Goal: Navigation & Orientation: Find specific page/section

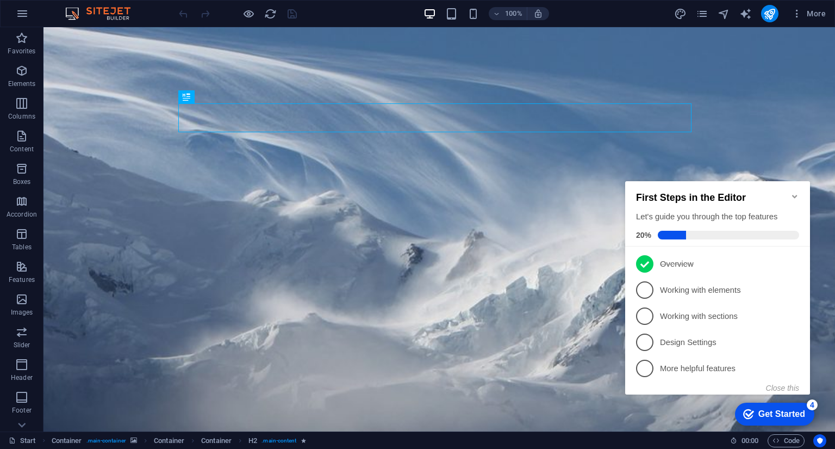
click at [768, 414] on div "Get Started" at bounding box center [781, 414] width 47 height 10
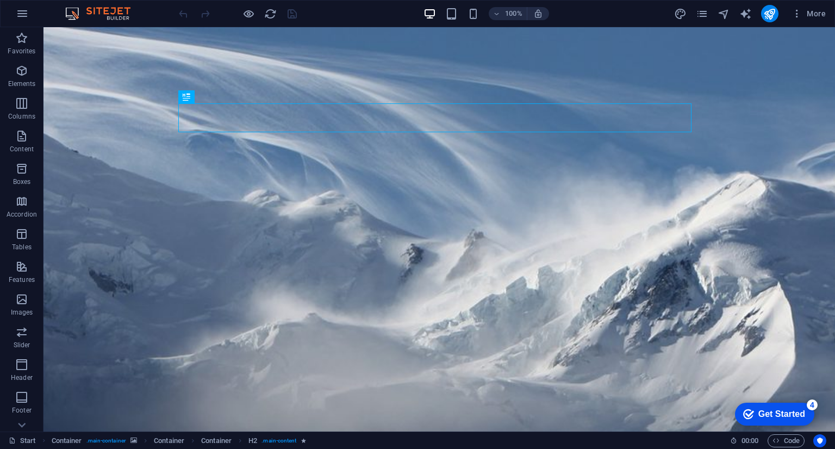
click at [769, 418] on div "Get Started" at bounding box center [781, 414] width 47 height 10
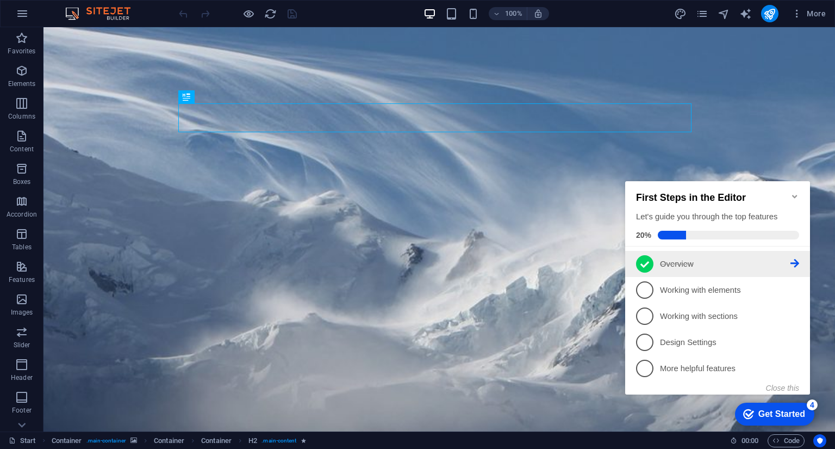
click at [801, 262] on li "1 Overview - completed" at bounding box center [717, 264] width 185 height 26
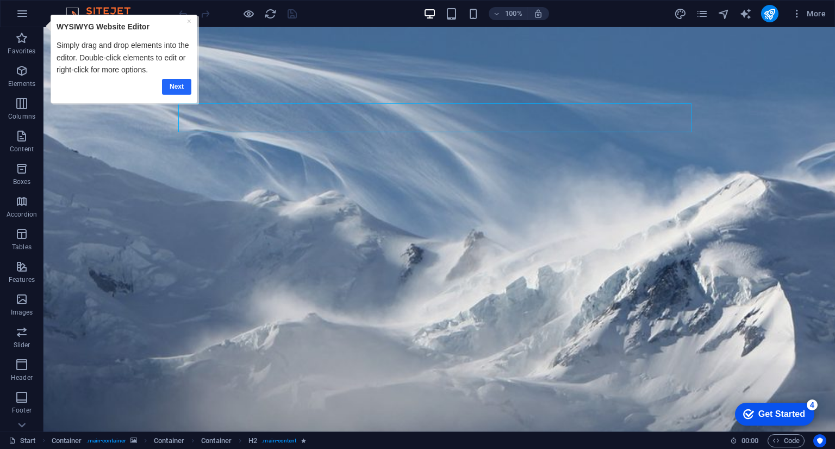
click at [171, 85] on link "Next" at bounding box center [176, 86] width 29 height 16
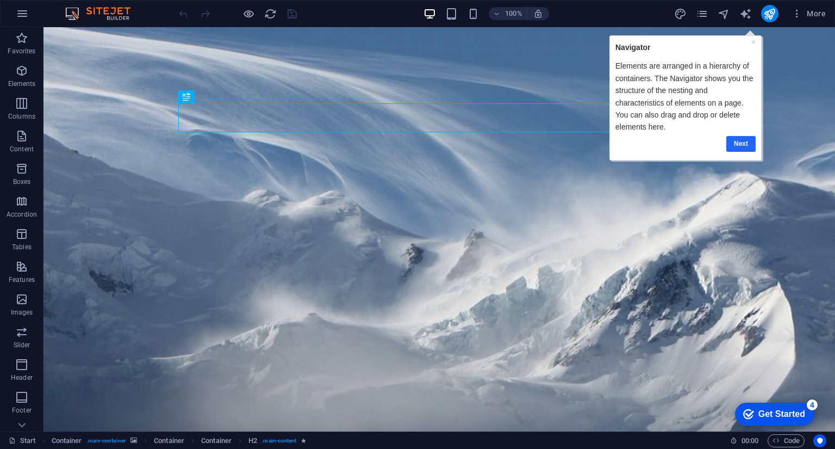
click at [745, 144] on link "Next" at bounding box center [740, 143] width 29 height 16
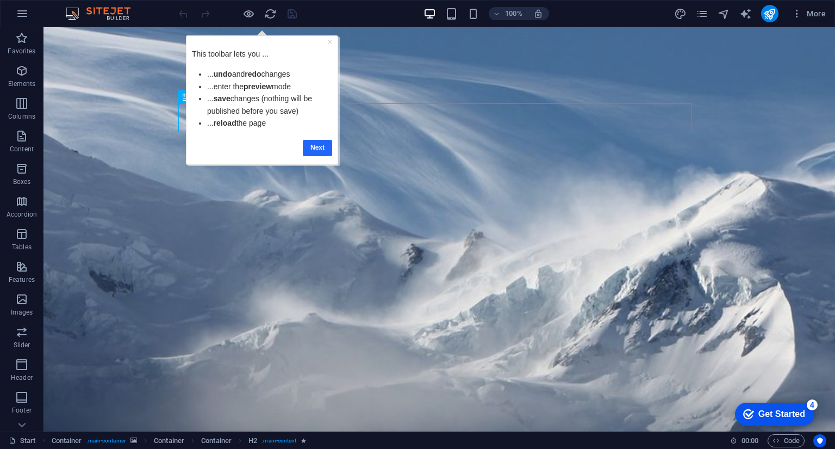
click at [315, 146] on link "Next" at bounding box center [317, 147] width 29 height 16
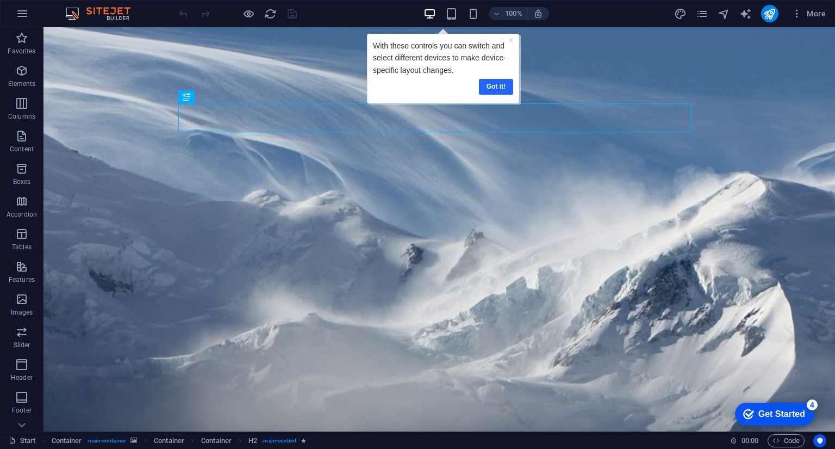
click at [499, 85] on link "Got it!" at bounding box center [495, 86] width 34 height 16
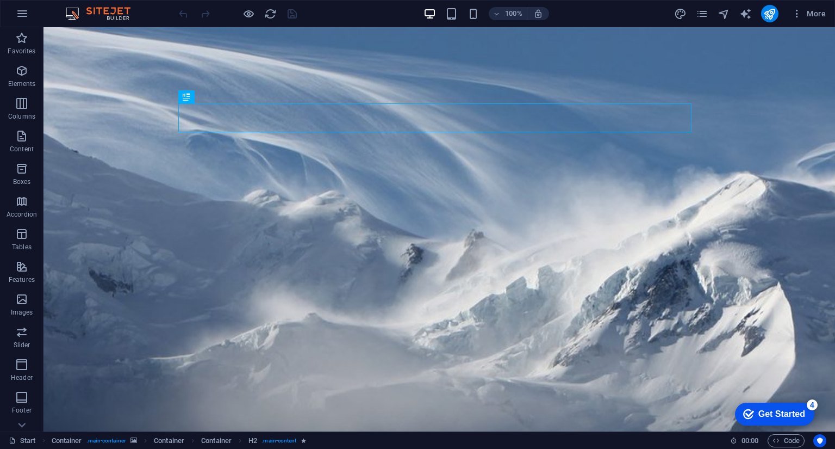
click at [766, 409] on div "Get Started" at bounding box center [781, 414] width 47 height 10
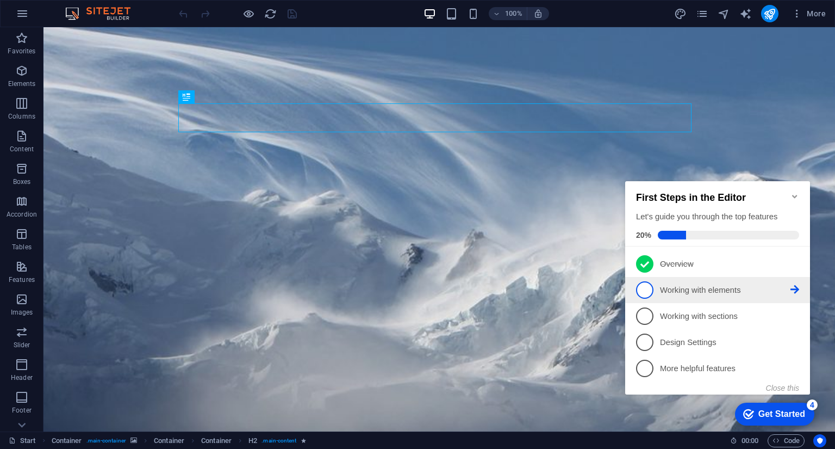
click at [790, 286] on icon at bounding box center [794, 289] width 9 height 9
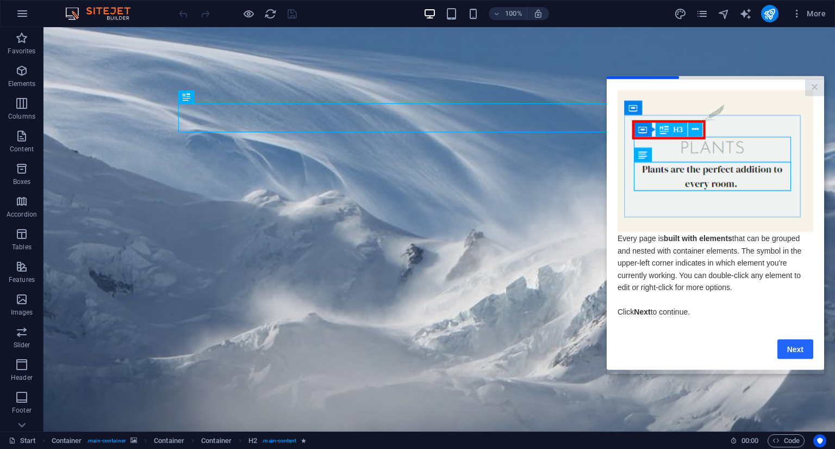
drag, startPoint x: 794, startPoint y: 356, endPoint x: 1357, endPoint y: 404, distance: 565.2
click at [794, 356] on link "Next" at bounding box center [795, 349] width 36 height 20
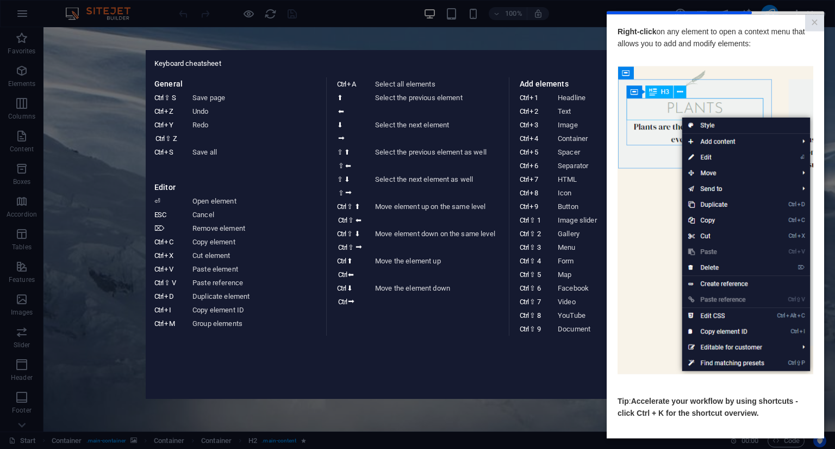
click at [353, 403] on aside "Keyboard cheatsheet General Ctrl ⇧ S Save page Ctrl Z Undo Ctrl Y Ctrl ⇧ Z Redo…" at bounding box center [417, 224] width 835 height 449
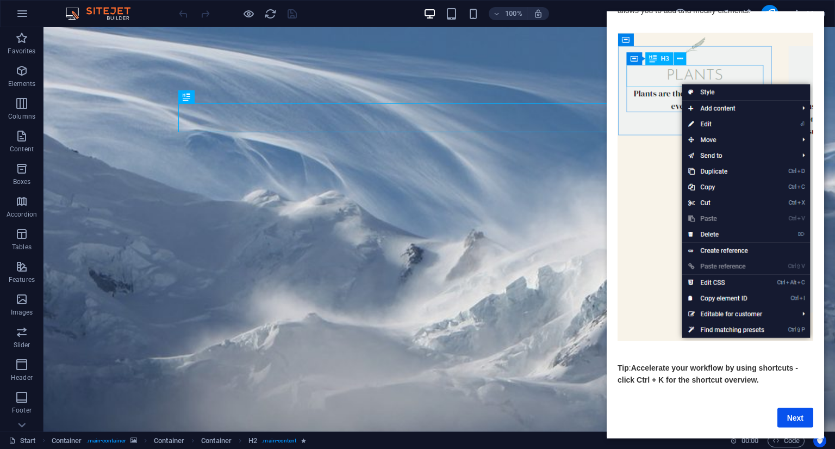
scroll to position [45, 0]
click at [793, 407] on link "Next" at bounding box center [795, 417] width 36 height 20
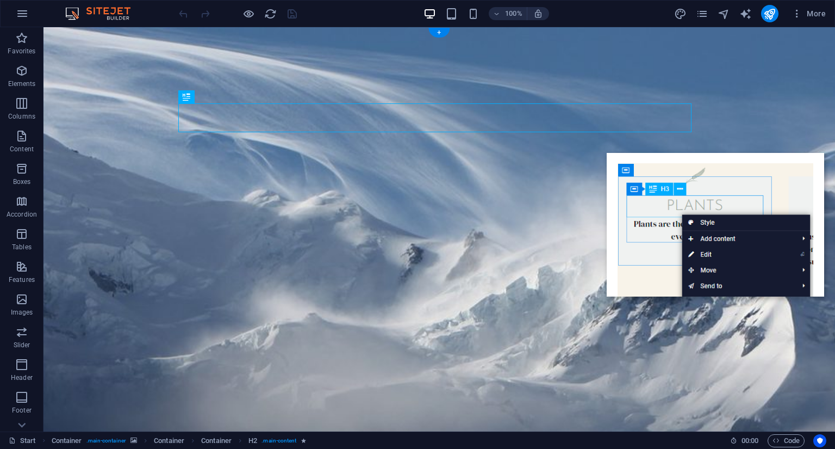
scroll to position [0, 0]
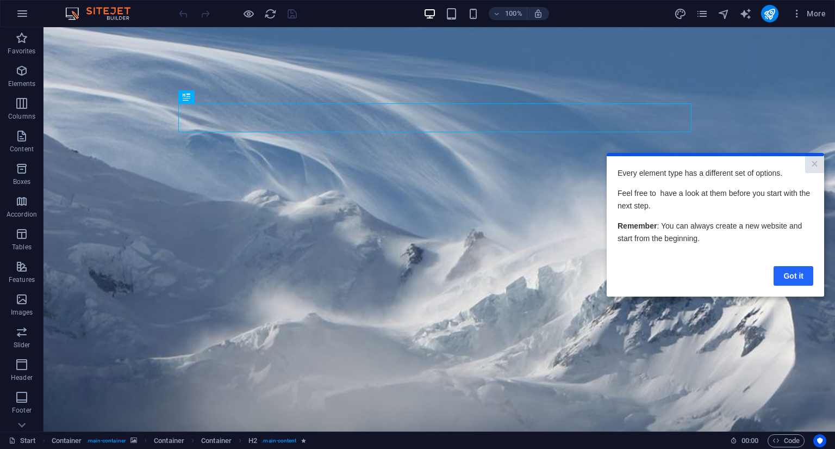
click at [793, 276] on link "Got it" at bounding box center [794, 275] width 40 height 20
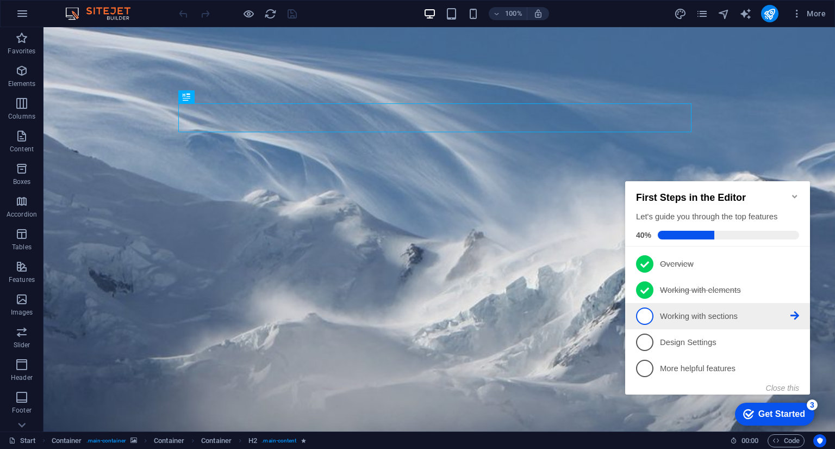
click at [690, 315] on p "Working with sections - incomplete" at bounding box center [725, 315] width 130 height 11
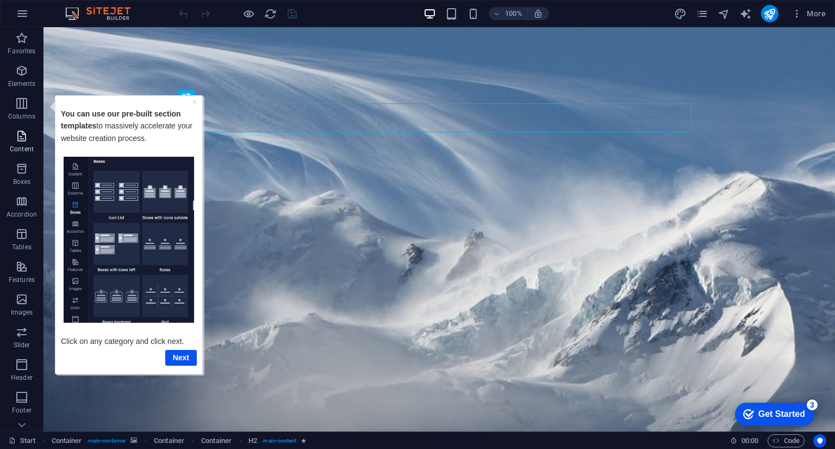
click at [26, 139] on icon "button" at bounding box center [21, 135] width 13 height 13
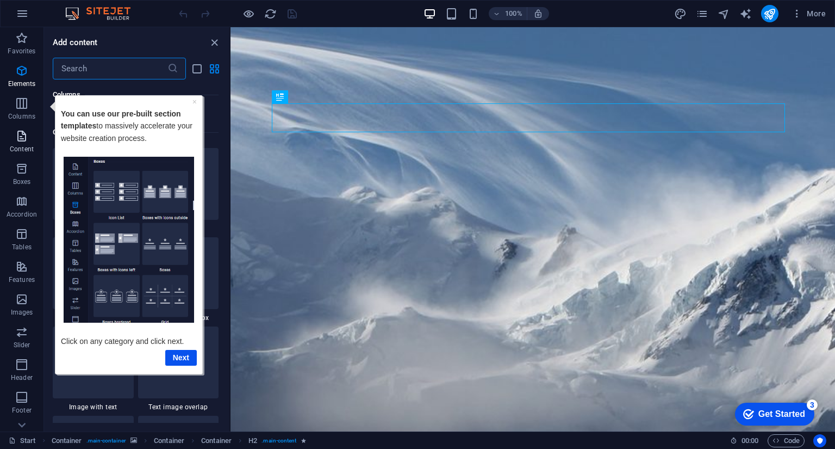
scroll to position [1902, 0]
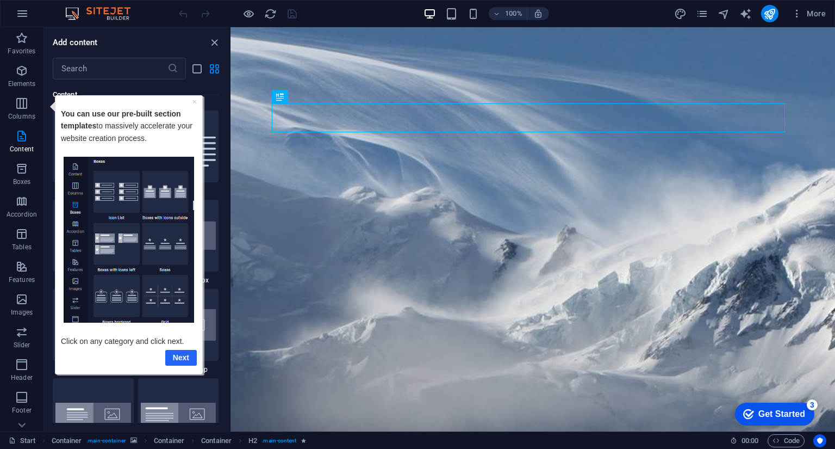
click at [186, 360] on link "Next" at bounding box center [181, 357] width 32 height 16
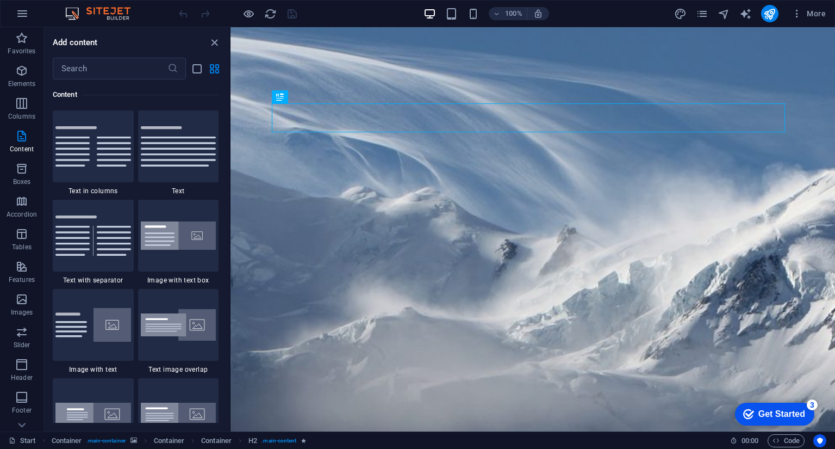
scroll to position [0, 0]
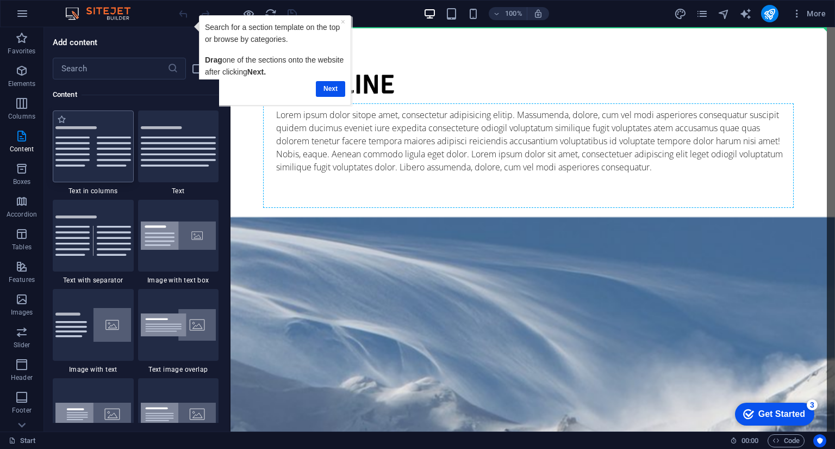
select select "rem"
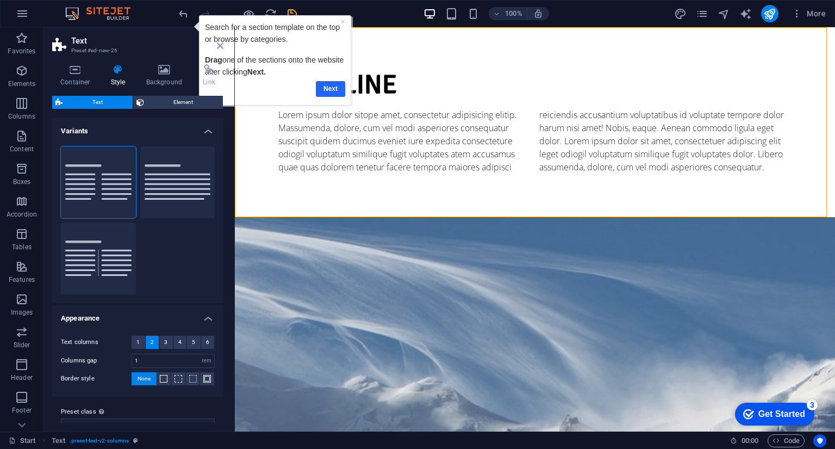
click at [329, 85] on link "Next" at bounding box center [330, 88] width 29 height 16
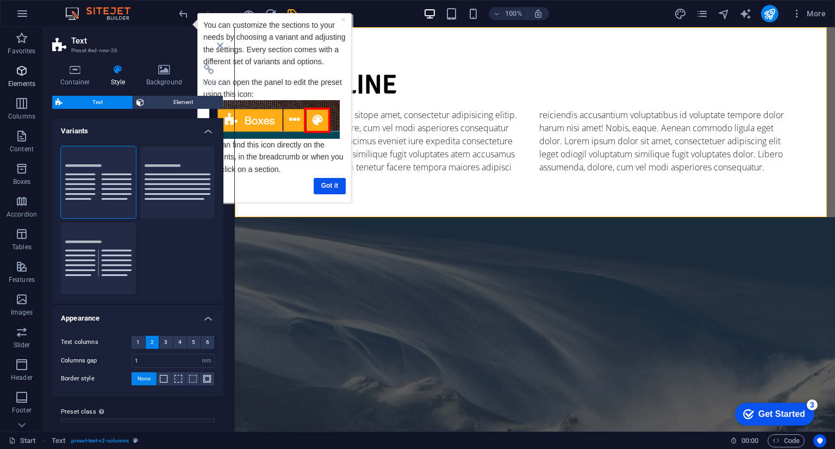
click at [22, 80] on p "Elements" at bounding box center [22, 83] width 28 height 9
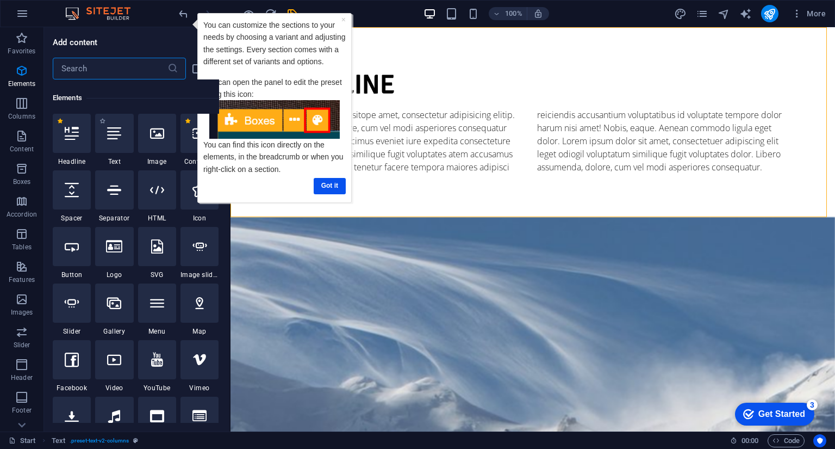
scroll to position [116, 0]
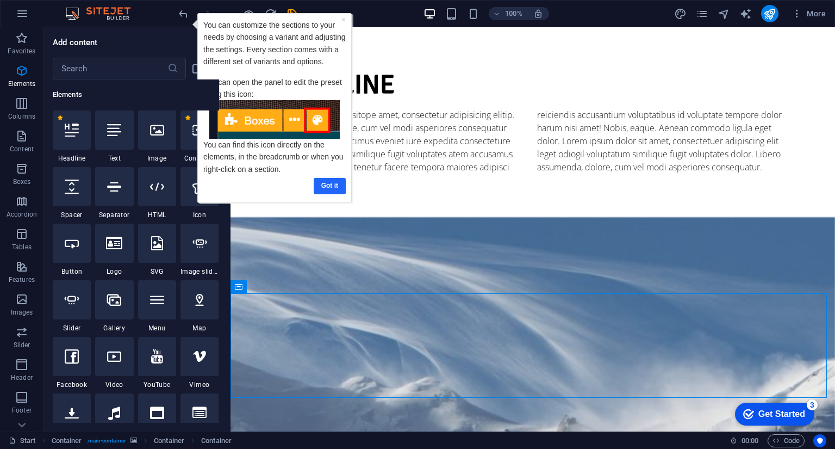
click at [334, 186] on link "Got it" at bounding box center [330, 185] width 32 height 16
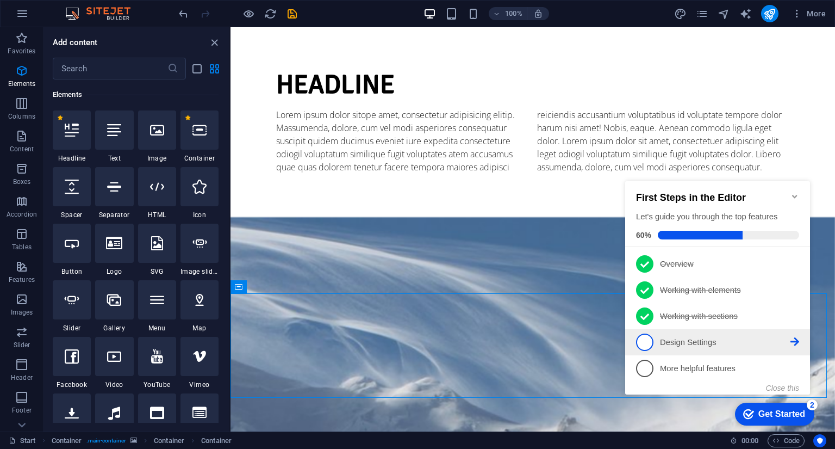
click at [642, 339] on span "4" at bounding box center [644, 341] width 17 height 17
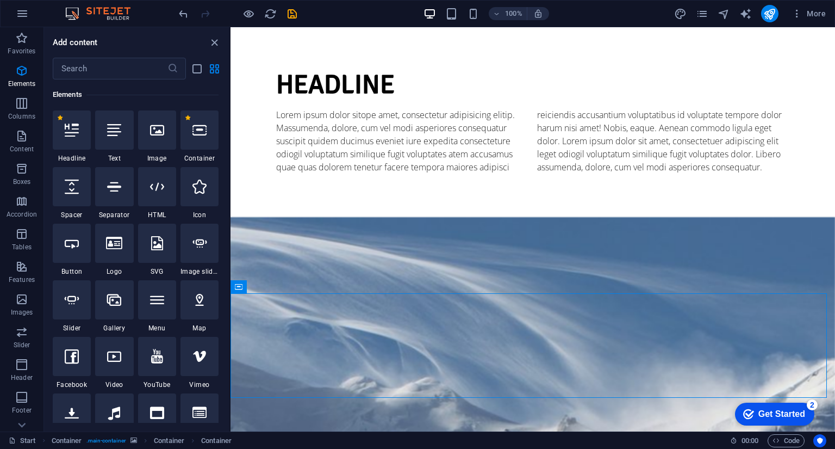
scroll to position [0, 0]
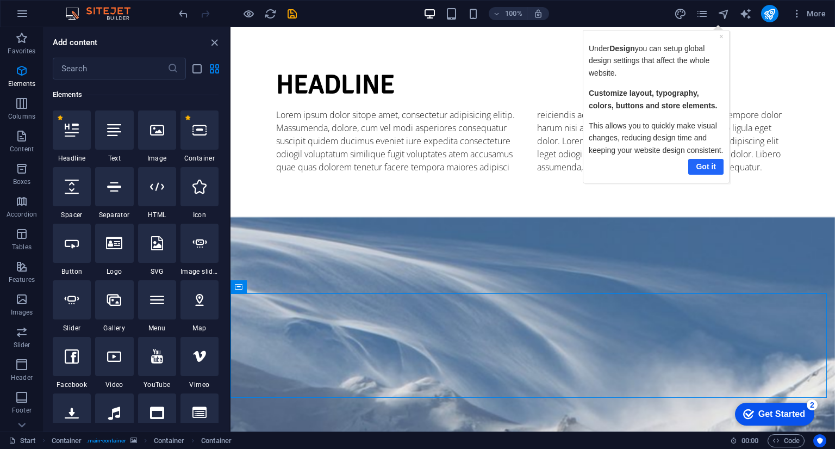
click at [703, 169] on link "Got it" at bounding box center [705, 166] width 35 height 16
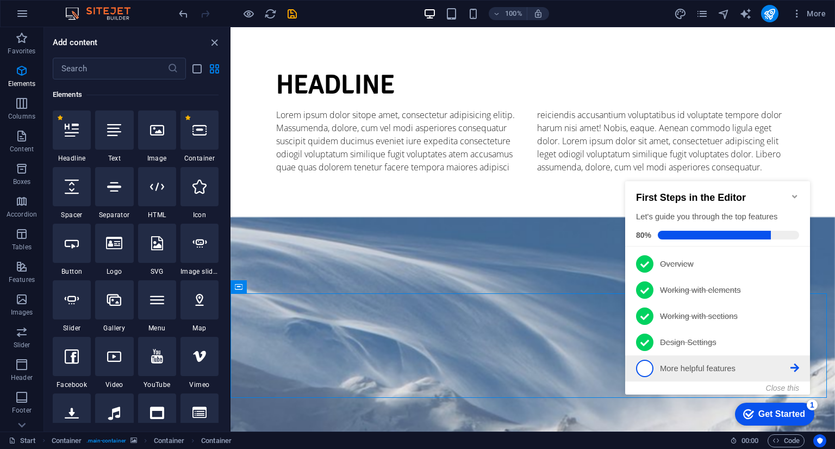
click at [649, 365] on span "5" at bounding box center [644, 367] width 17 height 17
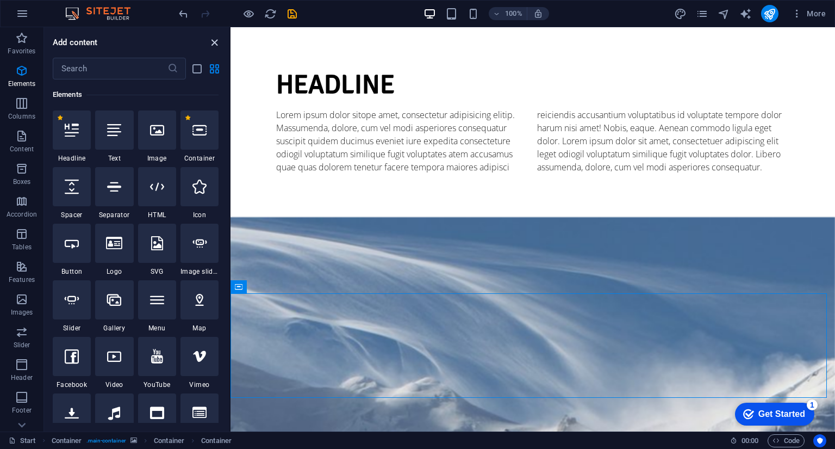
click at [213, 45] on icon "close panel" at bounding box center [214, 42] width 13 height 13
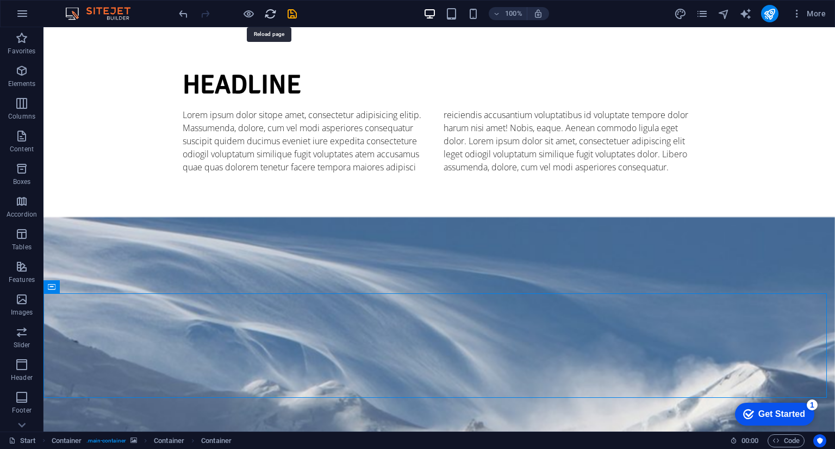
click at [266, 14] on icon "reload" at bounding box center [270, 14] width 13 height 13
click at [183, 13] on icon "undo" at bounding box center [183, 14] width 13 height 13
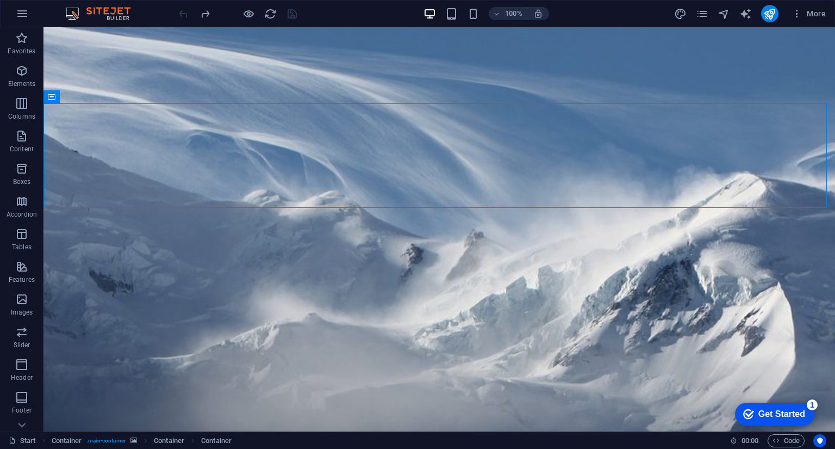
click at [794, 412] on div "Get Started" at bounding box center [781, 414] width 47 height 10
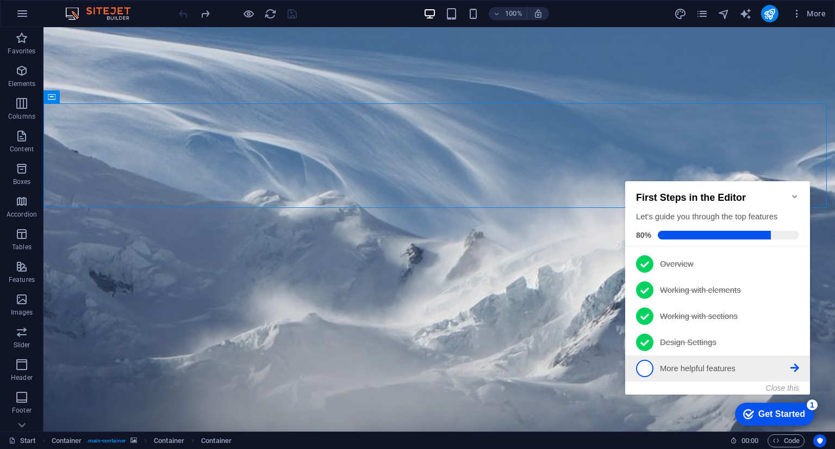
click at [796, 365] on icon at bounding box center [794, 367] width 9 height 9
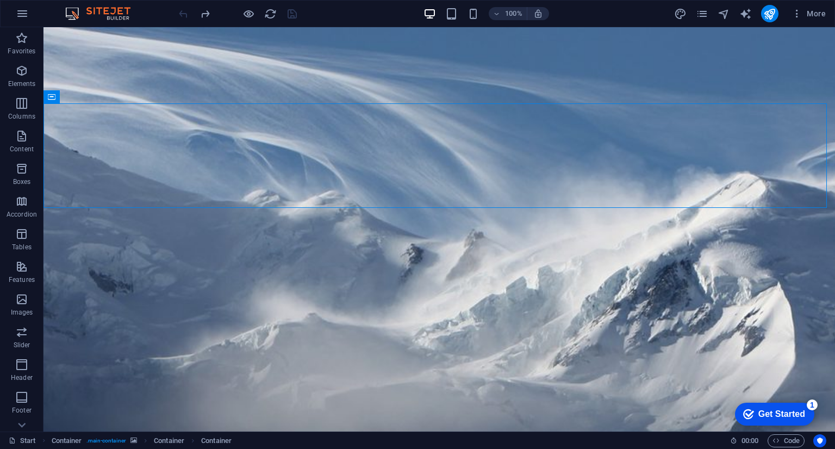
click at [784, 419] on div "checkmark Get Started 1" at bounding box center [774, 413] width 79 height 23
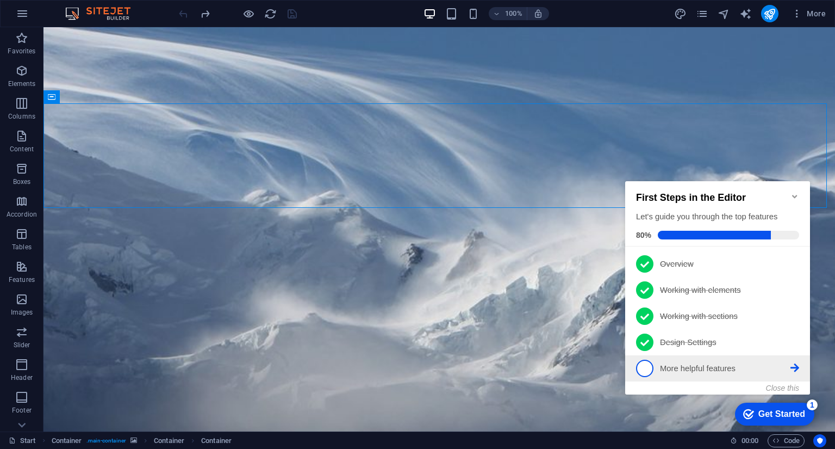
click at [647, 364] on span "5" at bounding box center [644, 367] width 17 height 17
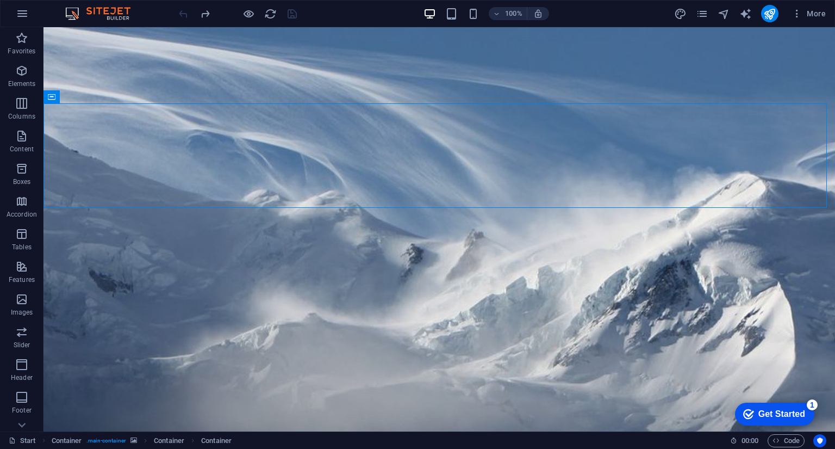
drag, startPoint x: 786, startPoint y: 412, endPoint x: 890, endPoint y: 644, distance: 254.5
click at [785, 412] on div "Get Started" at bounding box center [781, 414] width 47 height 10
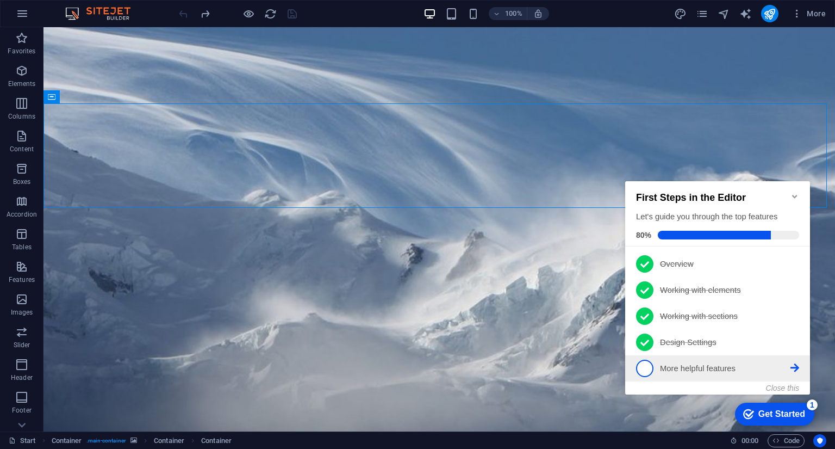
click at [715, 370] on p "More helpful features - incomplete" at bounding box center [725, 368] width 130 height 11
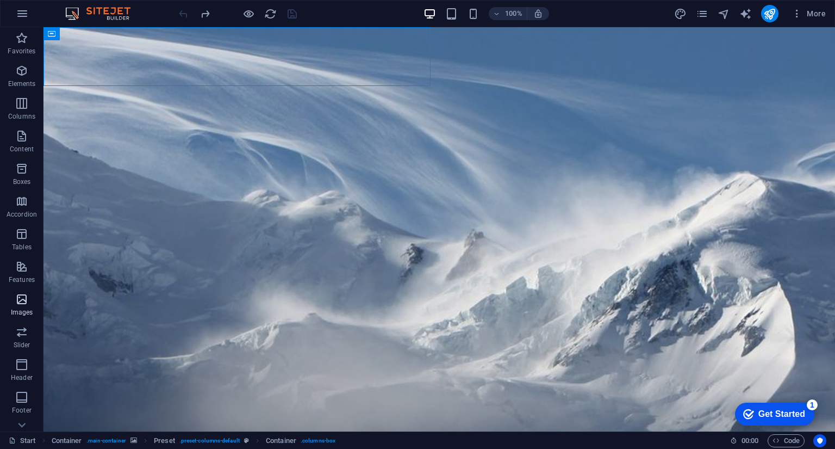
click at [21, 301] on icon "button" at bounding box center [21, 298] width 13 height 13
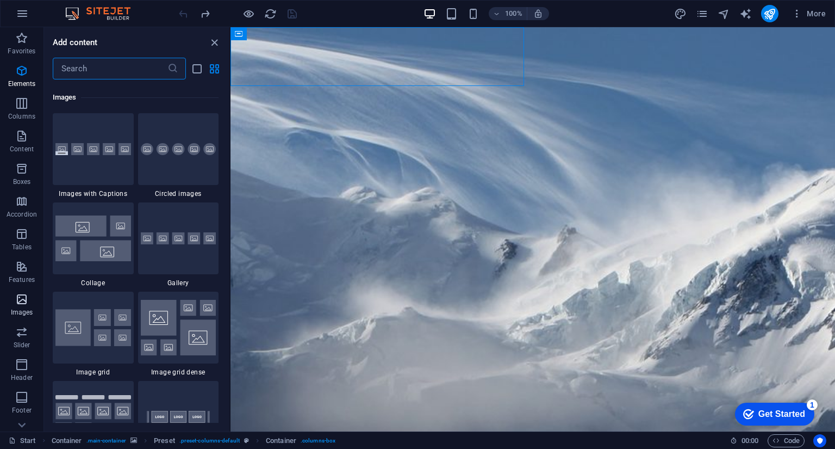
scroll to position [5513, 0]
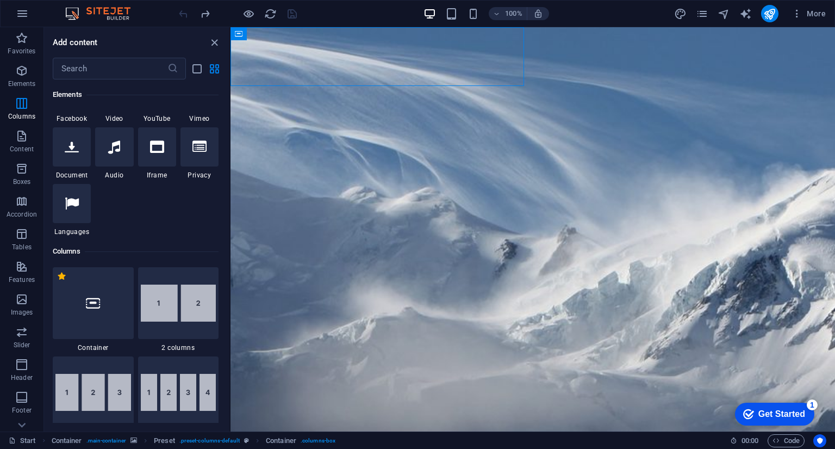
scroll to position [368, 0]
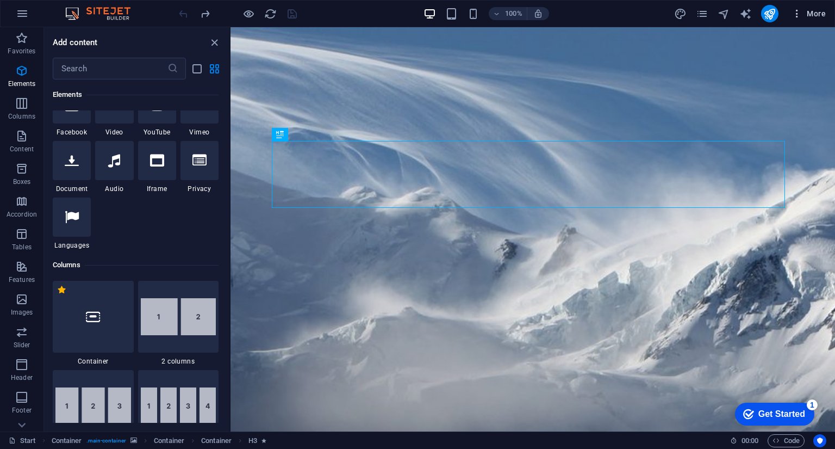
click at [813, 14] on span "More" at bounding box center [809, 13] width 34 height 11
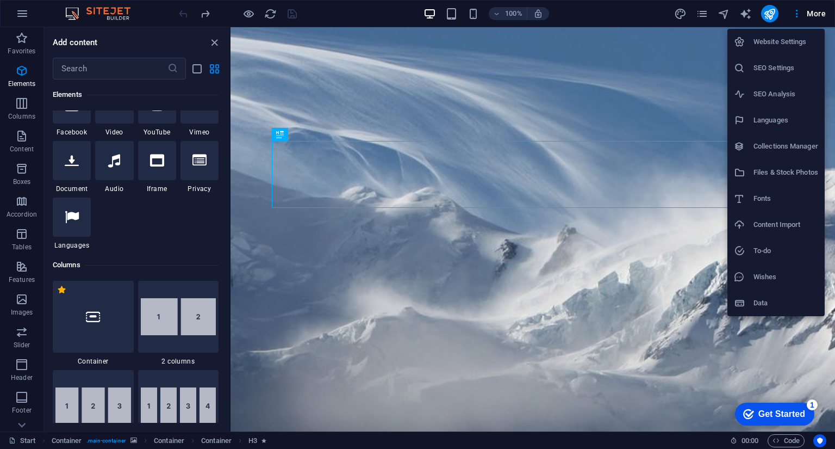
click at [776, 41] on h6 "Website Settings" at bounding box center [785, 41] width 65 height 13
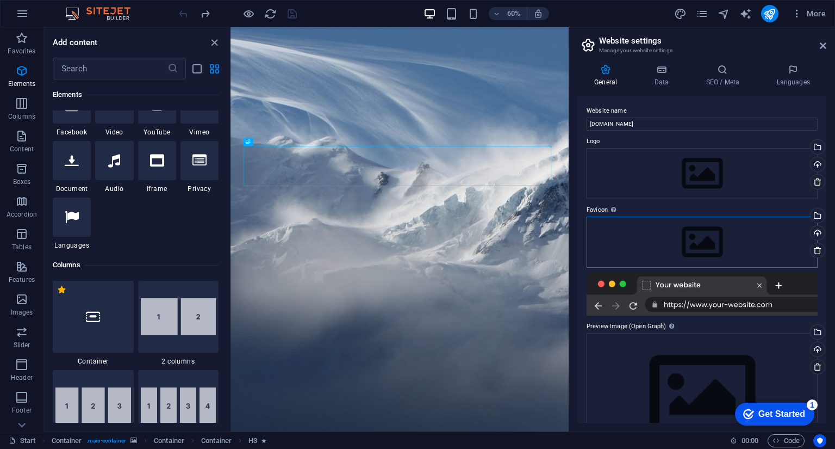
click at [609, 226] on div "Drag files here, click to choose files or select files from Files or our free s…" at bounding box center [702, 241] width 231 height 51
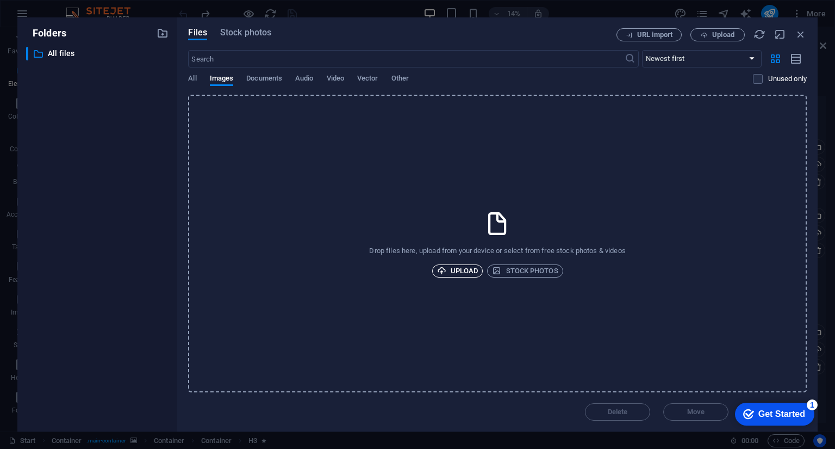
click at [453, 274] on span "Upload" at bounding box center [457, 270] width 41 height 13
click at [396, 78] on span "Other" at bounding box center [399, 79] width 17 height 15
click at [501, 271] on span "Stock photos" at bounding box center [525, 270] width 66 height 13
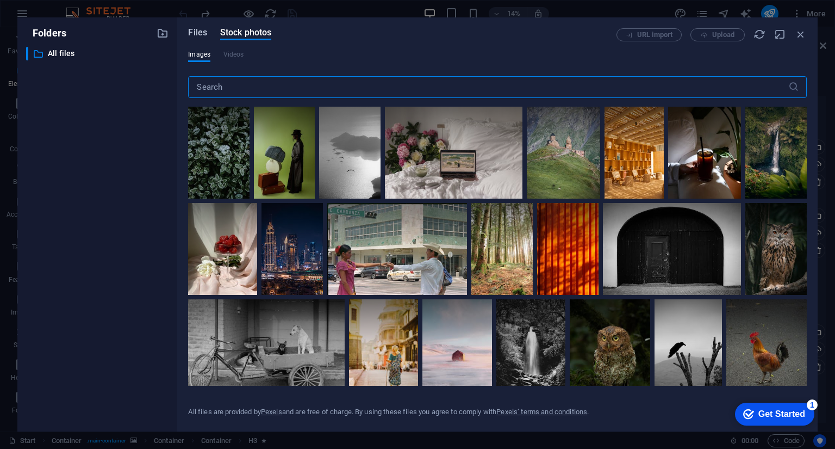
click at [200, 32] on span "Files" at bounding box center [197, 32] width 19 height 13
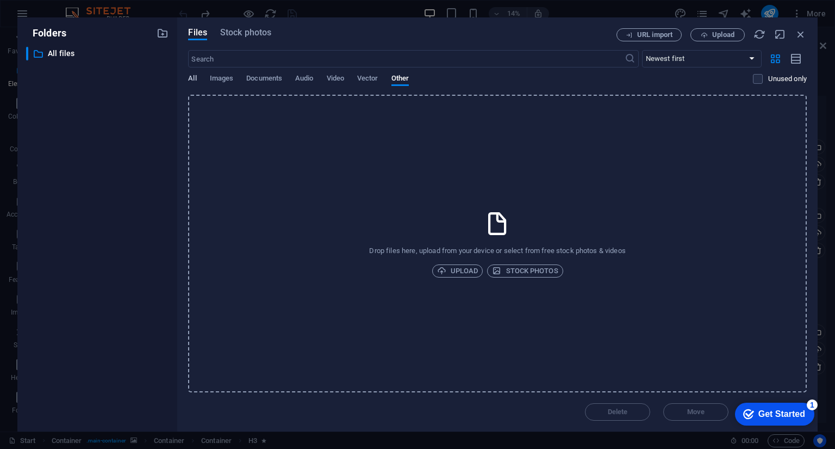
click at [189, 77] on span "All" at bounding box center [192, 79] width 8 height 15
click at [465, 268] on span "Upload" at bounding box center [457, 270] width 41 height 13
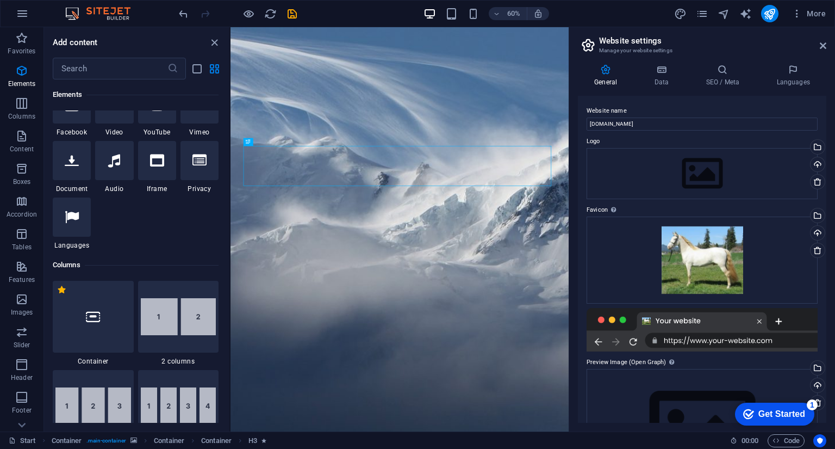
drag, startPoint x: 827, startPoint y: 218, endPoint x: 834, endPoint y: 240, distance: 22.9
click at [834, 240] on div "General Data SEO / Meta Languages Website name [DOMAIN_NAME] Logo Drag files he…" at bounding box center [702, 243] width 266 height 376
click at [211, 44] on icon "close panel" at bounding box center [214, 42] width 13 height 13
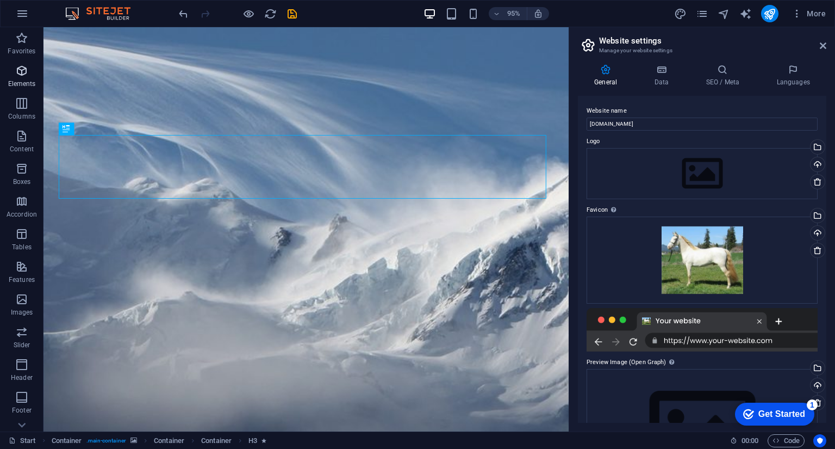
click at [17, 74] on icon "button" at bounding box center [21, 70] width 13 height 13
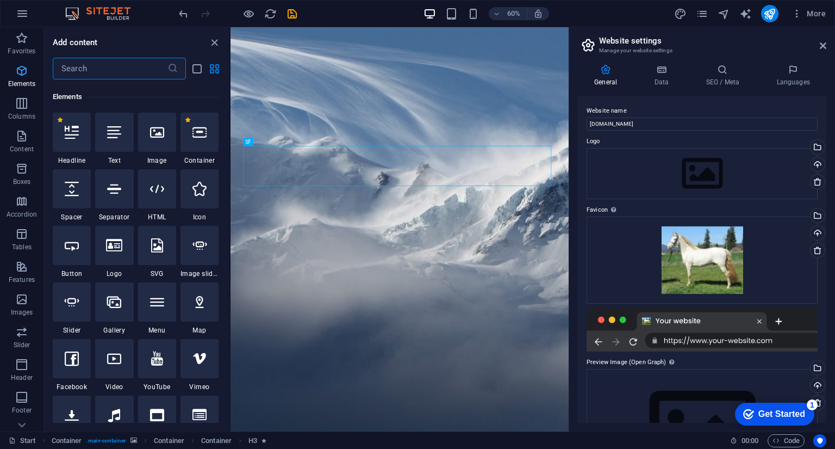
scroll to position [116, 0]
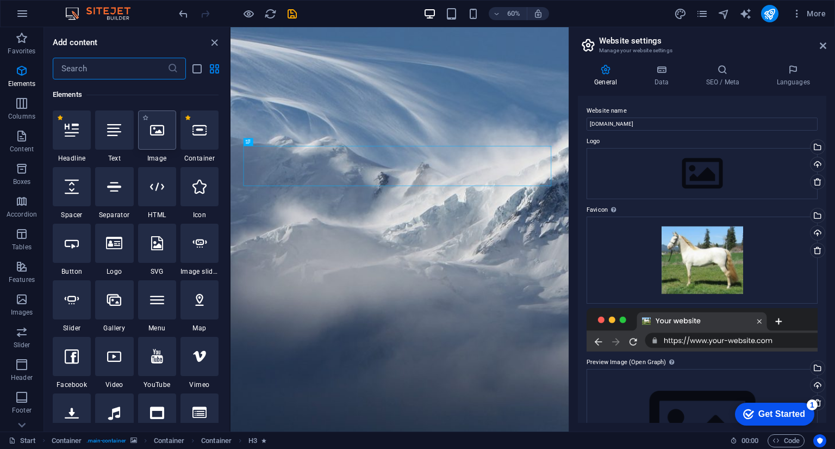
click at [155, 142] on div at bounding box center [157, 129] width 38 height 39
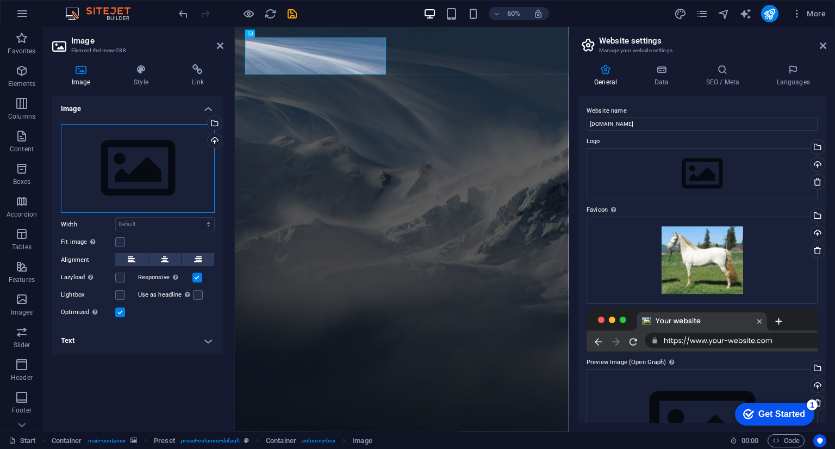
click at [139, 163] on div "Drag files here, click to choose files or select files from Files or our free s…" at bounding box center [138, 168] width 154 height 89
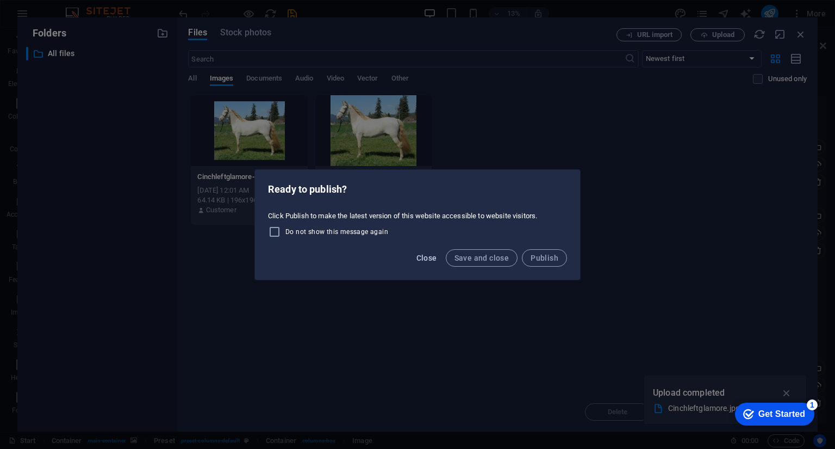
click at [437, 259] on span "Close" at bounding box center [426, 257] width 21 height 9
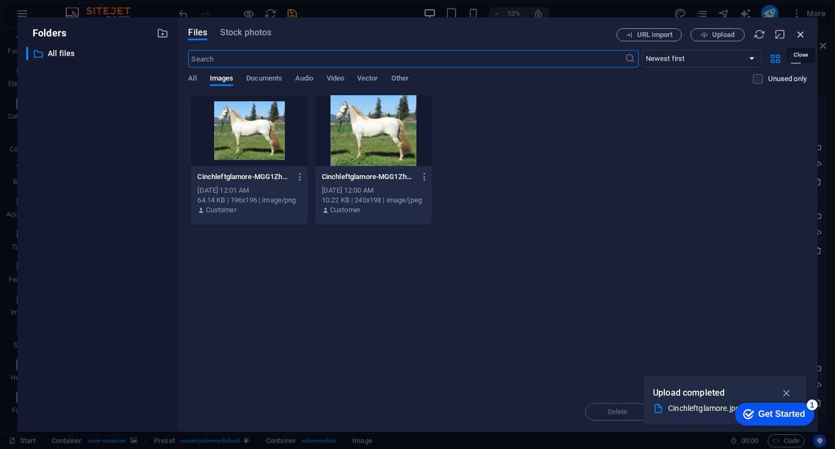
click at [805, 38] on icon "button" at bounding box center [801, 34] width 12 height 12
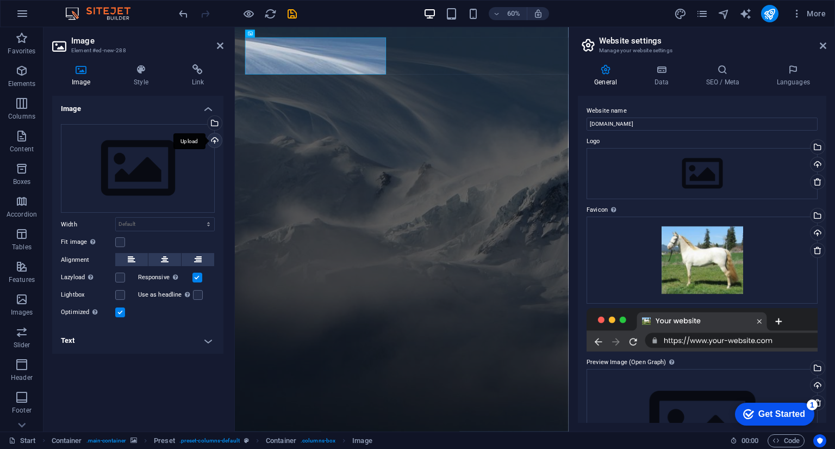
click at [216, 143] on div "Upload" at bounding box center [213, 141] width 16 height 16
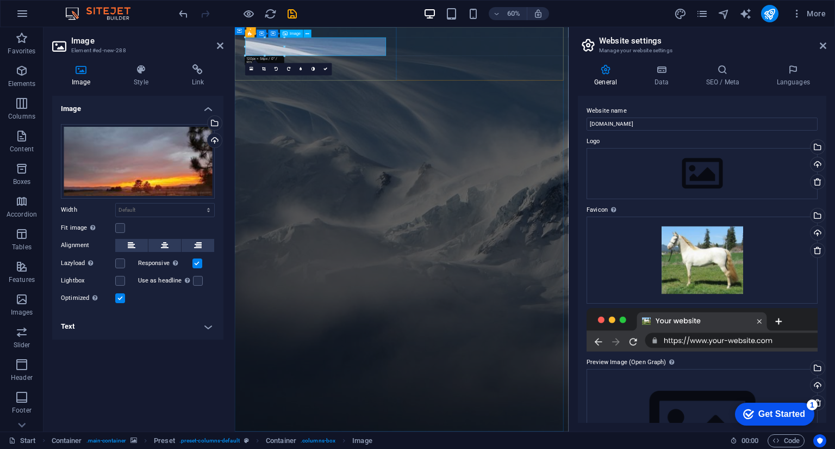
drag, startPoint x: 488, startPoint y: 82, endPoint x: 290, endPoint y: 63, distance: 198.8
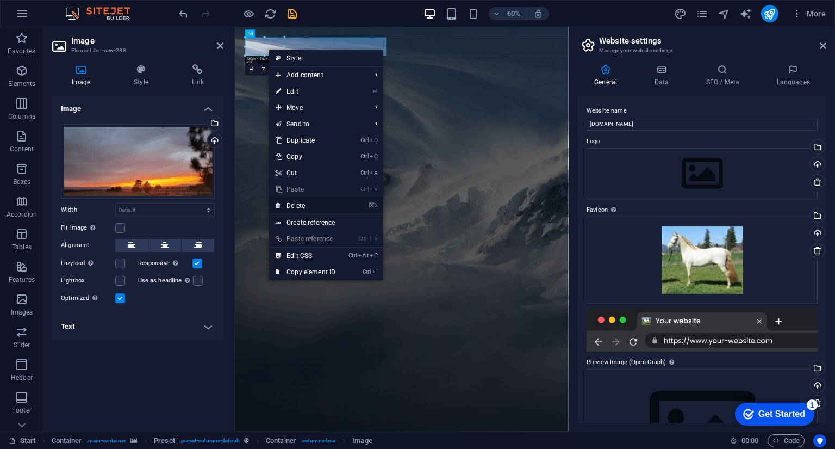
click at [291, 210] on link "⌦ Delete" at bounding box center [305, 205] width 73 height 16
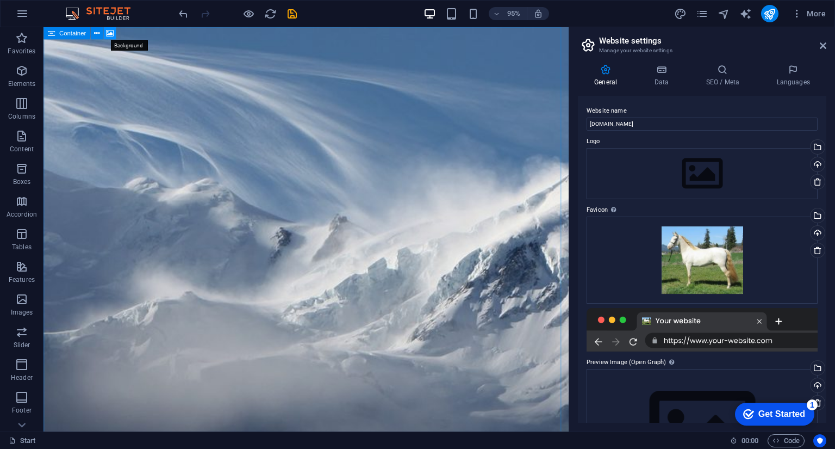
click at [110, 32] on icon at bounding box center [110, 33] width 8 height 11
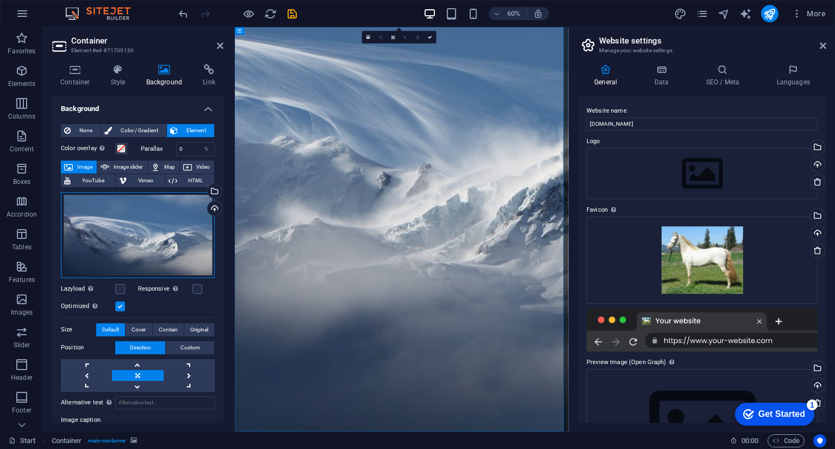
drag, startPoint x: 140, startPoint y: 230, endPoint x: 115, endPoint y: 226, distance: 25.4
click at [115, 226] on div "Drag files here, click to choose files or select files from Files or our free s…" at bounding box center [138, 235] width 154 height 86
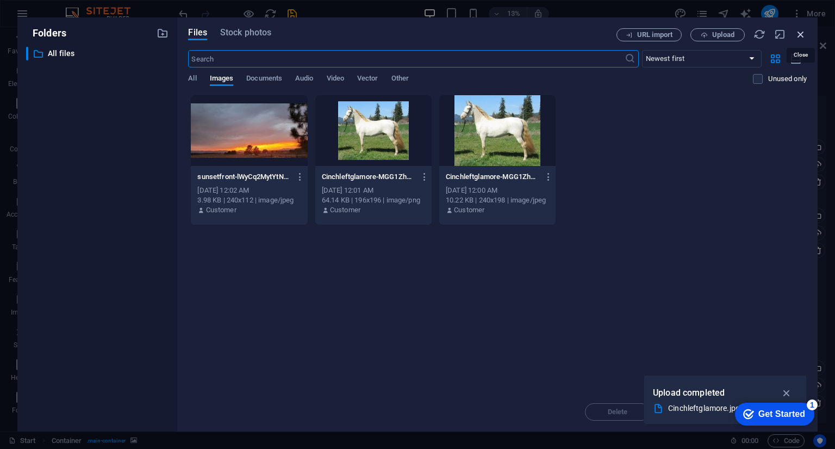
click at [800, 35] on icon "button" at bounding box center [801, 34] width 12 height 12
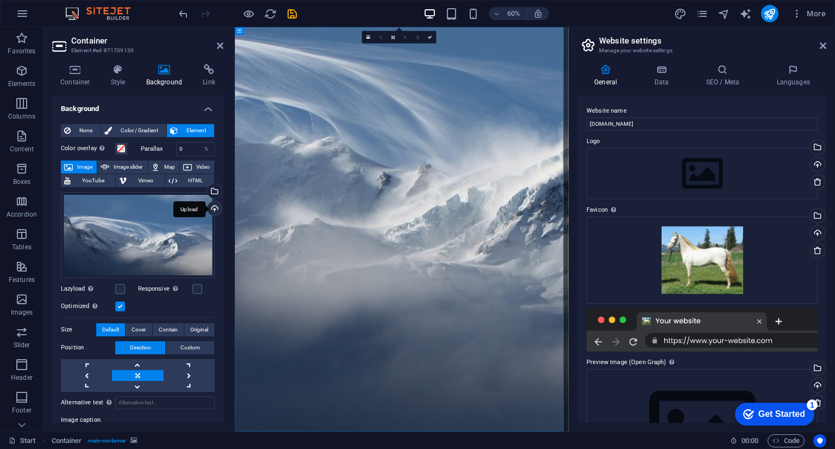
click at [213, 208] on div "Upload" at bounding box center [213, 209] width 16 height 16
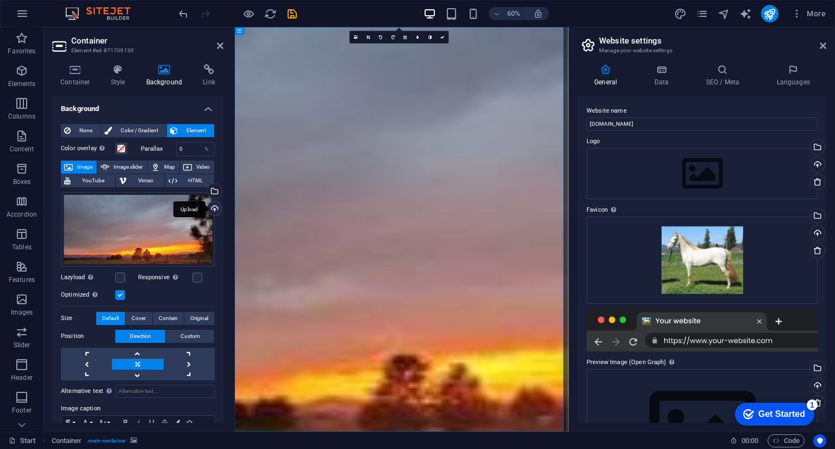
click at [211, 207] on div "Upload" at bounding box center [213, 209] width 16 height 16
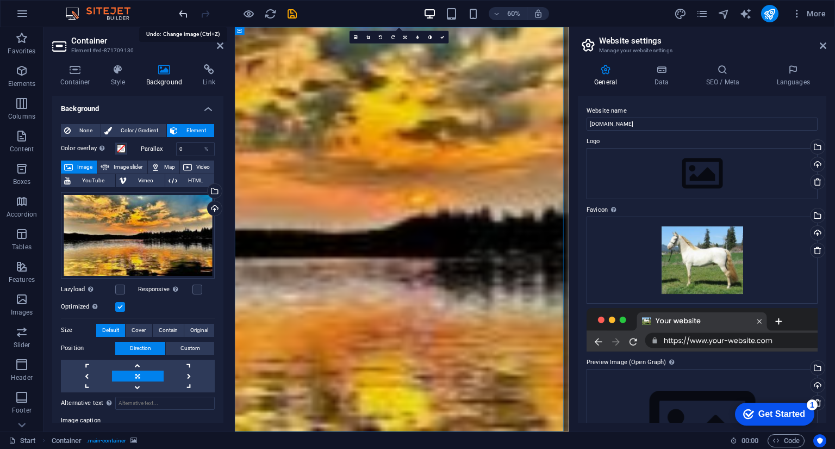
click at [183, 15] on icon "undo" at bounding box center [183, 14] width 13 height 13
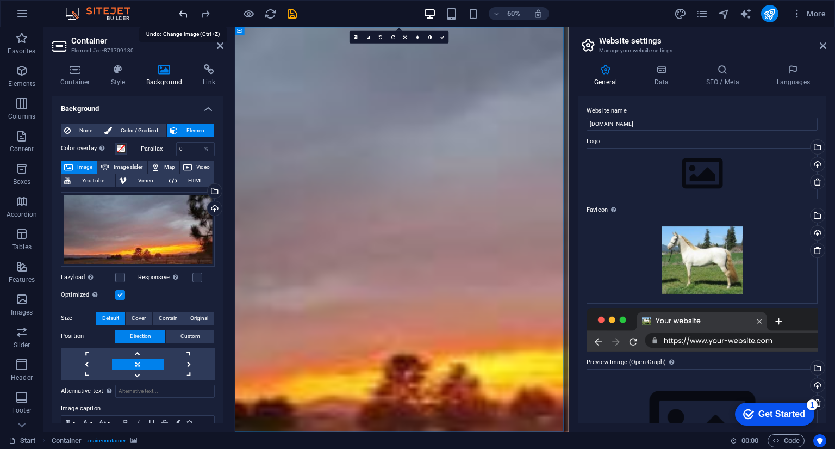
click at [183, 15] on icon "undo" at bounding box center [183, 14] width 13 height 13
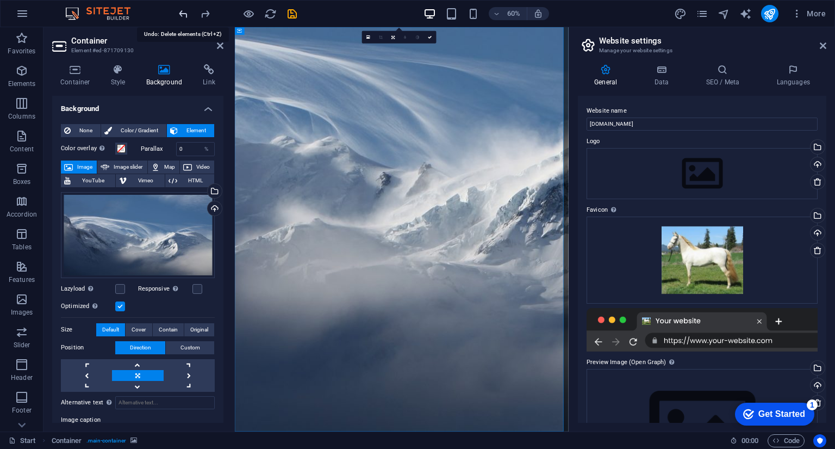
click at [183, 15] on icon "undo" at bounding box center [183, 14] width 13 height 13
click at [24, 17] on icon "button" at bounding box center [22, 13] width 13 height 13
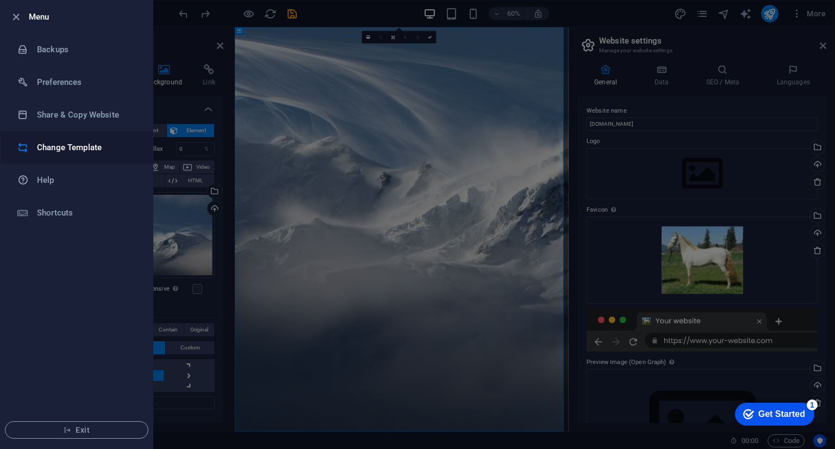
click at [63, 148] on h6 "Change Template" at bounding box center [87, 147] width 101 height 13
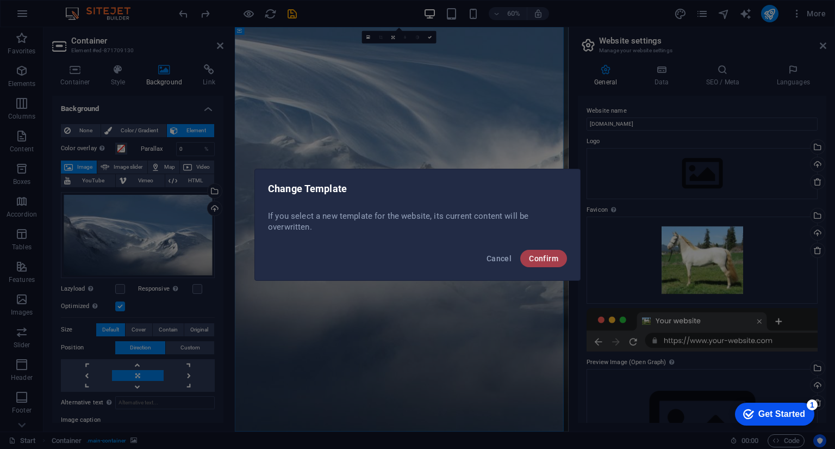
click at [544, 260] on span "Confirm" at bounding box center [543, 258] width 29 height 9
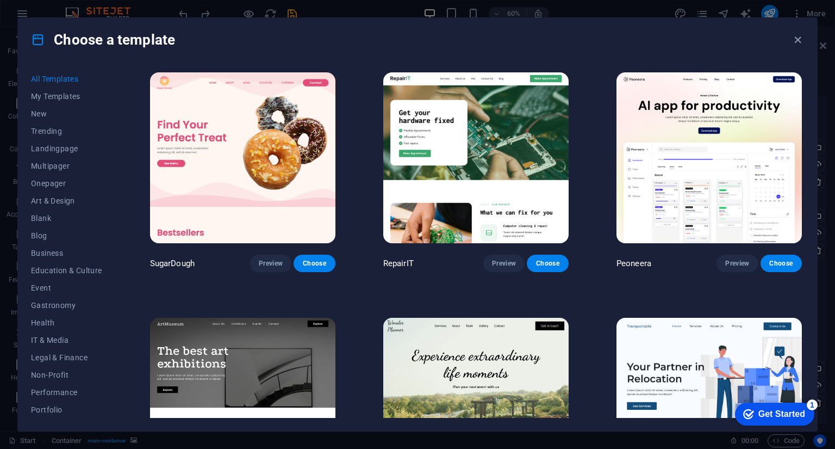
drag, startPoint x: 801, startPoint y: 72, endPoint x: 804, endPoint y: 80, distance: 8.4
click at [804, 80] on div "SugarDough Preview Choose RepairIT Preview Choose Peoneera Preview Choose Art M…" at bounding box center [476, 243] width 656 height 347
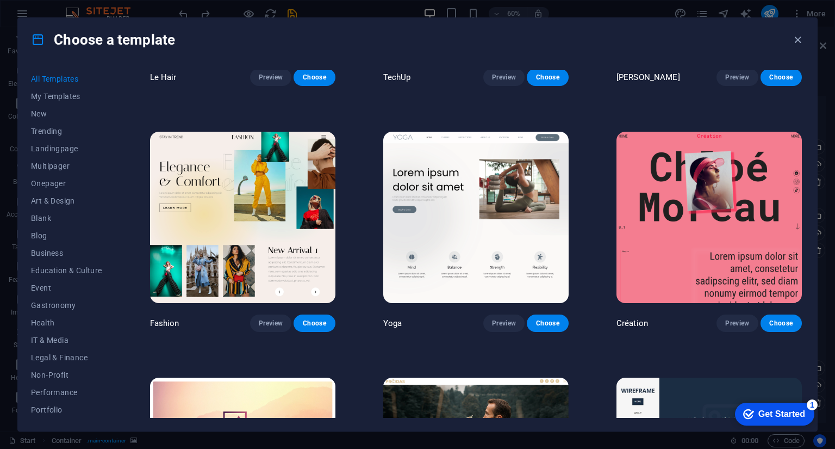
scroll to position [3663, 0]
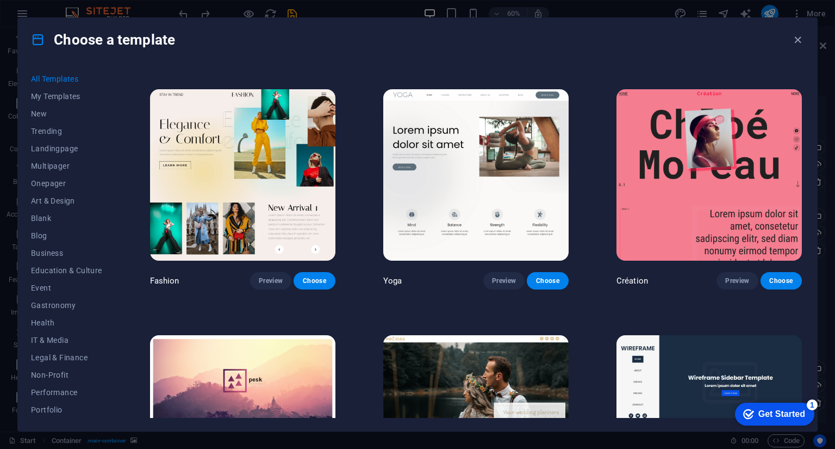
drag, startPoint x: 826, startPoint y: 164, endPoint x: 830, endPoint y: 231, distance: 67.0
click at [830, 231] on div "Choose a template All Templates My Templates New Trending Landingpage Multipage…" at bounding box center [417, 224] width 835 height 449
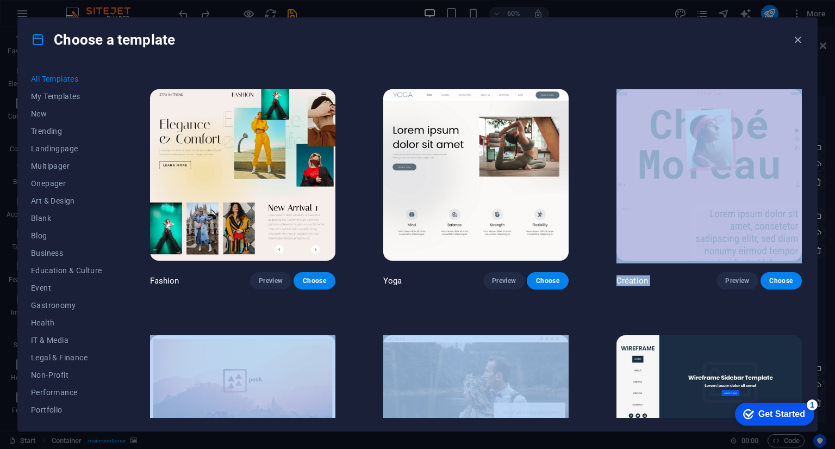
drag, startPoint x: 825, startPoint y: 201, endPoint x: 834, endPoint y: 307, distance: 105.9
click at [834, 306] on div "Choose a template All Templates My Templates New Trending Landingpage Multipage…" at bounding box center [417, 224] width 835 height 449
click at [34, 116] on span "New" at bounding box center [66, 113] width 71 height 9
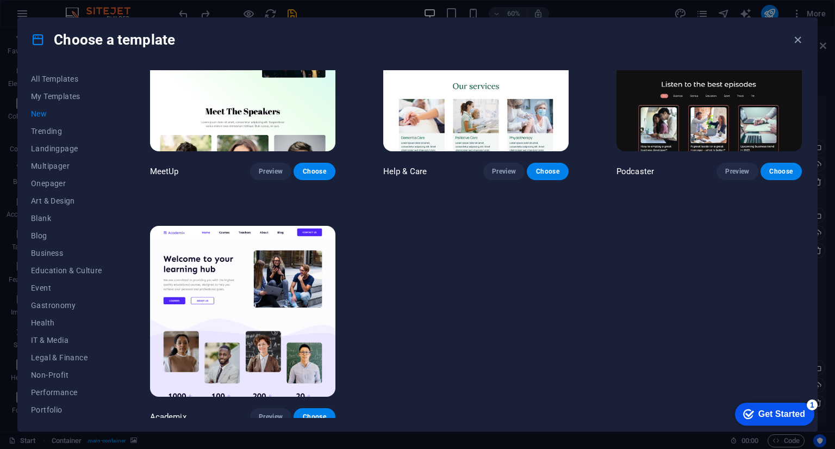
drag, startPoint x: 804, startPoint y: 332, endPoint x: 800, endPoint y: 294, distance: 38.3
click at [800, 294] on div "All Templates My Templates New Trending Landingpage Multipager Onepager Art & D…" at bounding box center [417, 245] width 799 height 369
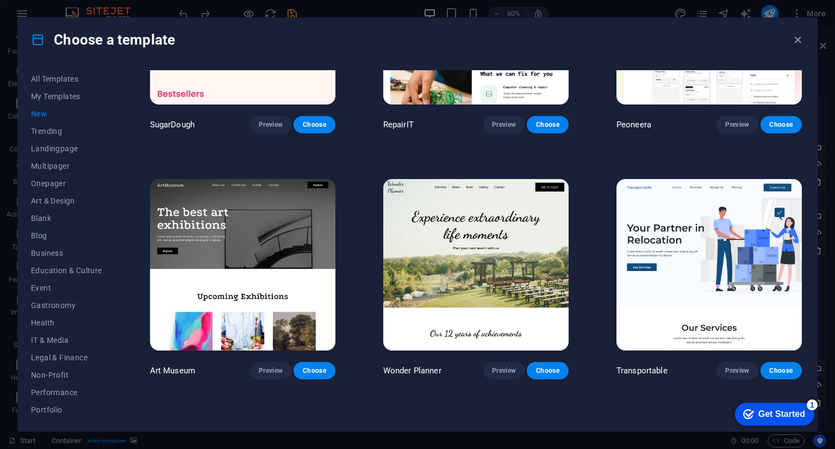
scroll to position [0, 0]
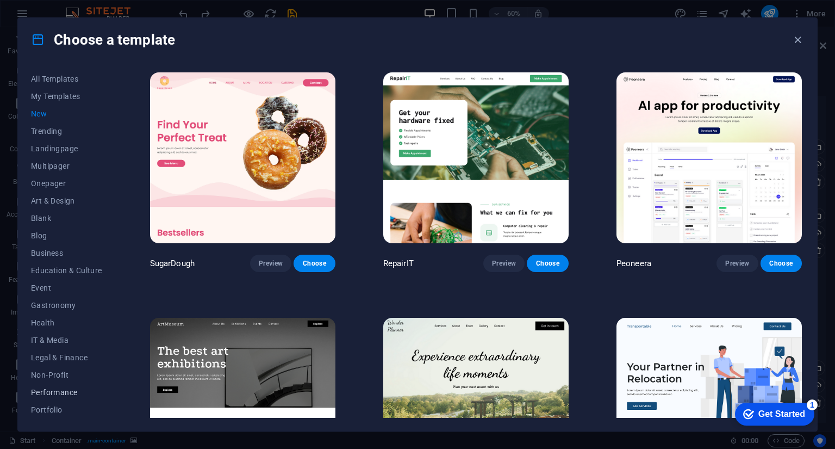
click at [68, 392] on span "Performance" at bounding box center [66, 392] width 71 height 9
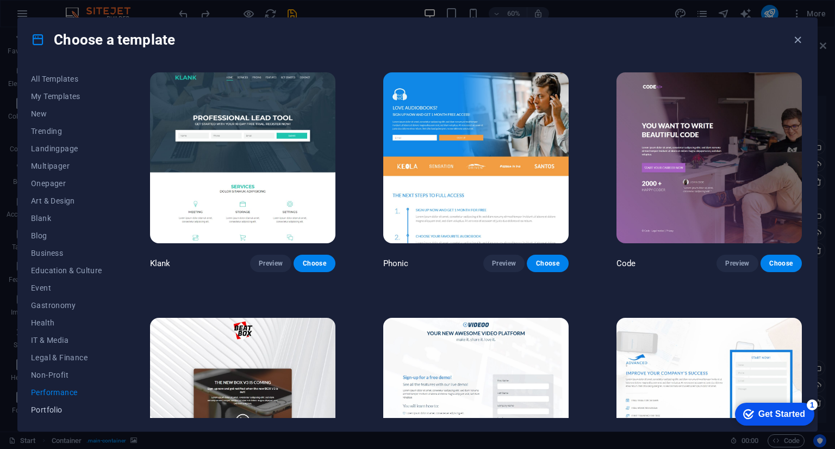
click at [59, 410] on span "Portfolio" at bounding box center [66, 409] width 71 height 9
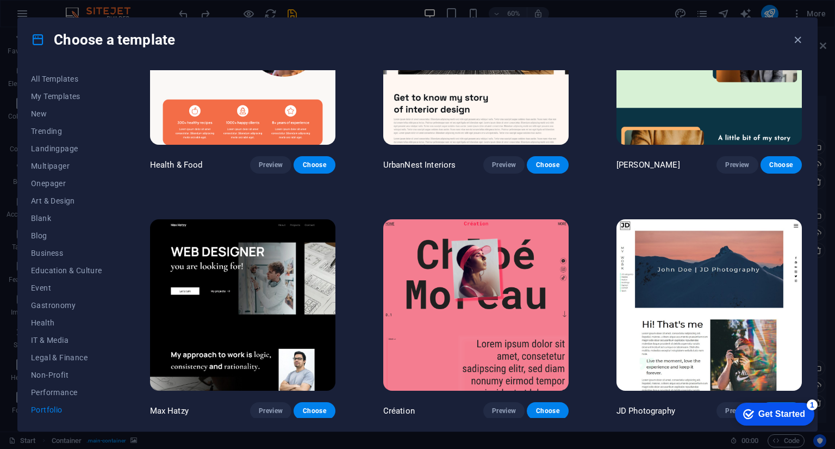
scroll to position [111, 0]
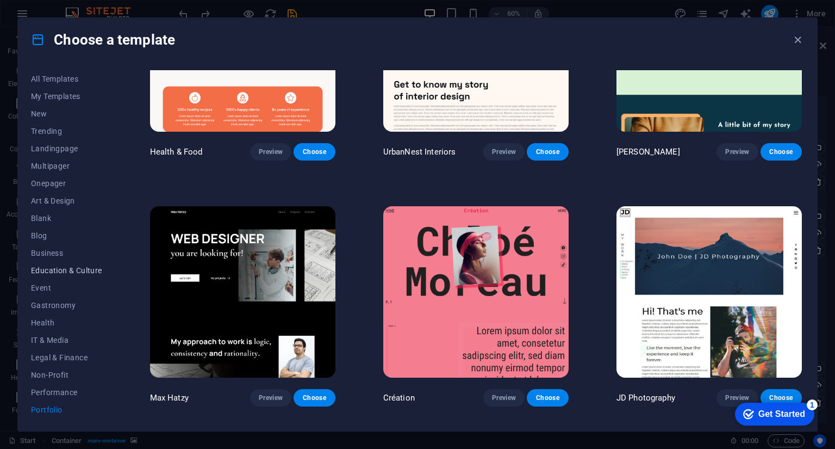
click at [46, 270] on span "Education & Culture" at bounding box center [66, 270] width 71 height 9
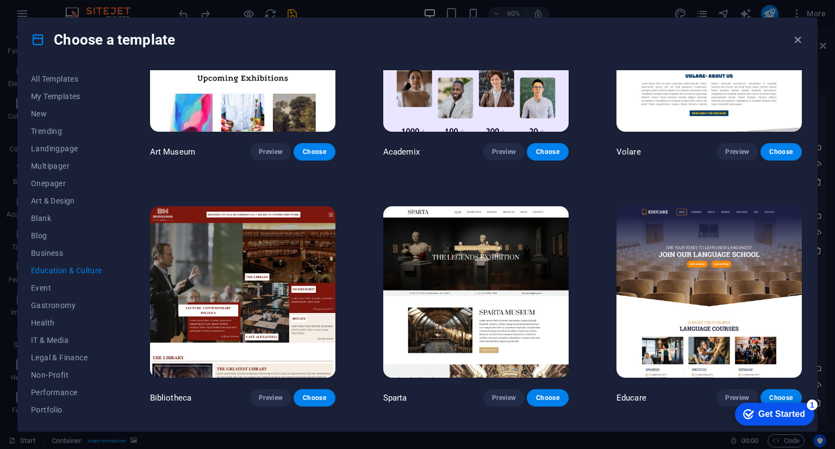
scroll to position [0, 0]
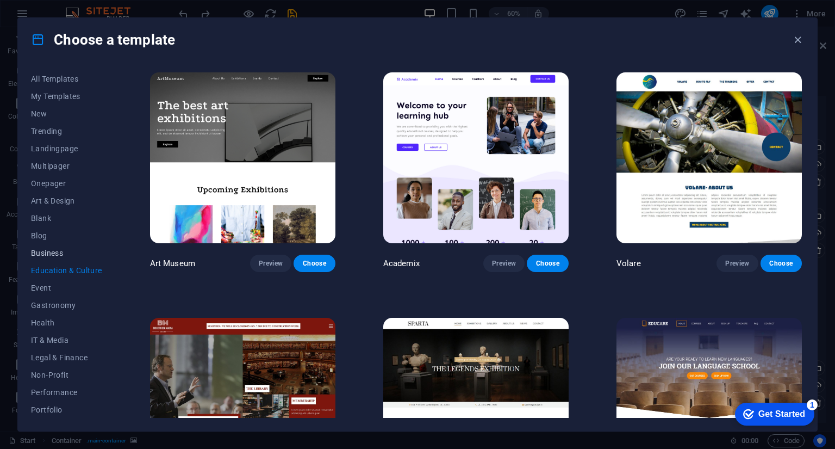
click at [46, 254] on span "Business" at bounding box center [66, 252] width 71 height 9
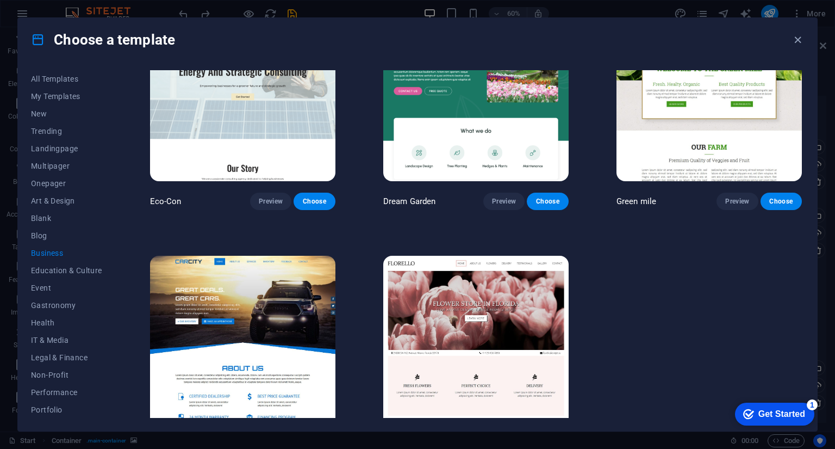
scroll to position [96, 0]
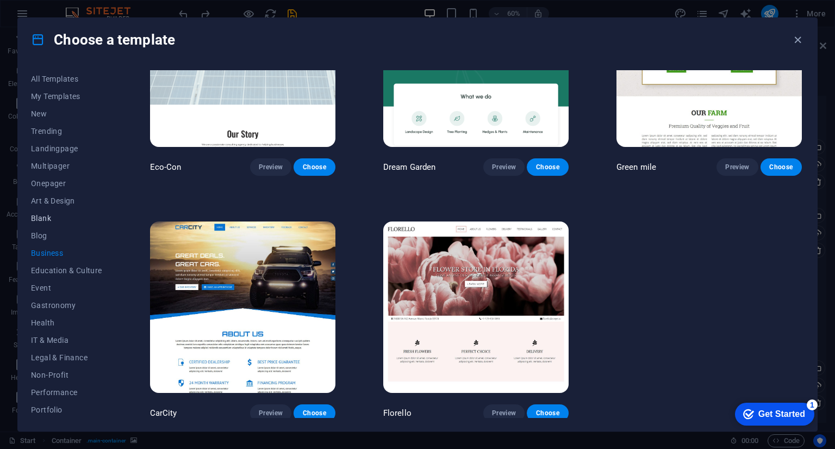
click at [48, 215] on span "Blank" at bounding box center [66, 218] width 71 height 9
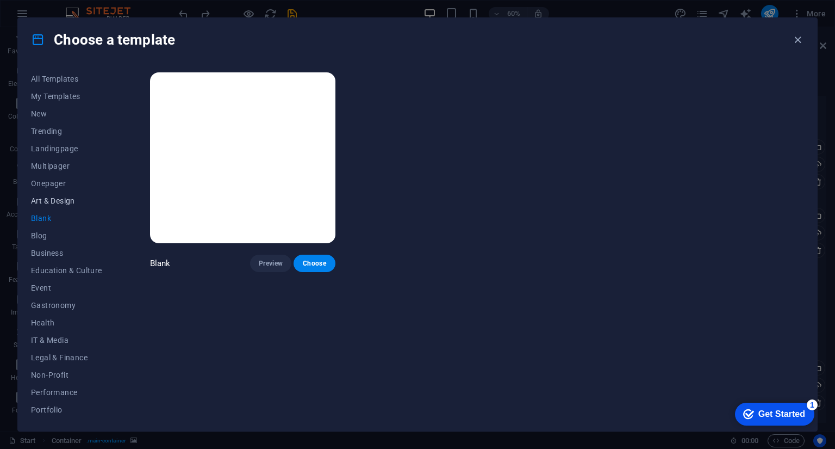
click at [48, 203] on span "Art & Design" at bounding box center [66, 200] width 71 height 9
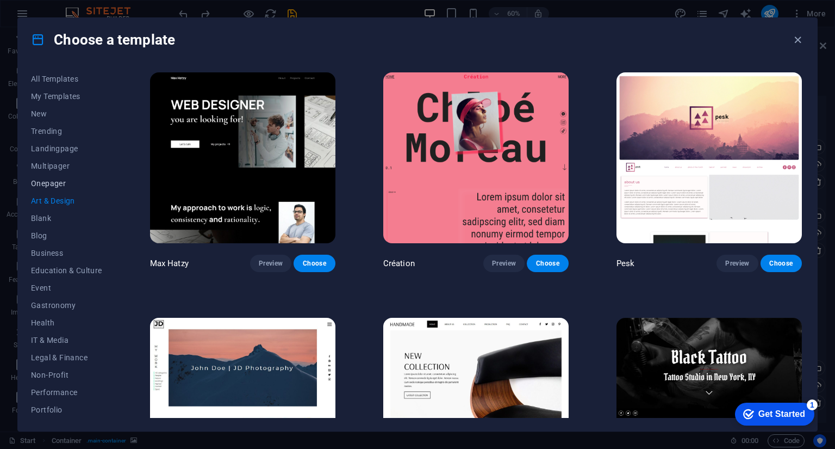
click at [44, 182] on span "Onepager" at bounding box center [66, 183] width 71 height 9
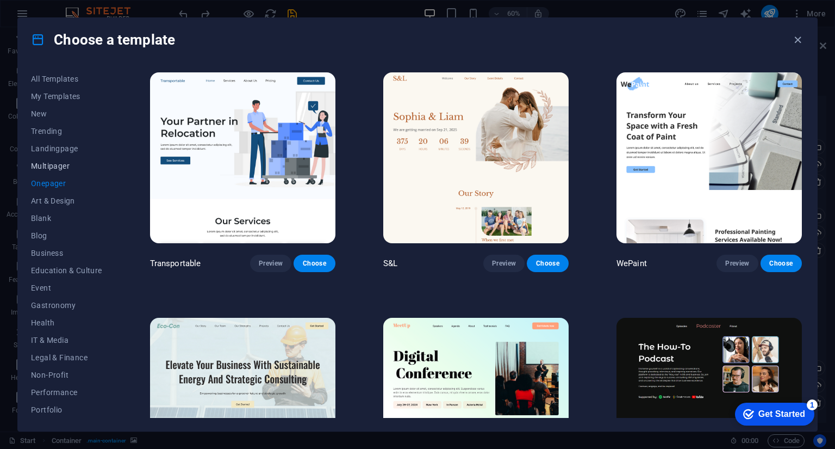
click at [43, 164] on span "Multipager" at bounding box center [66, 165] width 71 height 9
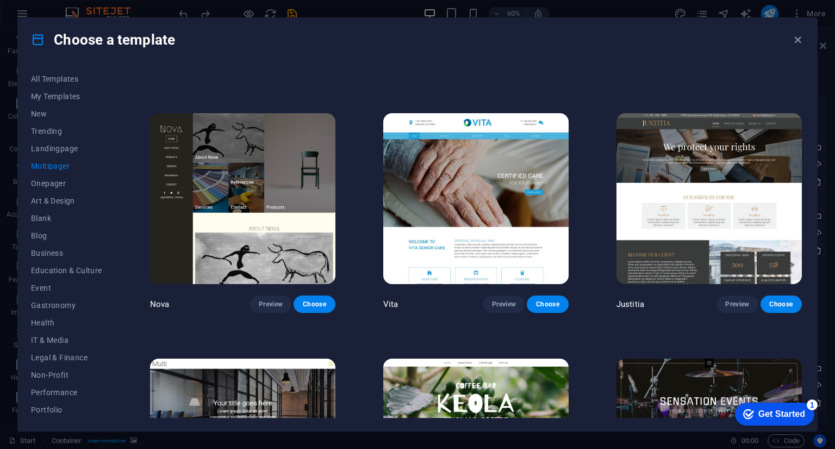
scroll to position [4973, 0]
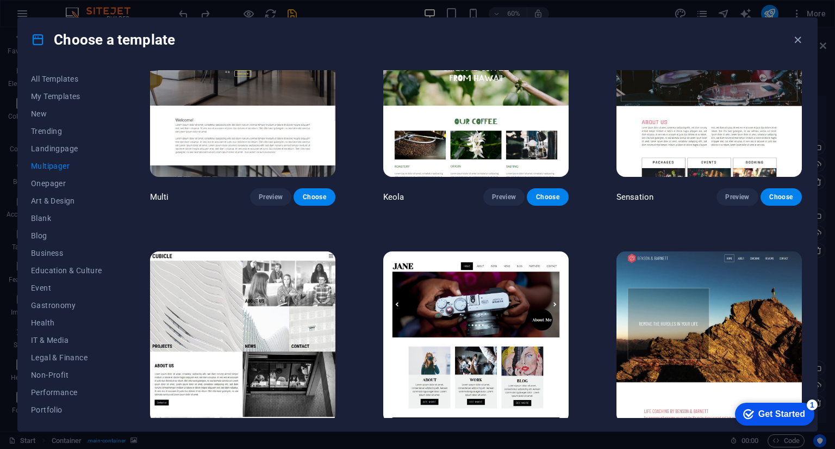
drag, startPoint x: 801, startPoint y: 400, endPoint x: 1529, endPoint y: 788, distance: 824.2
click at [802, 397] on html "checkmark Get Started 1 First Steps in the Editor Let's guide you through the t…" at bounding box center [772, 413] width 92 height 33
drag, startPoint x: 804, startPoint y: 398, endPoint x: 1528, endPoint y: 786, distance: 821.6
click at [802, 397] on html "checkmark Get Started 1 First Steps in the Editor Let's guide you through the t…" at bounding box center [772, 413] width 92 height 33
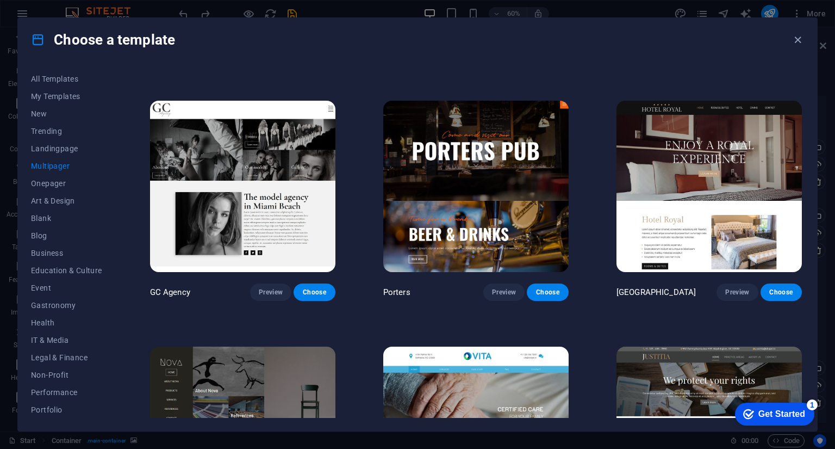
scroll to position [4381, 0]
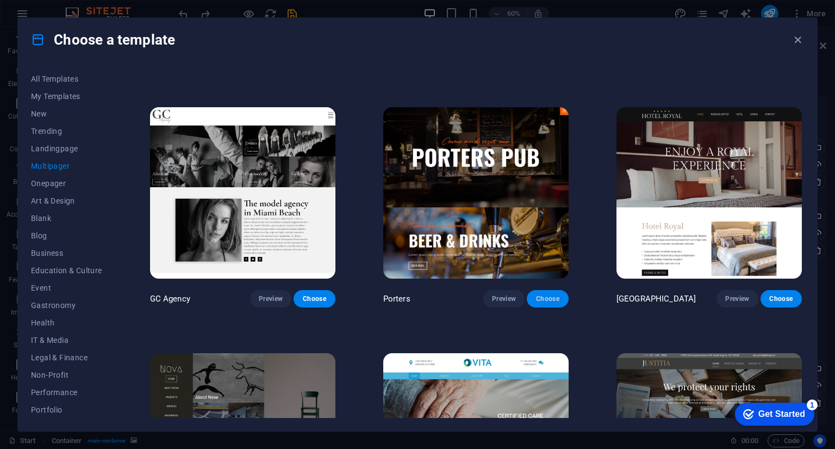
click at [538, 294] on span "Choose" at bounding box center [547, 298] width 24 height 9
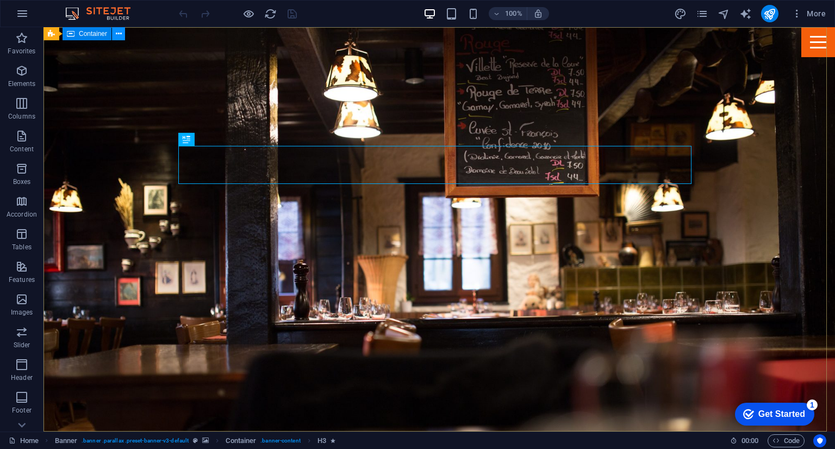
click at [122, 33] on button at bounding box center [118, 33] width 13 height 13
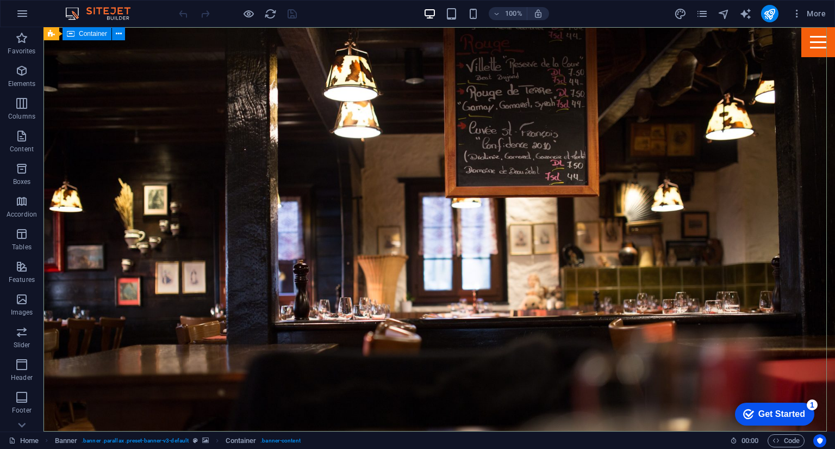
click at [70, 35] on icon at bounding box center [71, 33] width 8 height 13
click at [117, 34] on icon at bounding box center [119, 33] width 6 height 11
click at [121, 36] on icon at bounding box center [119, 33] width 8 height 11
select select "%"
select select "px"
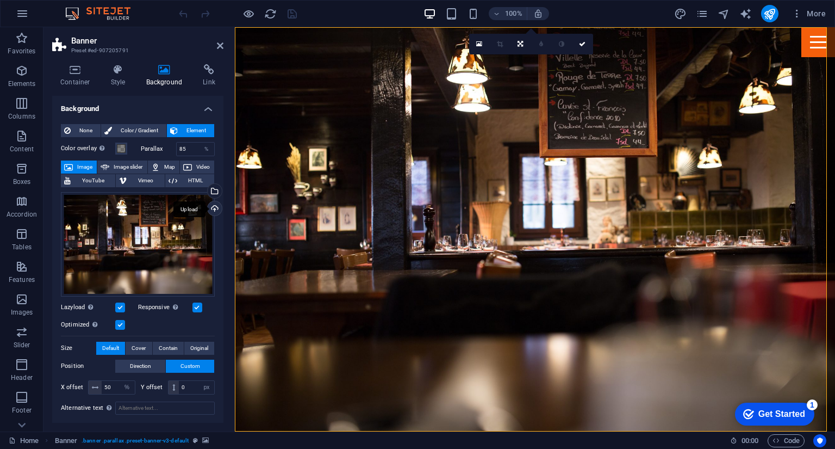
click at [214, 209] on div "Upload" at bounding box center [213, 209] width 16 height 16
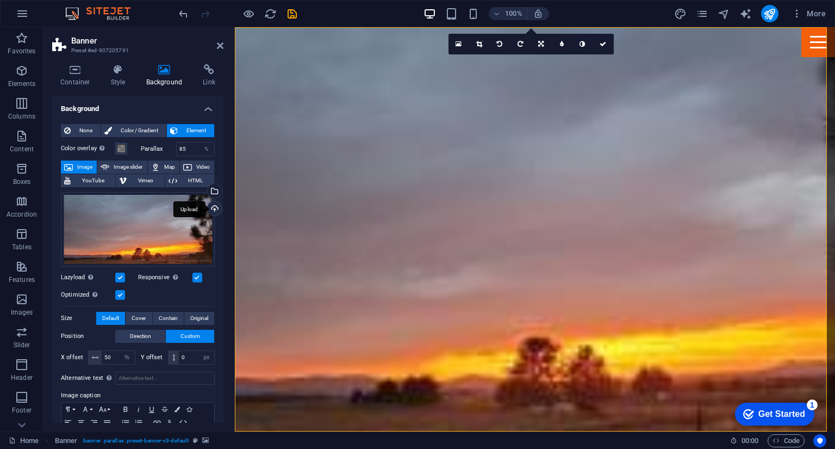
click at [211, 207] on div "Upload" at bounding box center [213, 209] width 16 height 16
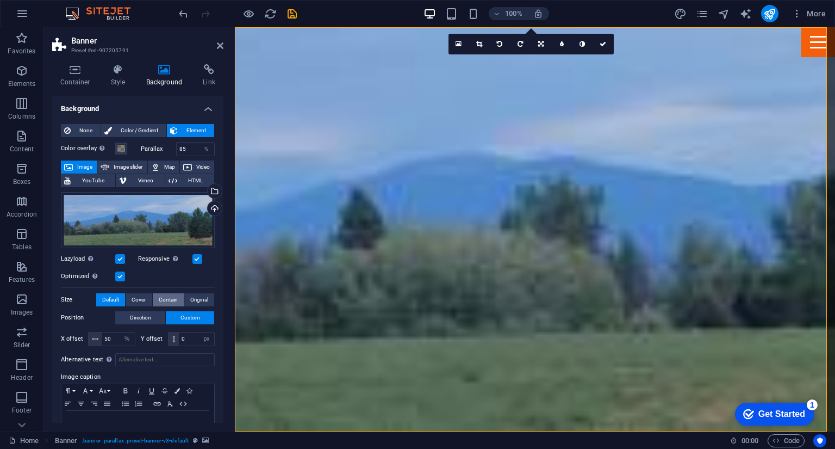
click at [162, 298] on span "Contain" at bounding box center [168, 299] width 19 height 13
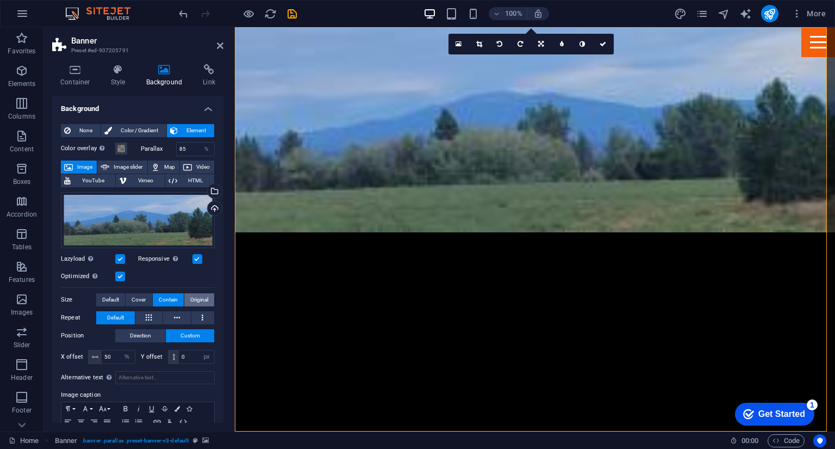
click at [198, 298] on span "Original" at bounding box center [199, 299] width 18 height 13
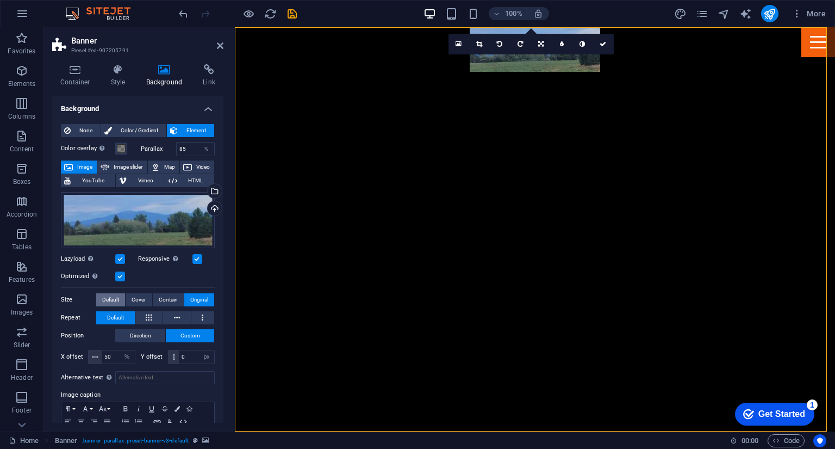
click at [113, 300] on span "Default" at bounding box center [110, 299] width 17 height 13
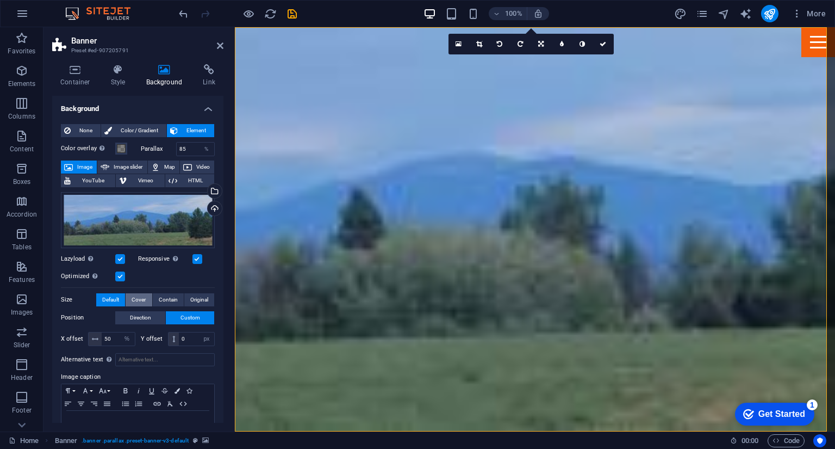
click at [135, 295] on span "Cover" at bounding box center [139, 299] width 14 height 13
click at [211, 207] on div "Upload" at bounding box center [213, 209] width 16 height 16
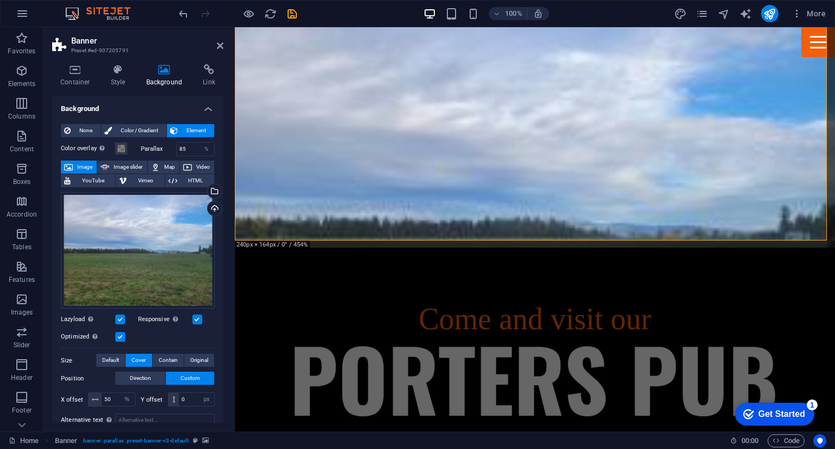
scroll to position [191, 0]
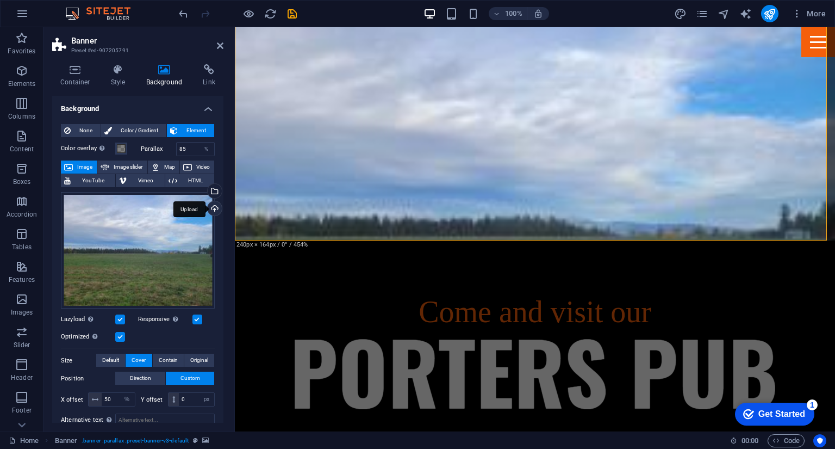
click at [211, 207] on div "Upload" at bounding box center [213, 209] width 16 height 16
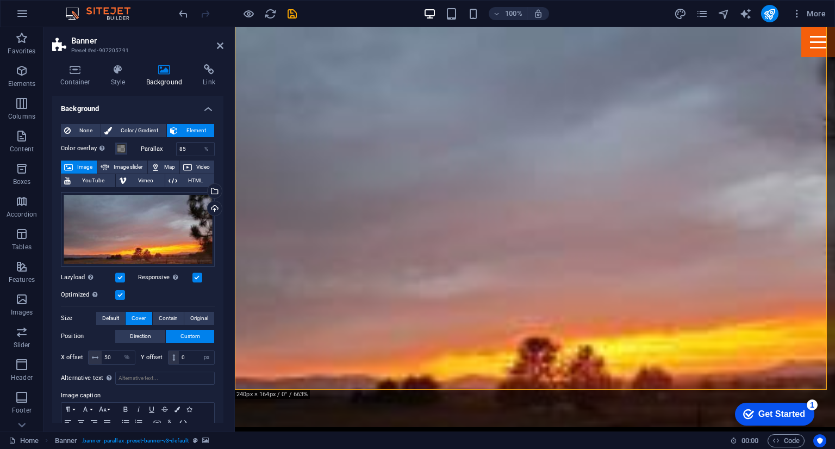
scroll to position [0, 0]
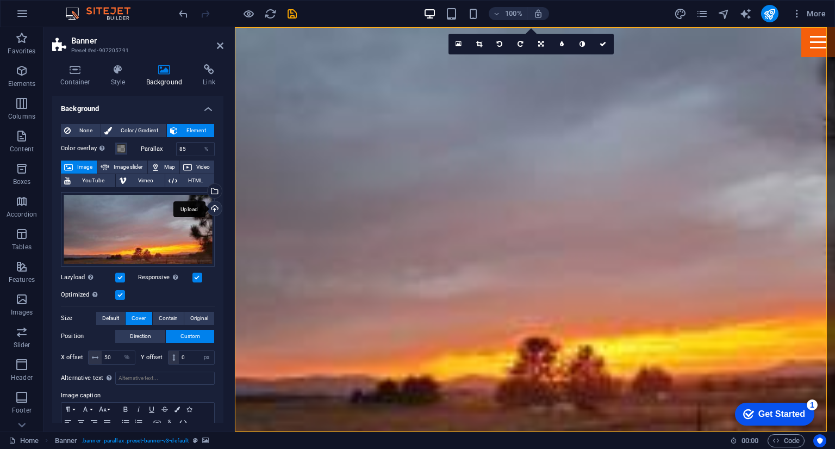
click at [212, 208] on div "Upload" at bounding box center [213, 209] width 16 height 16
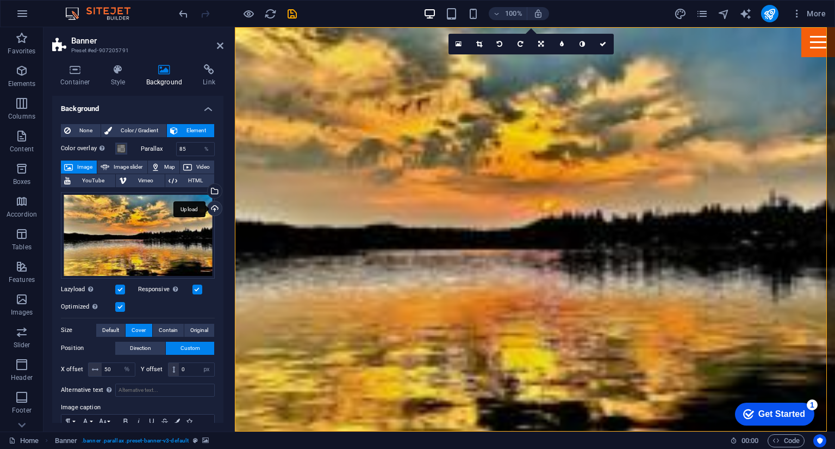
click at [214, 210] on div "Upload" at bounding box center [213, 209] width 16 height 16
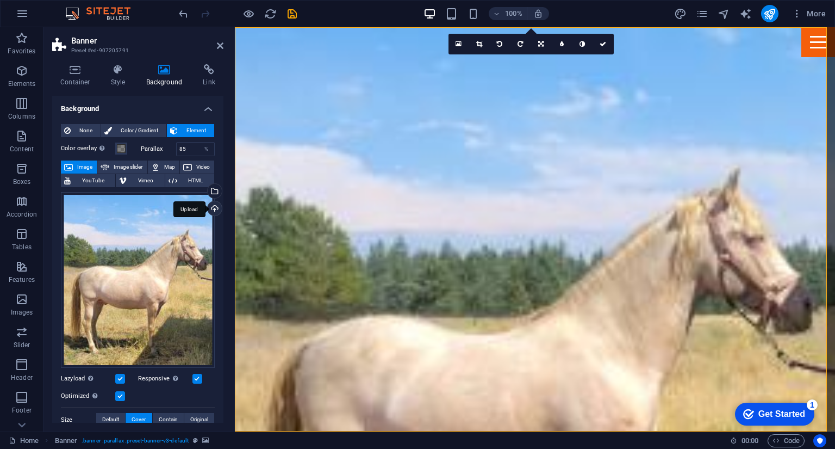
click at [212, 205] on div "Upload" at bounding box center [213, 209] width 16 height 16
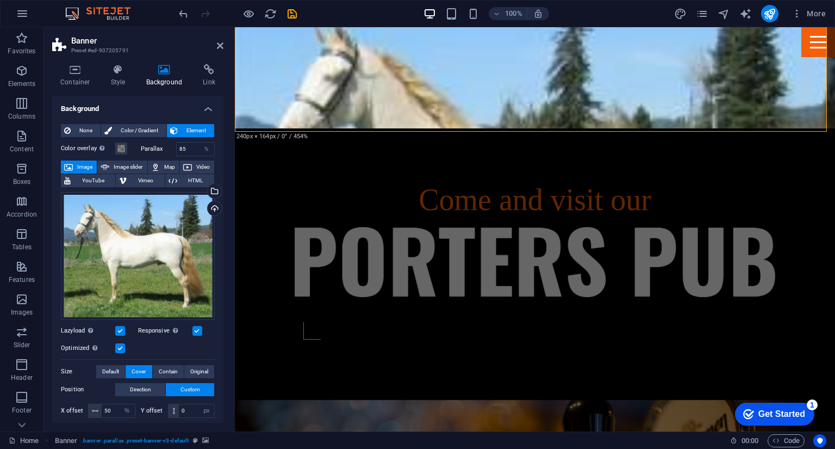
scroll to position [304, 0]
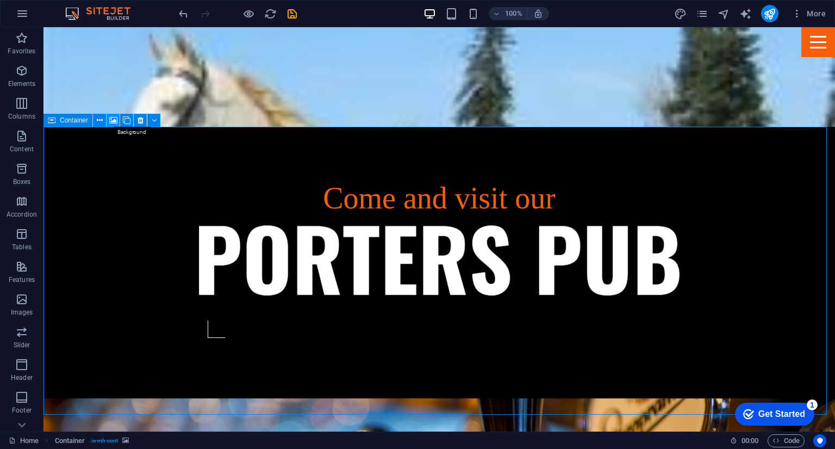
click at [115, 121] on icon at bounding box center [113, 120] width 8 height 11
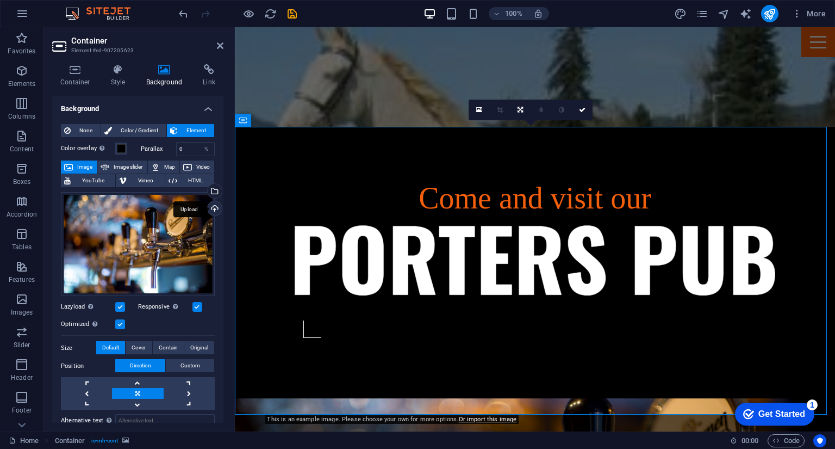
click at [211, 207] on div "Upload" at bounding box center [213, 209] width 16 height 16
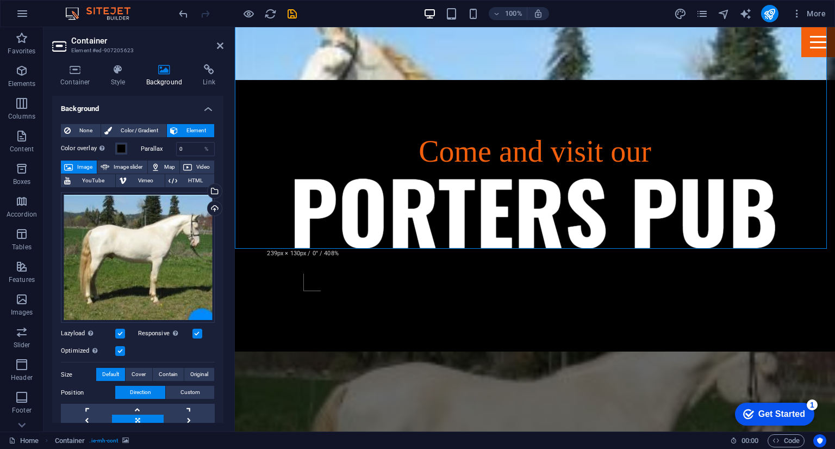
scroll to position [349, 0]
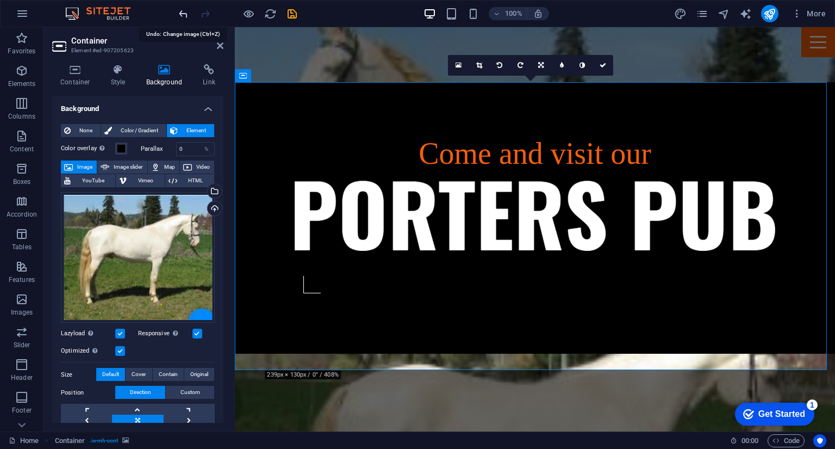
click at [185, 13] on icon "undo" at bounding box center [183, 14] width 13 height 13
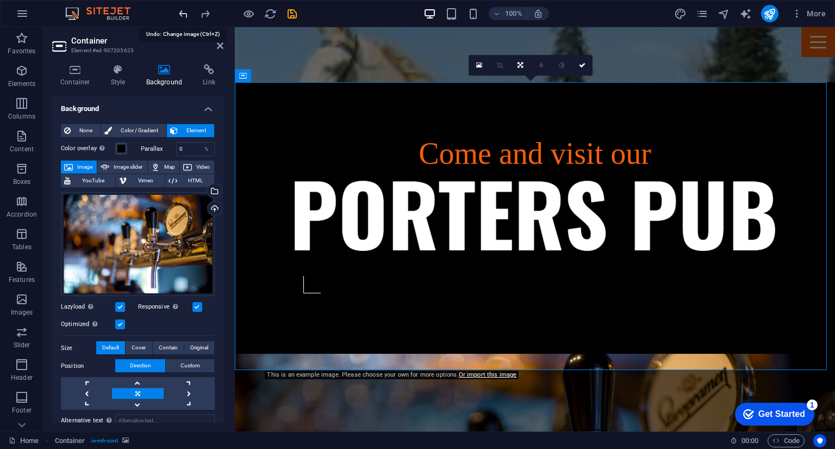
click at [185, 13] on icon "undo" at bounding box center [183, 14] width 13 height 13
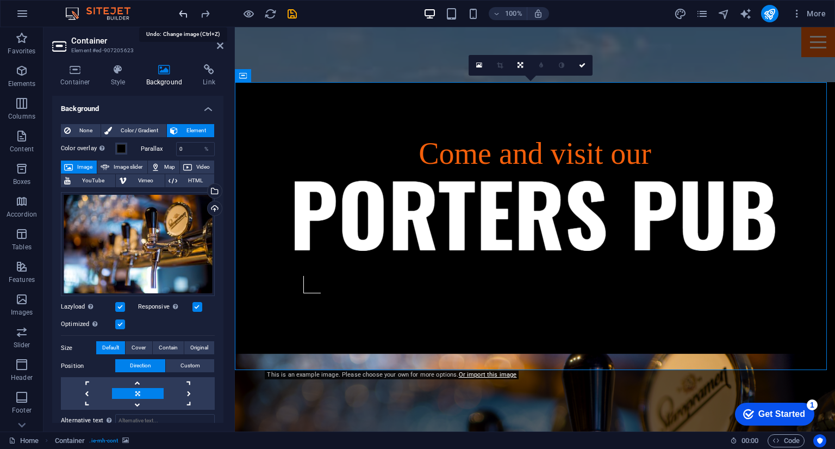
click at [185, 13] on icon "undo" at bounding box center [183, 14] width 13 height 13
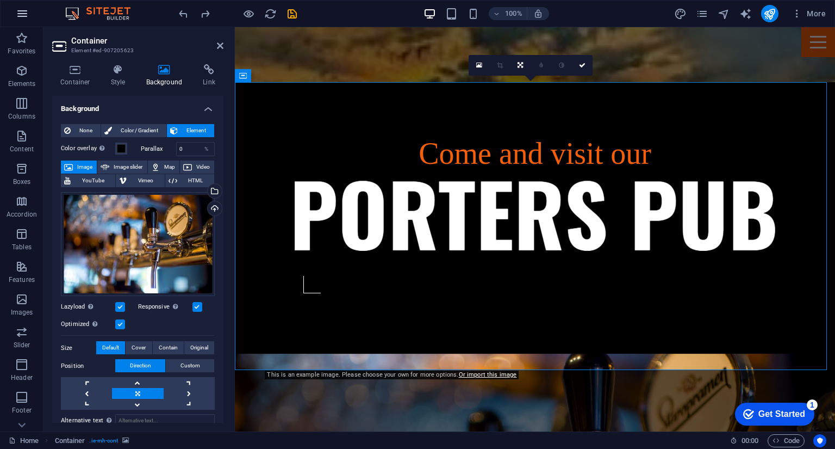
click at [25, 13] on icon "button" at bounding box center [22, 13] width 13 height 13
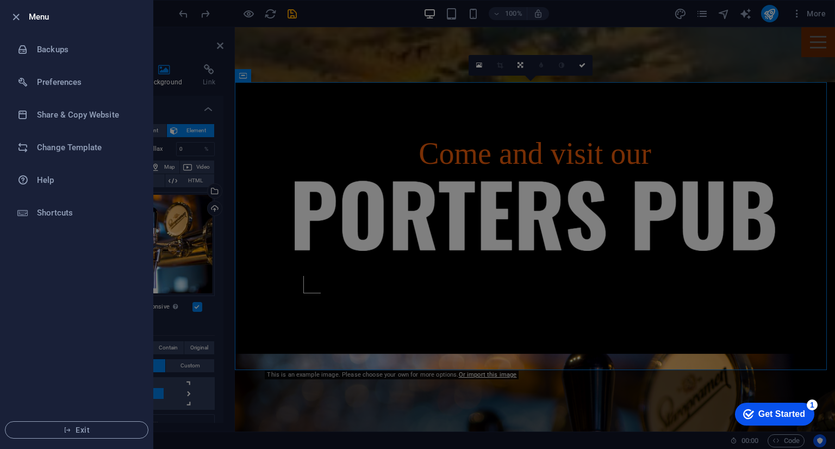
click at [190, 20] on div at bounding box center [417, 224] width 835 height 449
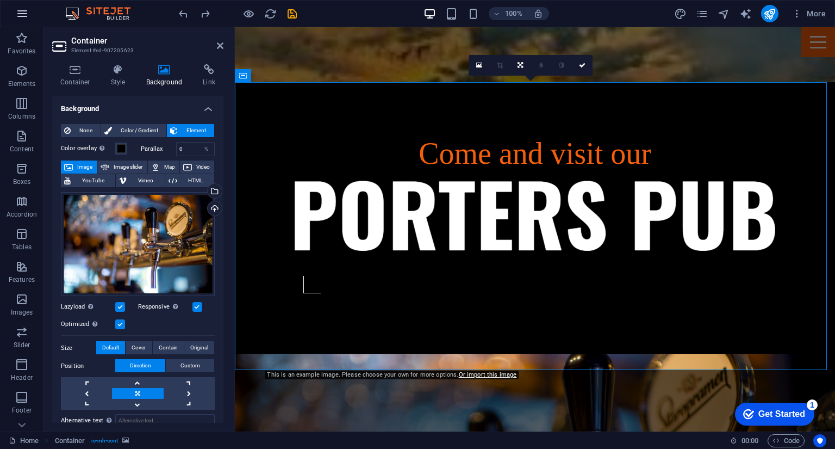
click at [23, 16] on icon "button" at bounding box center [22, 13] width 13 height 13
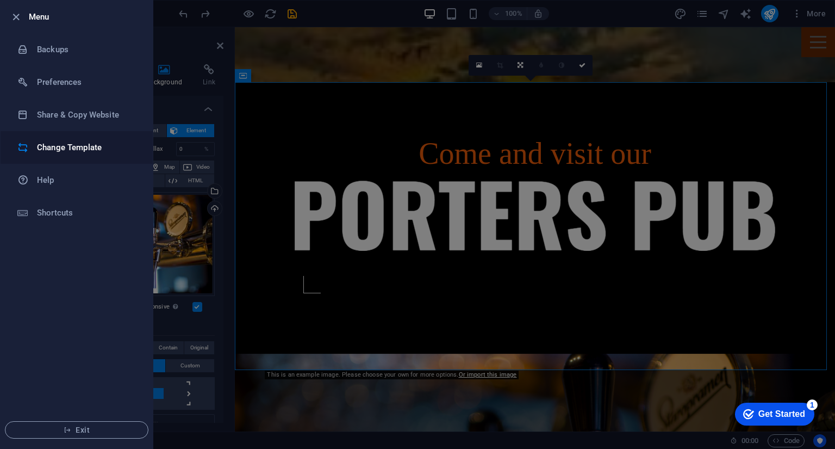
click at [70, 144] on h6 "Change Template" at bounding box center [87, 147] width 101 height 13
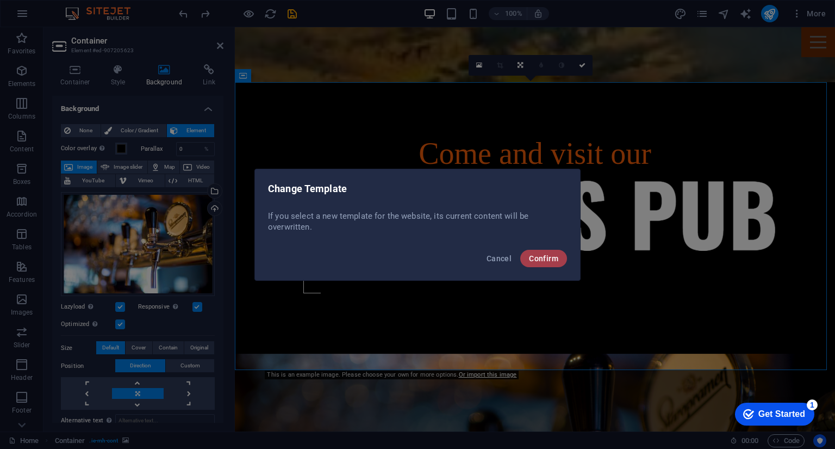
click at [537, 257] on span "Confirm" at bounding box center [543, 258] width 29 height 9
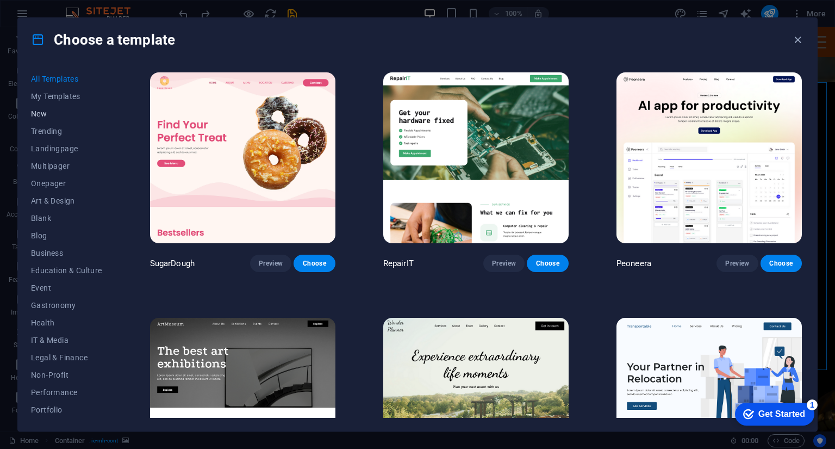
click at [43, 114] on span "New" at bounding box center [66, 113] width 71 height 9
click at [42, 132] on span "Trending" at bounding box center [66, 131] width 71 height 9
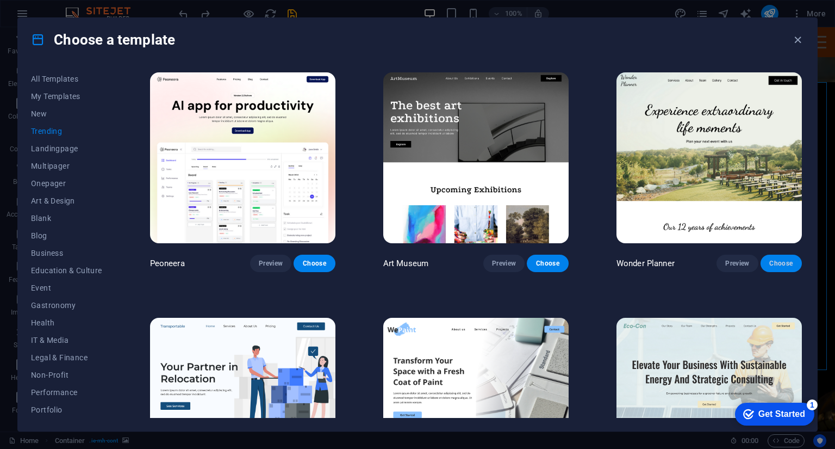
click at [776, 262] on span "Choose" at bounding box center [781, 263] width 24 height 9
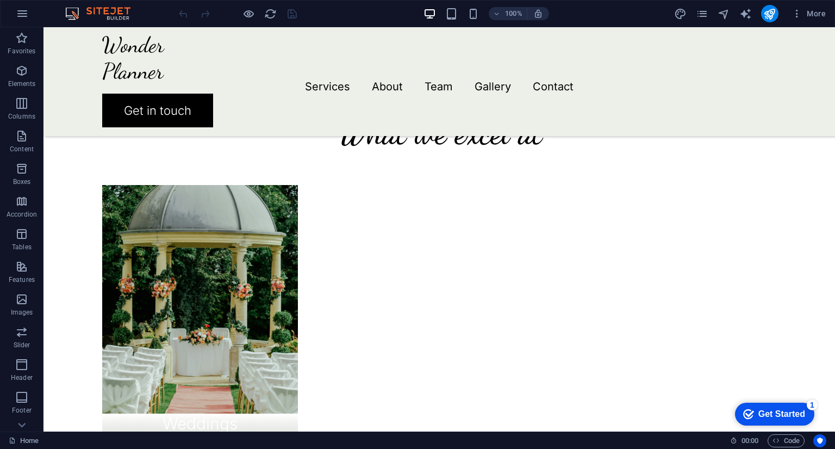
scroll to position [569, 0]
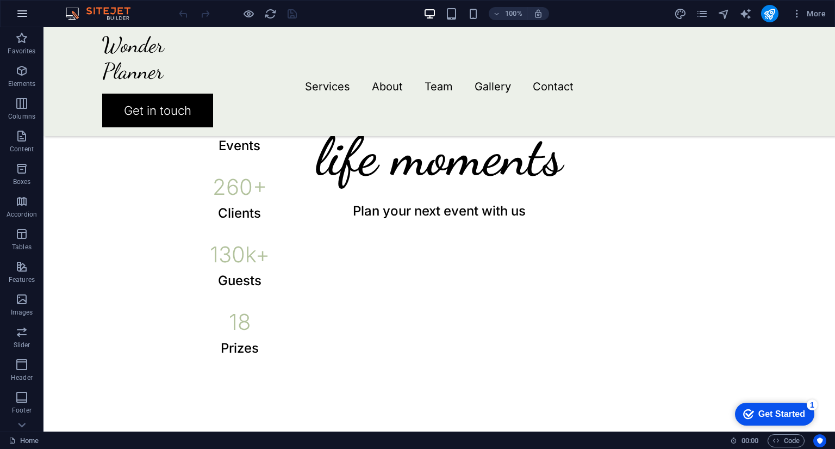
click at [0, 0] on icon "button" at bounding box center [0, 0] width 0 height 0
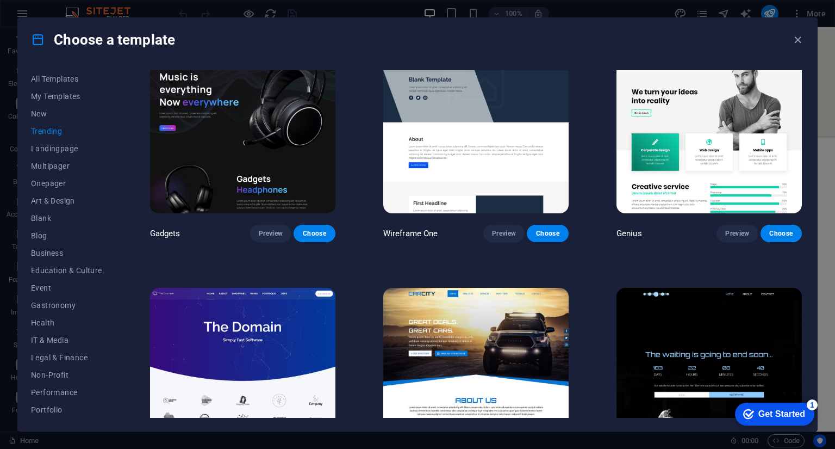
scroll to position [768, 0]
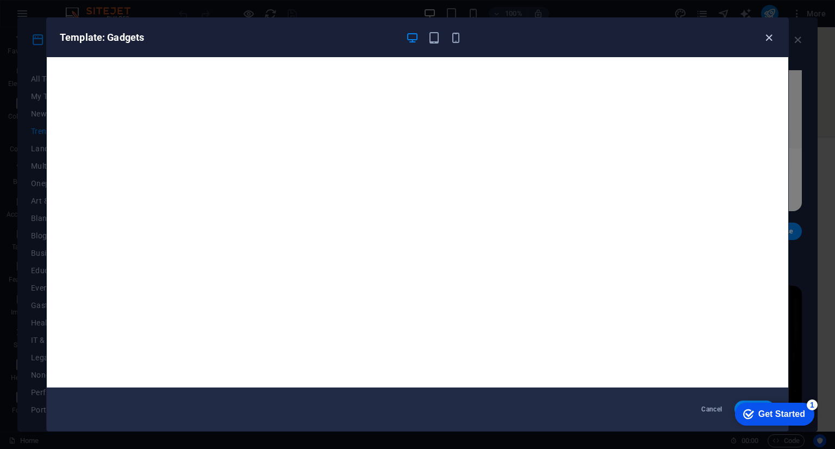
click at [775, 39] on icon "button" at bounding box center [769, 38] width 13 height 13
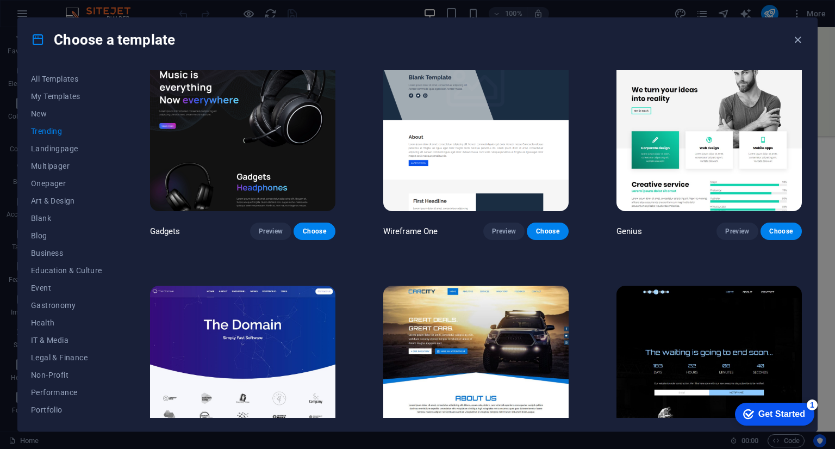
click at [269, 325] on img at bounding box center [242, 370] width 185 height 171
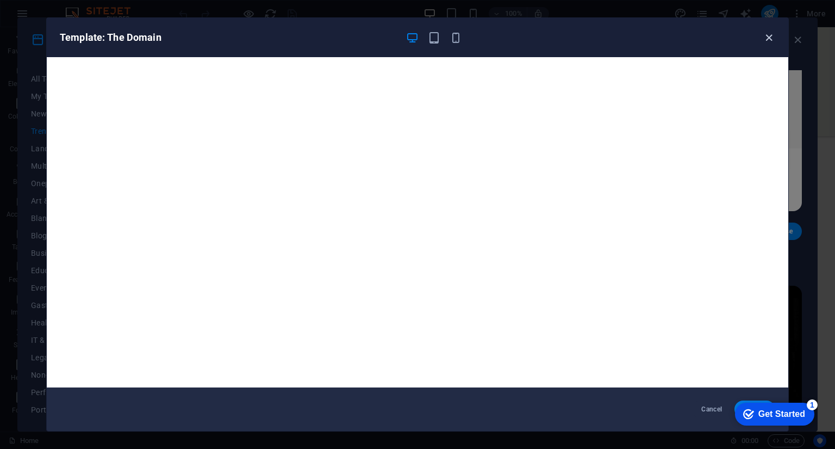
click at [770, 39] on icon "button" at bounding box center [769, 38] width 13 height 13
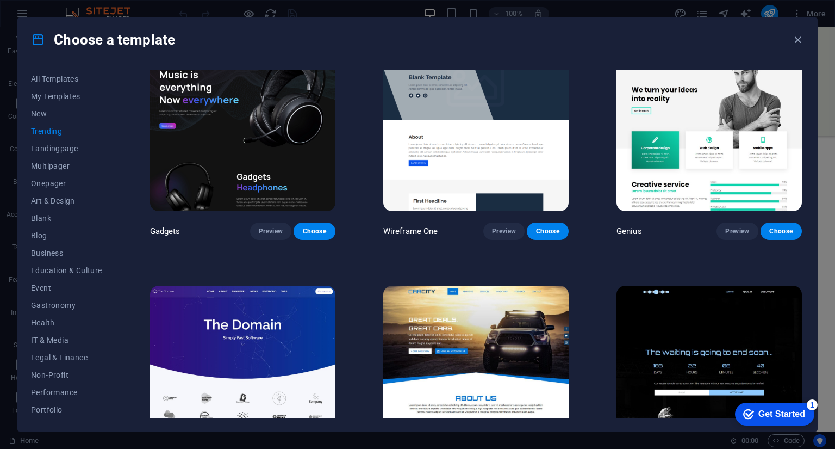
drag, startPoint x: 831, startPoint y: 141, endPoint x: 834, endPoint y: 166, distance: 25.8
drag, startPoint x: 834, startPoint y: 134, endPoint x: 834, endPoint y: 146, distance: 12.0
drag, startPoint x: 831, startPoint y: 130, endPoint x: 834, endPoint y: 146, distance: 16.6
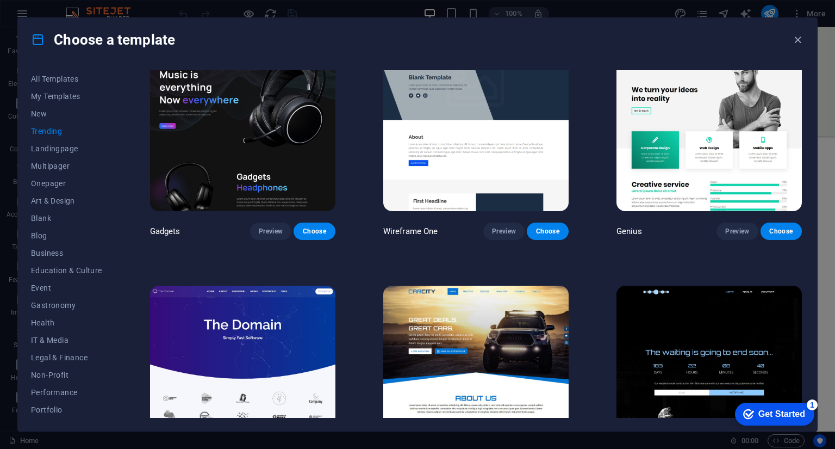
drag, startPoint x: 831, startPoint y: 149, endPoint x: 831, endPoint y: 171, distance: 22.3
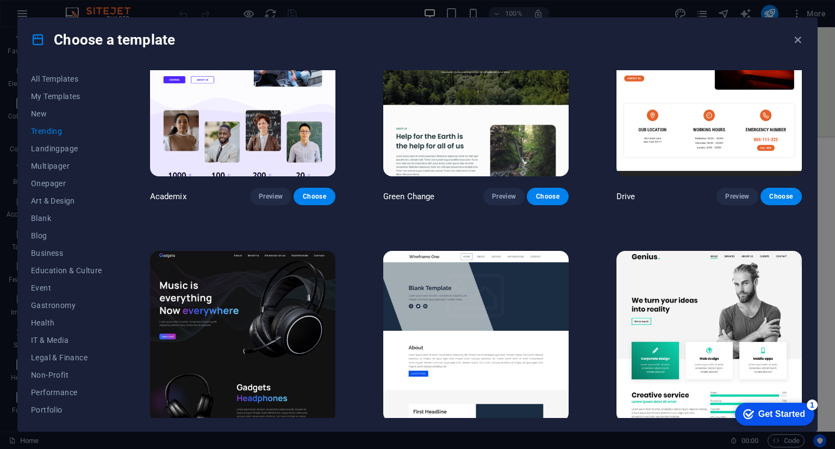
scroll to position [548, 0]
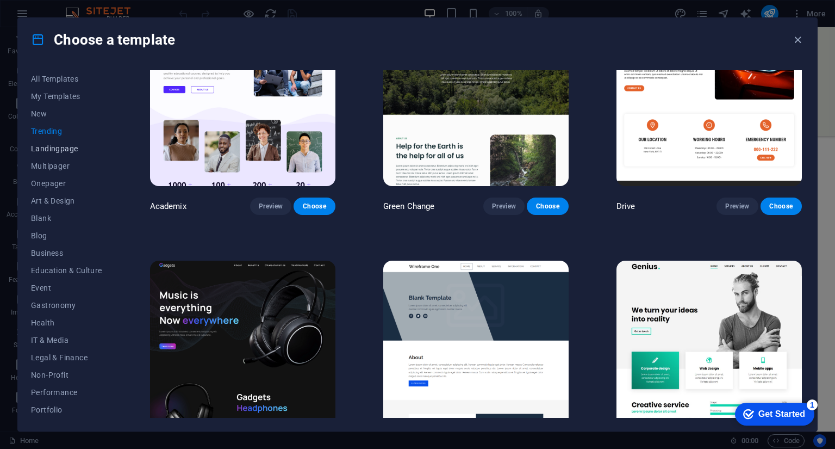
click at [47, 148] on span "Landingpage" at bounding box center [66, 148] width 71 height 9
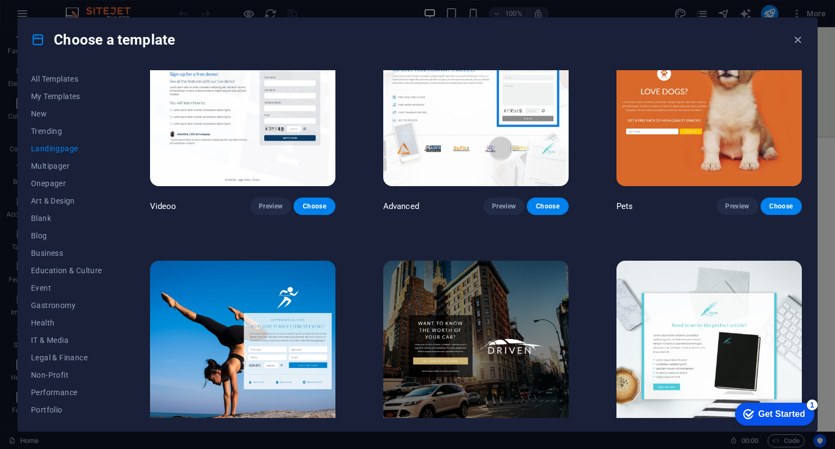
drag, startPoint x: 804, startPoint y: 179, endPoint x: 805, endPoint y: 157, distance: 22.3
click at [805, 157] on div "All Templates My Templates New Trending Landingpage Multipager Onepager Art & D…" at bounding box center [417, 245] width 799 height 369
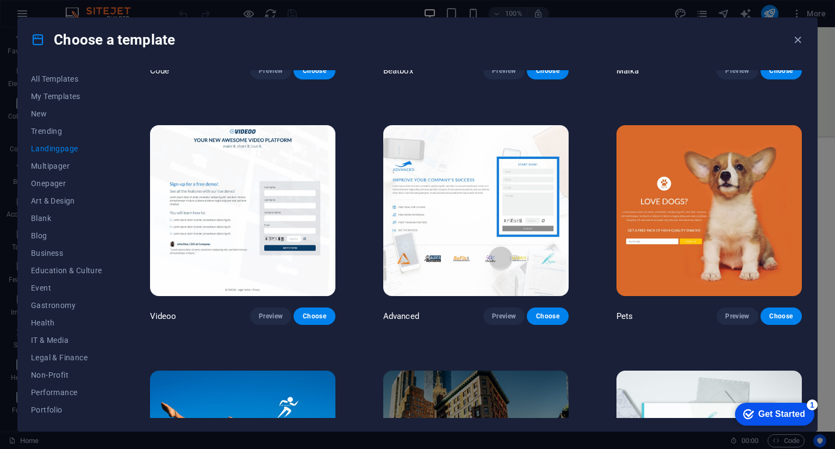
scroll to position [430, 0]
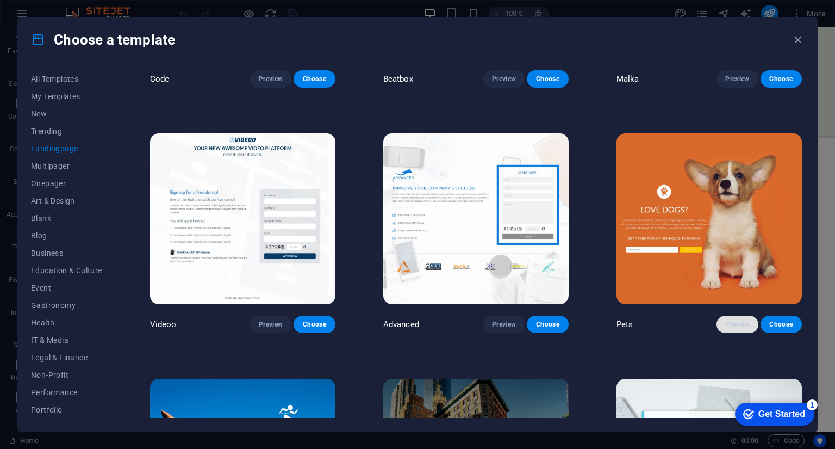
click at [730, 320] on span "Preview" at bounding box center [737, 324] width 24 height 9
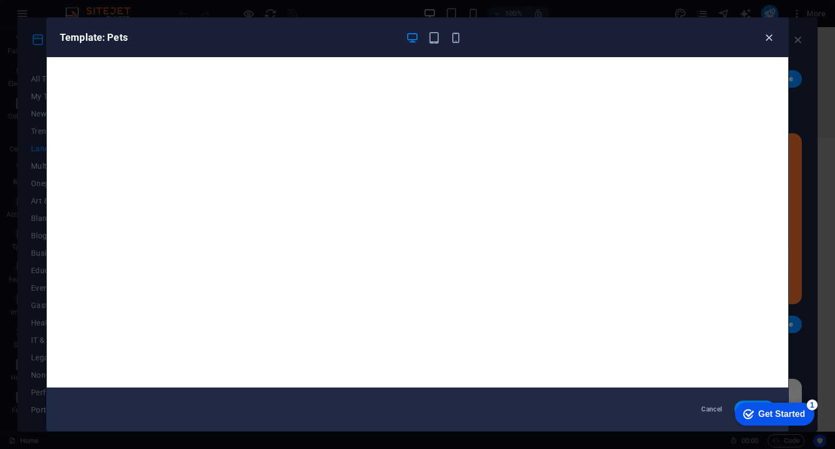
click at [769, 35] on icon "button" at bounding box center [769, 38] width 13 height 13
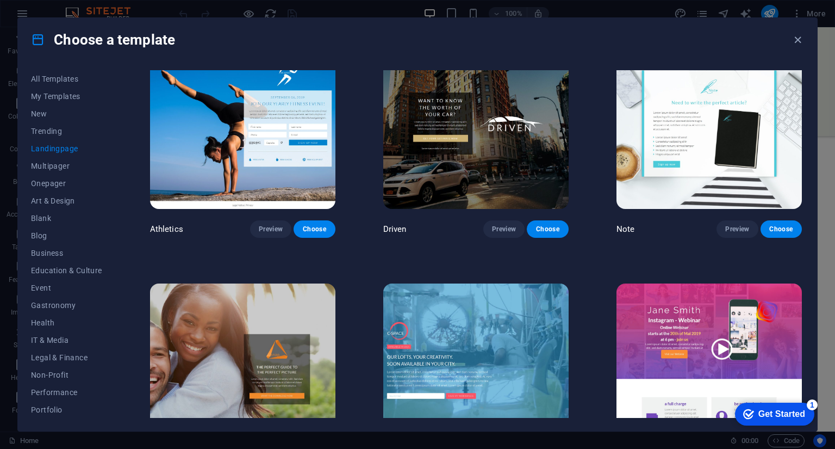
scroll to position [769, 0]
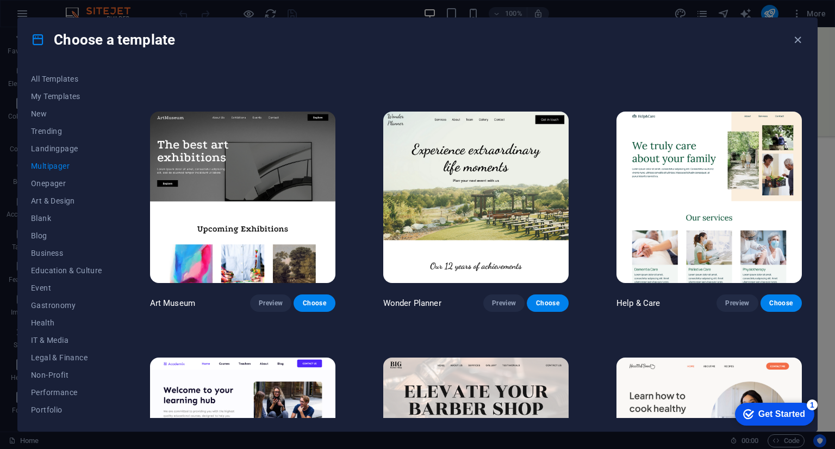
scroll to position [213, 0]
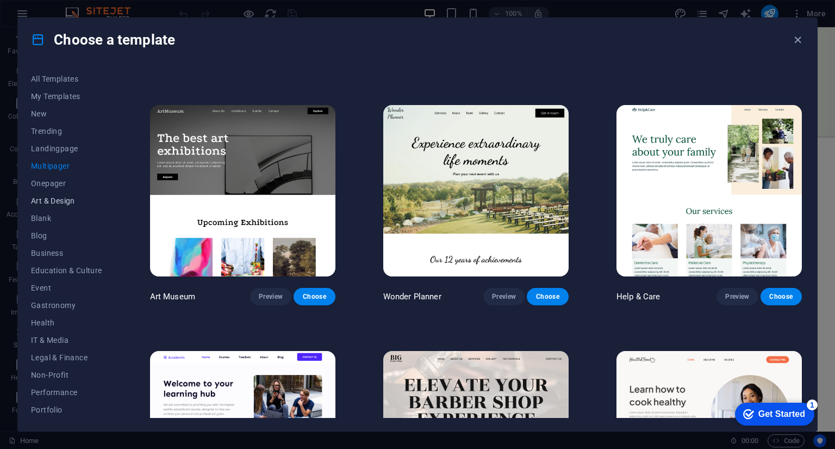
click at [0, 0] on span "Art & Design" at bounding box center [0, 0] width 0 height 0
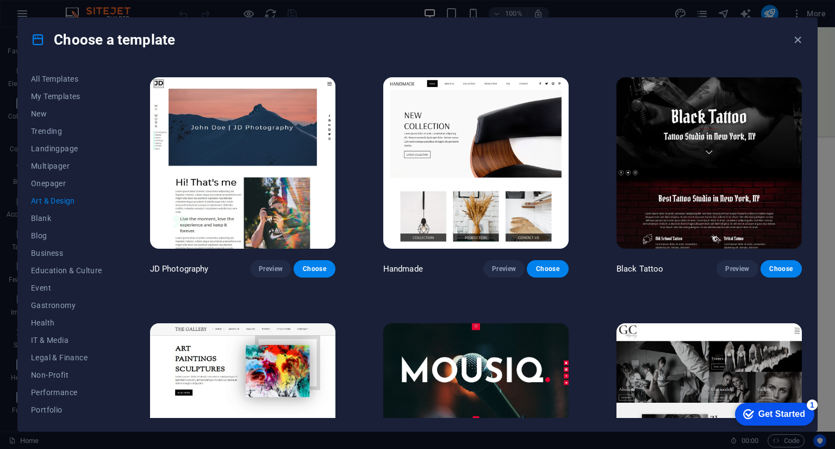
scroll to position [241, 0]
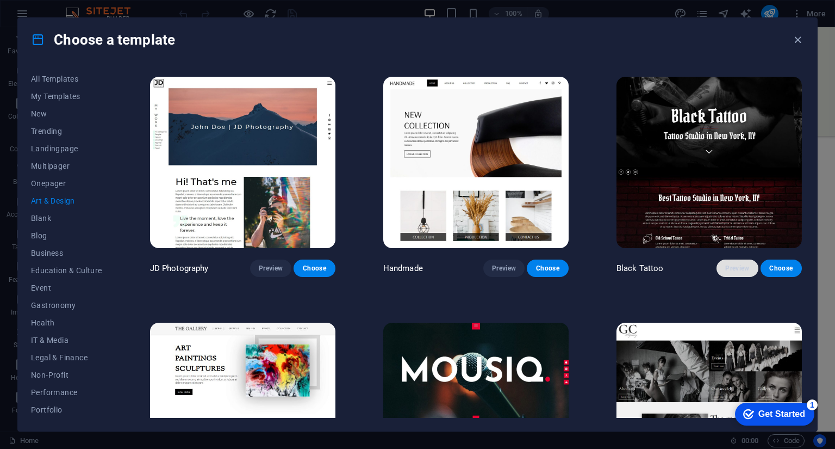
click at [736, 266] on span "Preview" at bounding box center [737, 268] width 24 height 9
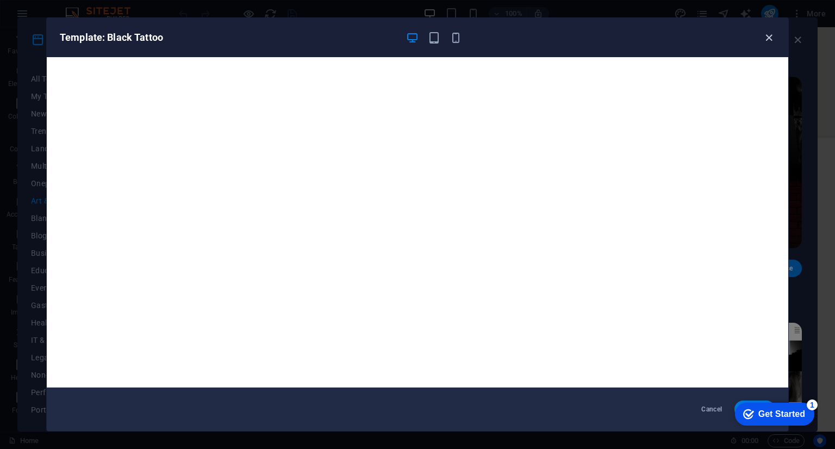
click at [765, 39] on icon "button" at bounding box center [769, 38] width 13 height 13
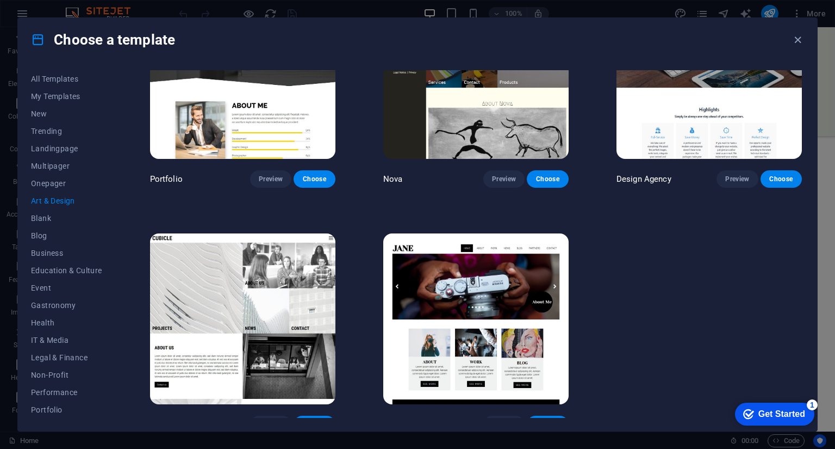
scroll to position [828, 0]
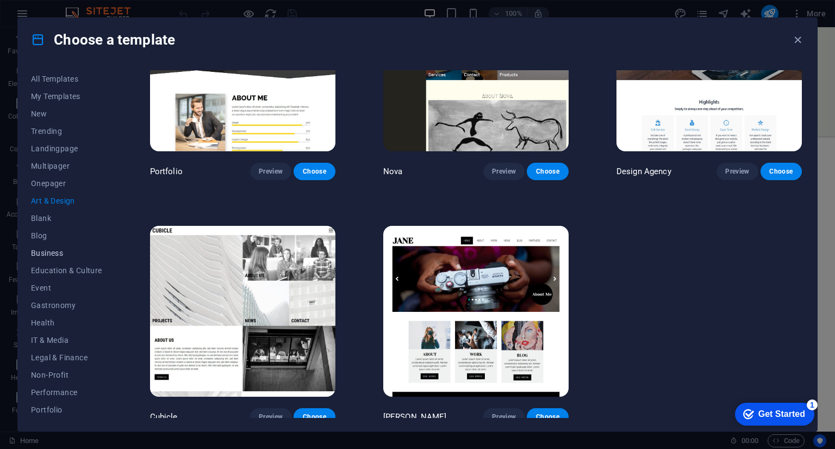
click at [41, 253] on span "Business" at bounding box center [66, 252] width 71 height 9
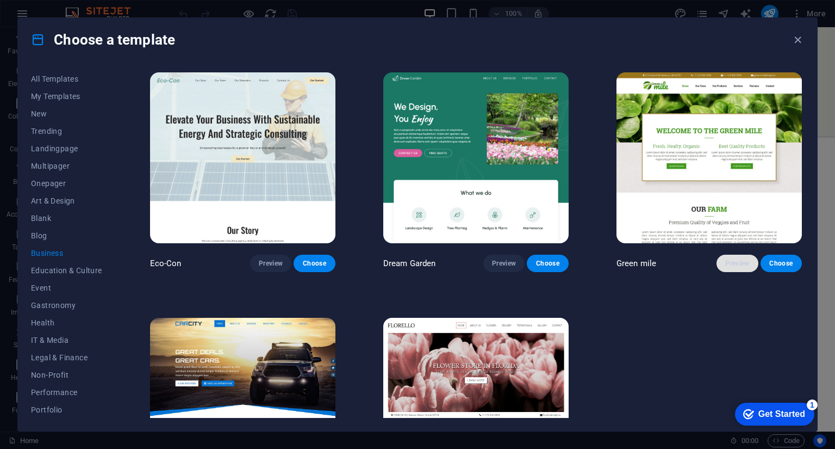
click at [739, 265] on span "Preview" at bounding box center [737, 263] width 24 height 9
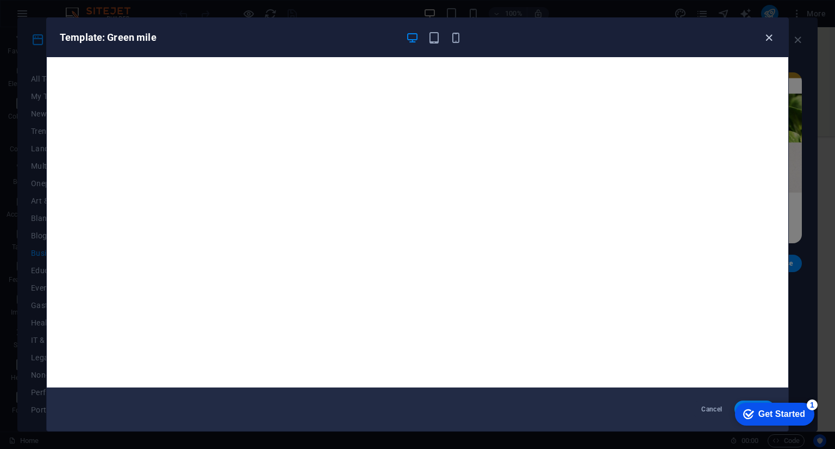
click at [772, 37] on icon "button" at bounding box center [769, 38] width 13 height 13
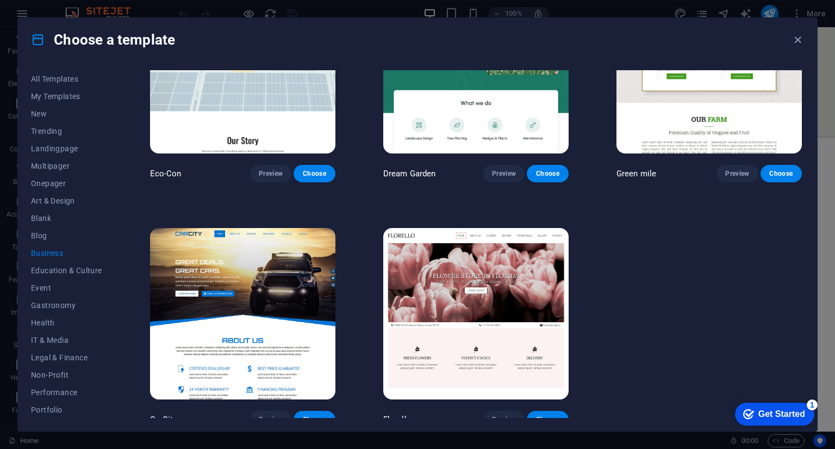
scroll to position [96, 0]
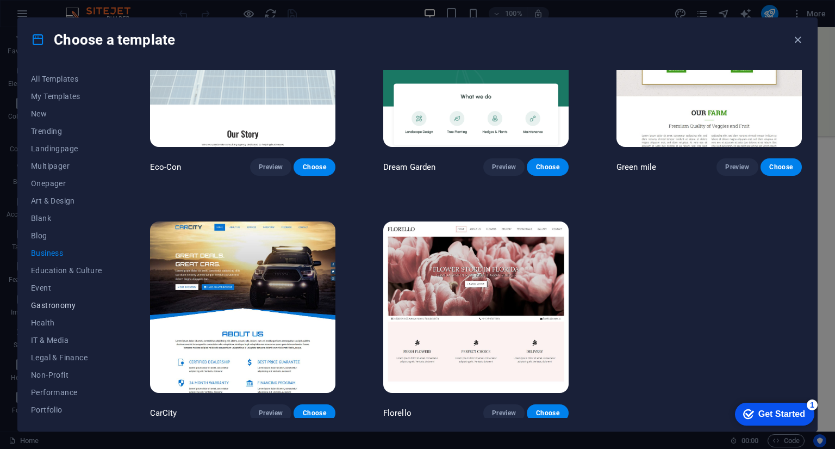
click at [49, 307] on span "Gastronomy" at bounding box center [66, 305] width 71 height 9
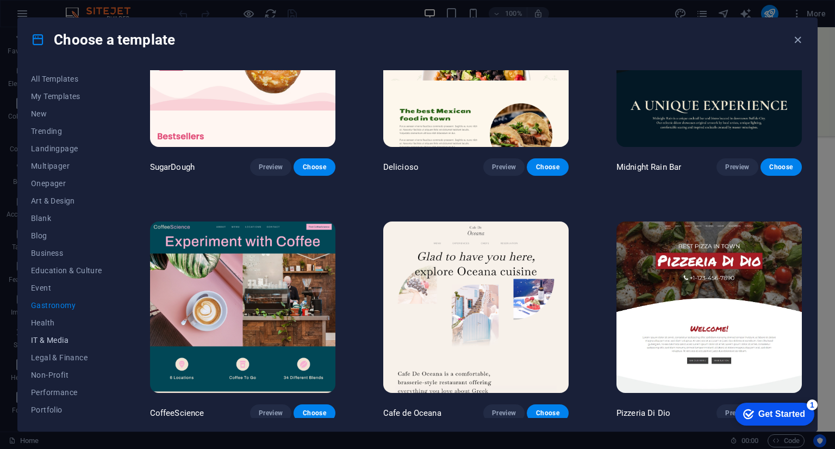
click at [61, 340] on span "IT & Media" at bounding box center [66, 339] width 71 height 9
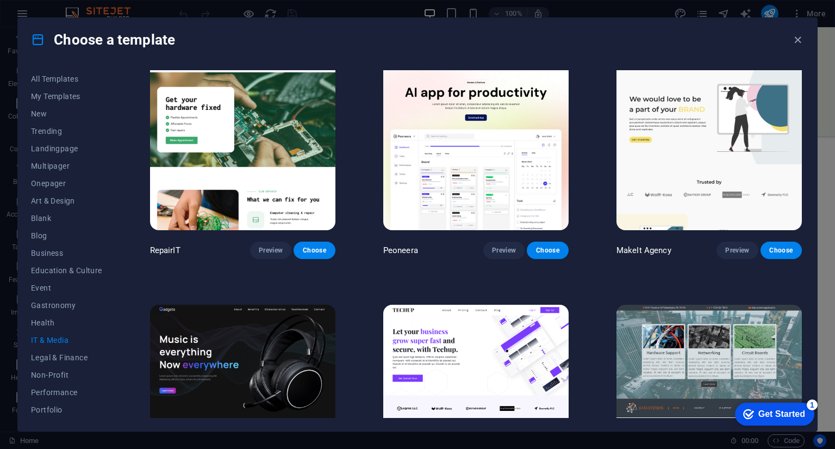
scroll to position [0, 0]
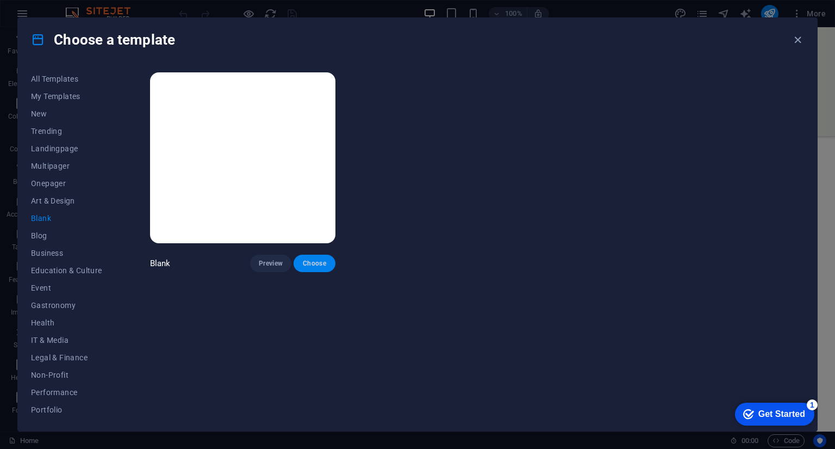
click at [317, 260] on span "Choose" at bounding box center [314, 263] width 24 height 9
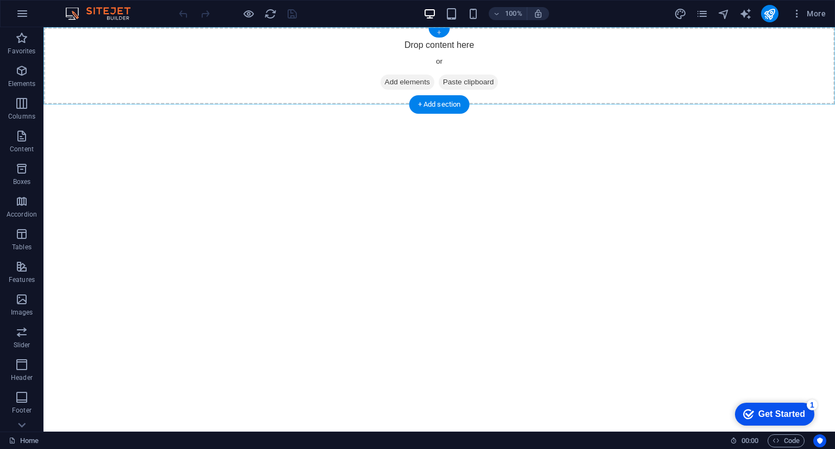
click at [440, 33] on div "+" at bounding box center [438, 33] width 21 height 10
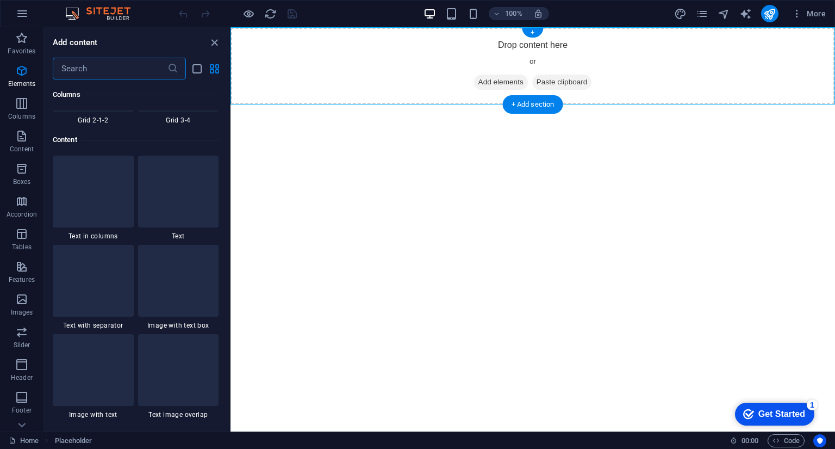
scroll to position [1902, 0]
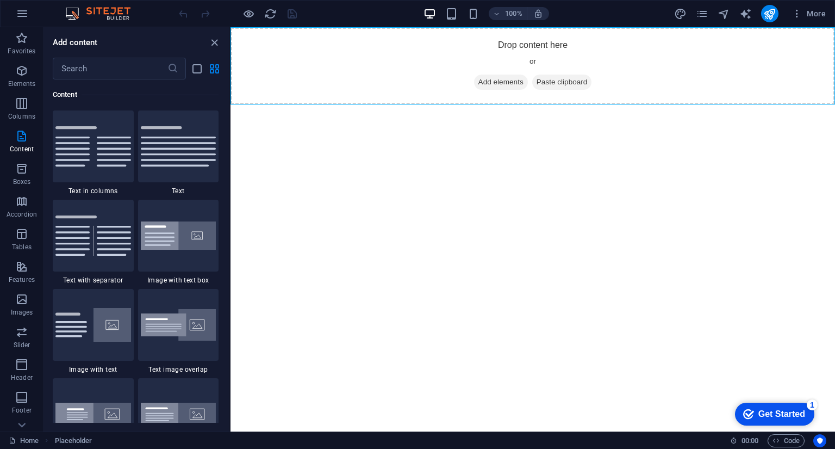
drag, startPoint x: 226, startPoint y: 144, endPoint x: 228, endPoint y: 123, distance: 20.8
click at [228, 123] on div "Favorites 1 Star Headline 1 Star Container Elements 1 Star Headline 1 Star Text…" at bounding box center [136, 250] width 185 height 343
click at [223, 138] on div "Favorites 1 Star Headline 1 Star Container Elements 1 Star Headline 1 Star Text…" at bounding box center [136, 250] width 185 height 343
drag, startPoint x: 227, startPoint y: 143, endPoint x: 228, endPoint y: 128, distance: 14.8
click at [228, 128] on div "Favorites 1 Star Headline 1 Star Container Elements 1 Star Headline 1 Star Text…" at bounding box center [136, 250] width 185 height 343
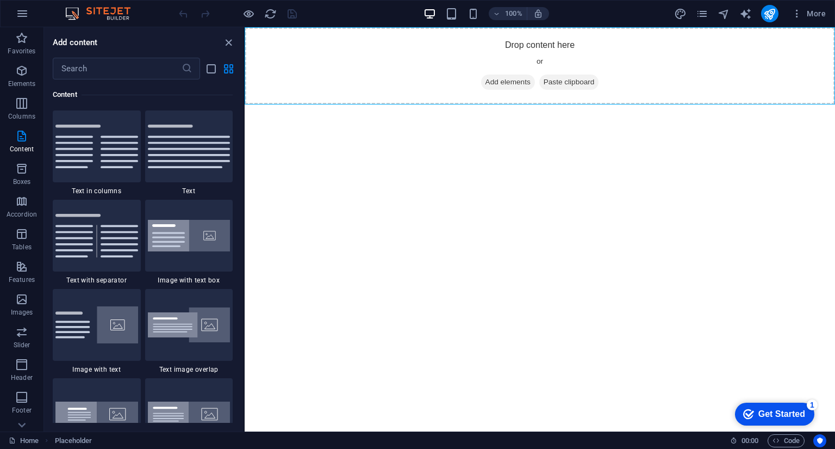
drag, startPoint x: 229, startPoint y: 144, endPoint x: 0, endPoint y: 209, distance: 238.7
click at [245, 238] on section "Favorites Elements Columns Content Boxes Accordion Tables Features Images Slide…" at bounding box center [417, 229] width 835 height 404
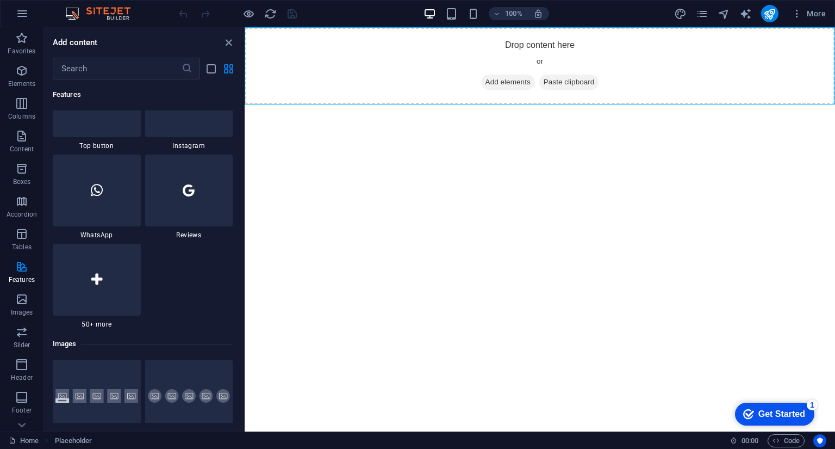
scroll to position [5271, 0]
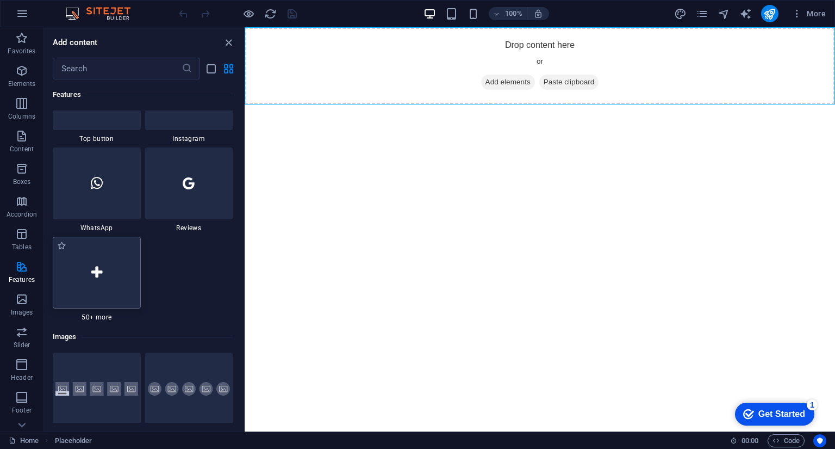
click at [95, 271] on icon at bounding box center [96, 272] width 11 height 14
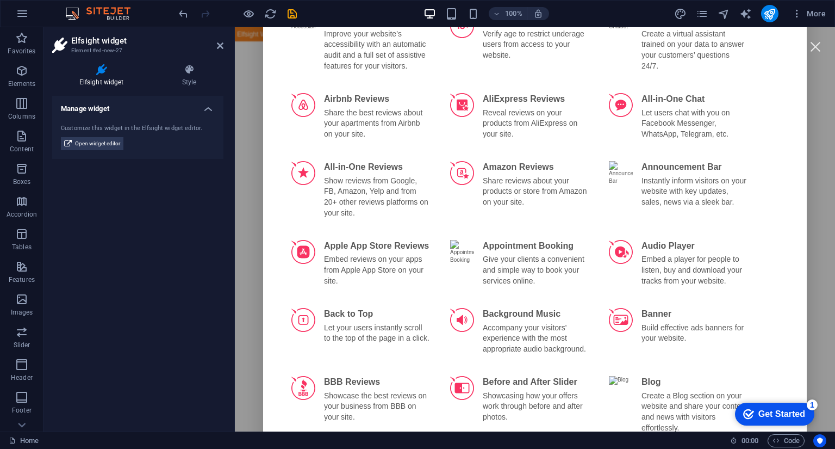
scroll to position [0, 0]
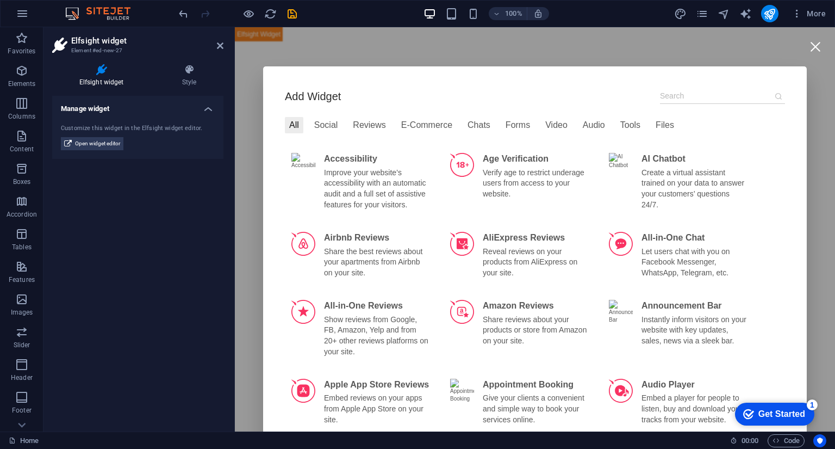
click at [811, 44] on div at bounding box center [815, 46] width 24 height 24
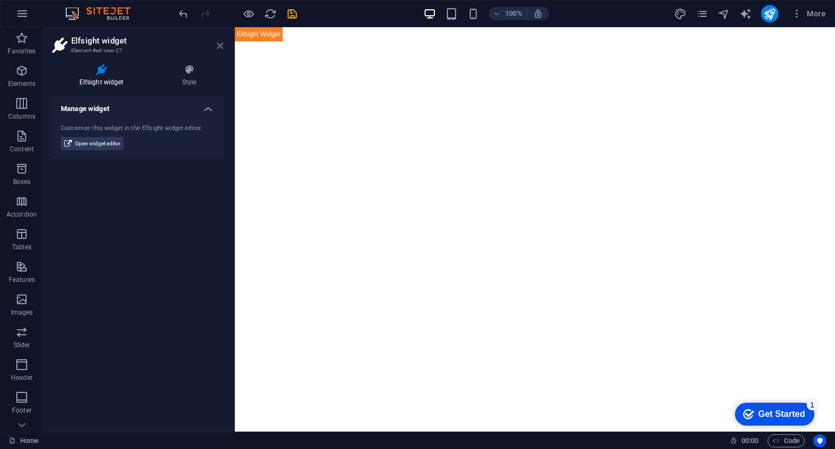
click at [218, 46] on icon at bounding box center [220, 45] width 7 height 9
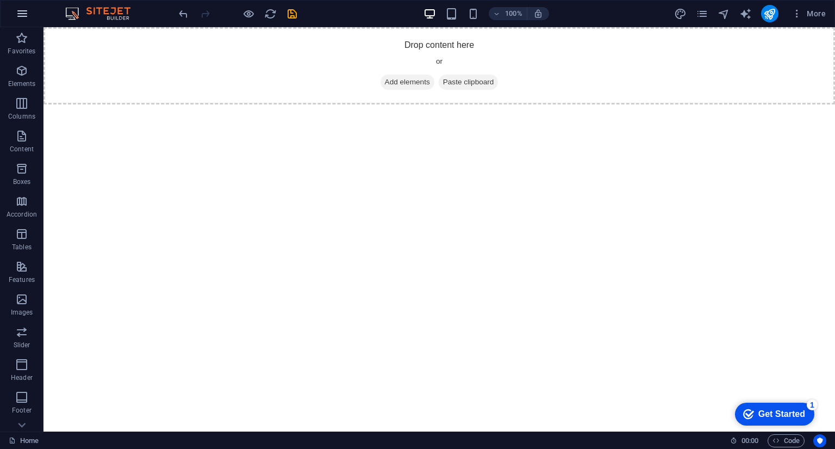
click at [0, 0] on icon "button" at bounding box center [0, 0] width 0 height 0
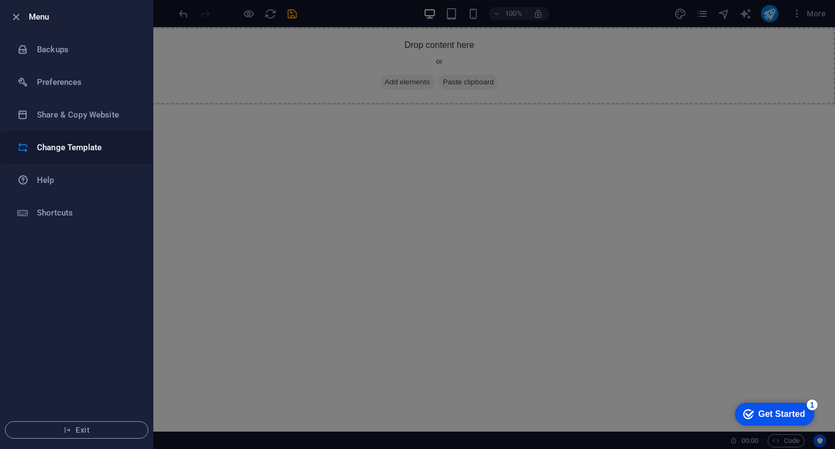
click at [79, 146] on h6 "Change Template" at bounding box center [87, 147] width 101 height 13
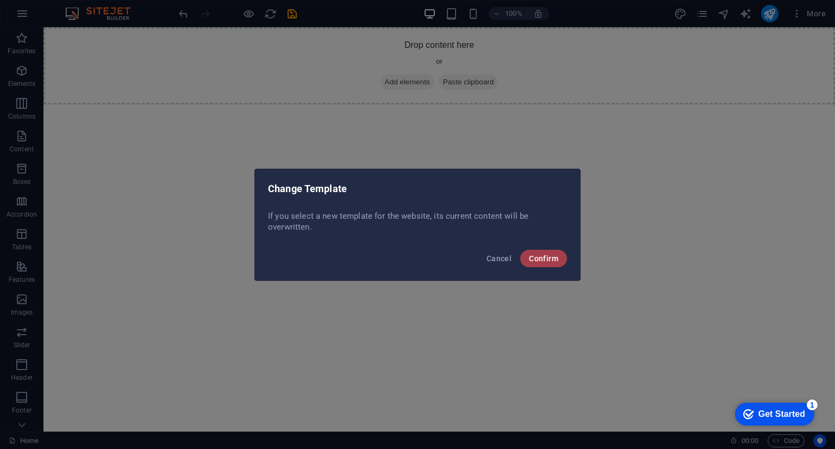
click at [552, 262] on span "Confirm" at bounding box center [543, 258] width 29 height 9
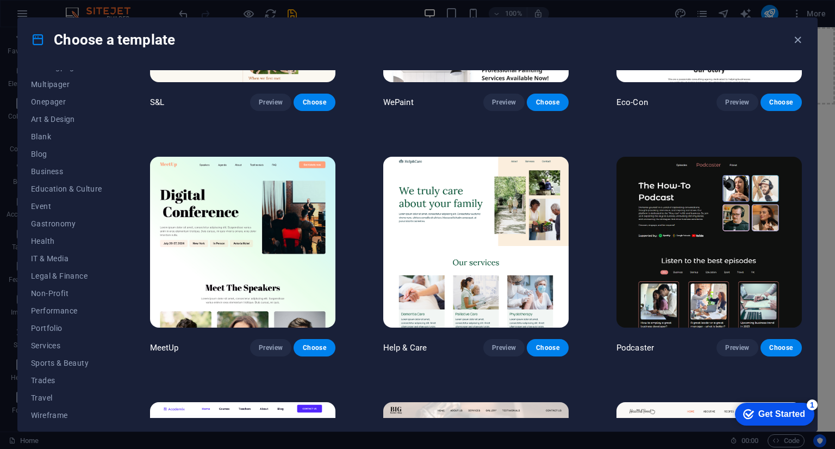
scroll to position [87, 0]
click at [59, 97] on span "Onepager" at bounding box center [66, 96] width 71 height 9
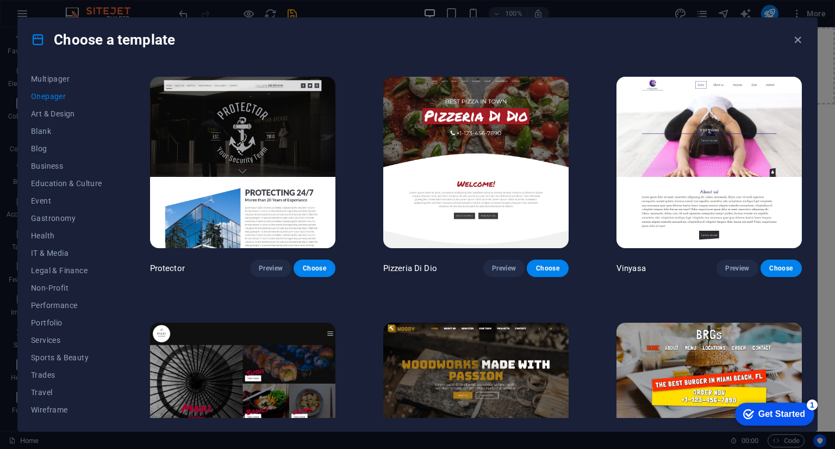
scroll to position [164, 0]
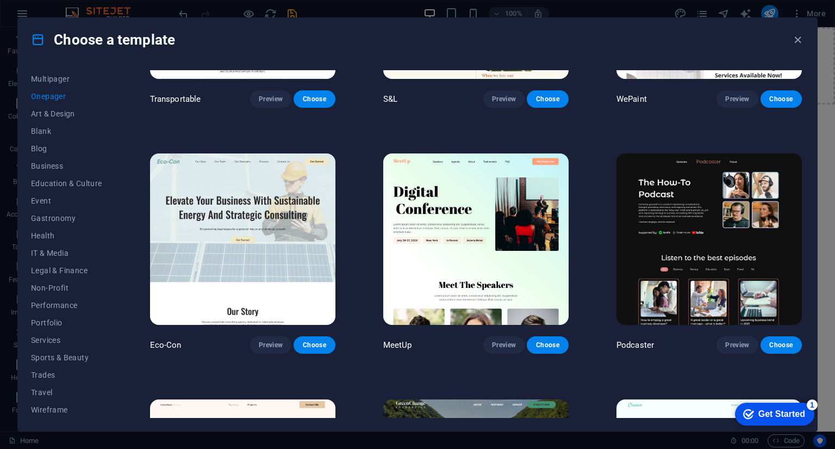
drag, startPoint x: 802, startPoint y: 91, endPoint x: 806, endPoint y: 103, distance: 13.1
click at [806, 103] on div "All Templates My Templates New Trending Landingpage Multipager Onepager Art & D…" at bounding box center [417, 245] width 799 height 369
drag, startPoint x: 805, startPoint y: 90, endPoint x: 807, endPoint y: 101, distance: 11.0
click at [807, 101] on div "All Templates My Templates New Trending Landingpage Multipager Onepager Art & D…" at bounding box center [417, 245] width 799 height 369
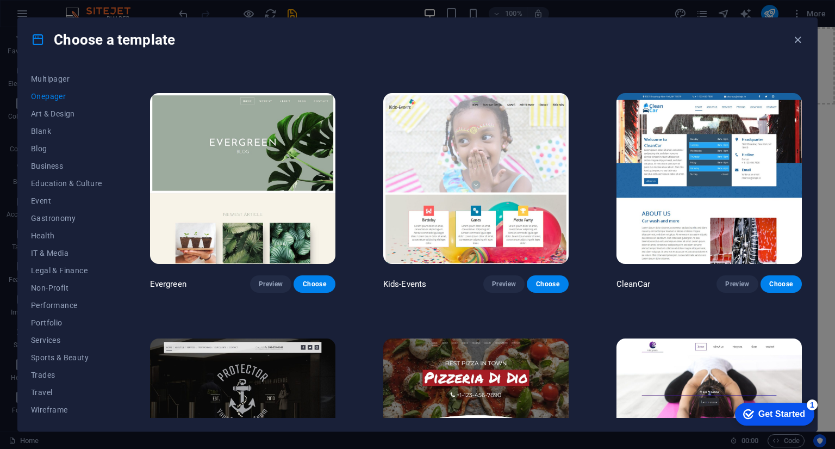
scroll to position [1701, 0]
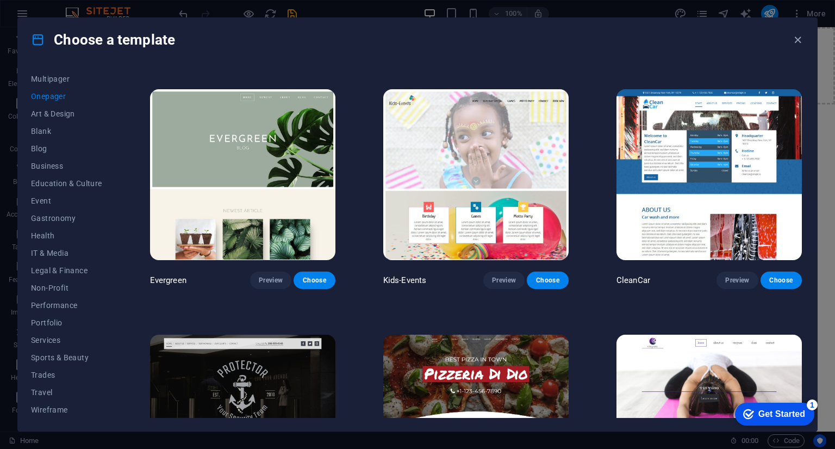
drag, startPoint x: 801, startPoint y: 180, endPoint x: 802, endPoint y: 215, distance: 34.3
click at [802, 215] on div "Transportable Preview Choose S&L Preview Choose WePaint Preview Choose Eco-Con …" at bounding box center [476, 243] width 656 height 347
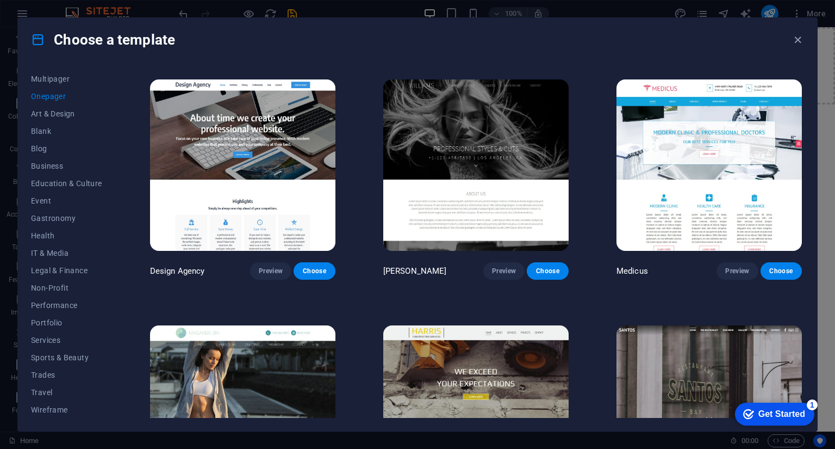
scroll to position [5345, 0]
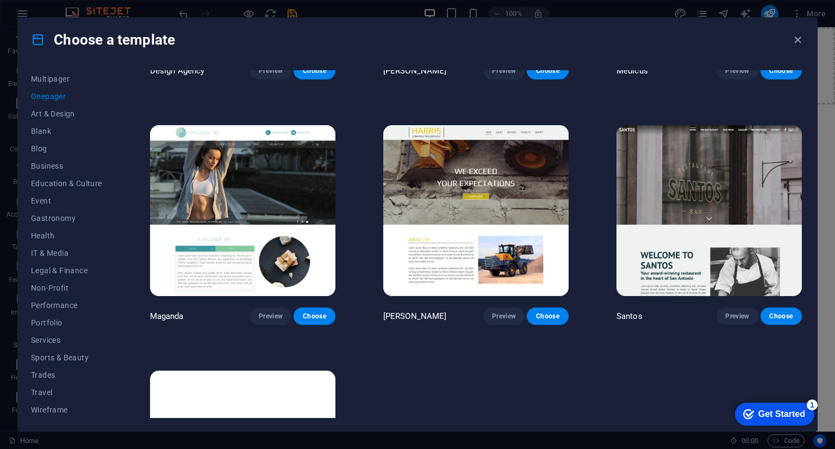
drag, startPoint x: 802, startPoint y: 179, endPoint x: 77, endPoint y: 1, distance: 747.5
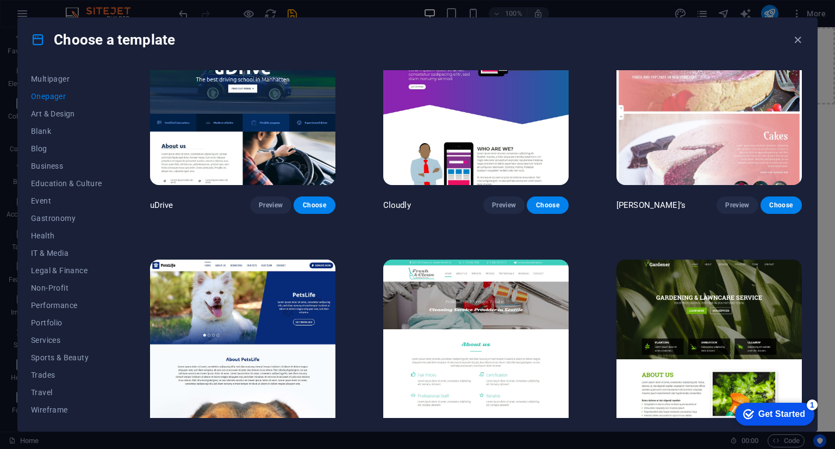
scroll to position [3663, 0]
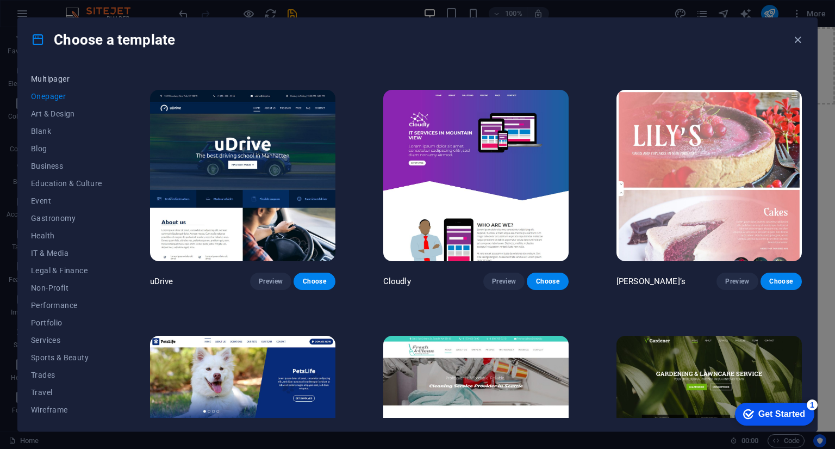
click at [53, 77] on span "Multipager" at bounding box center [66, 78] width 71 height 9
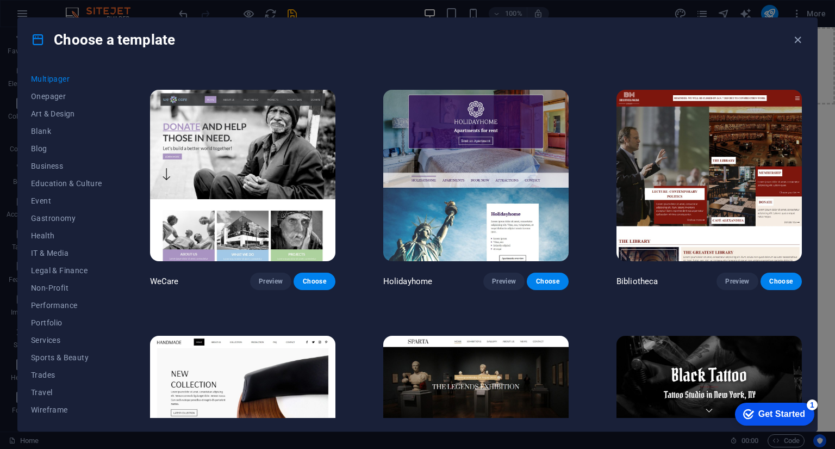
click at [800, 333] on div "Black Tattoo Preview Choose" at bounding box center [709, 434] width 190 height 202
drag, startPoint x: 805, startPoint y: 319, endPoint x: 807, endPoint y: 329, distance: 10.5
click at [807, 329] on div "All Templates My Templates New Trending Landingpage Multipager Onepager Art & D…" at bounding box center [417, 245] width 799 height 369
drag, startPoint x: 804, startPoint y: 320, endPoint x: 805, endPoint y: 333, distance: 13.1
click at [805, 333] on div "All Templates My Templates New Trending Landingpage Multipager Onepager Art & D…" at bounding box center [417, 245] width 799 height 369
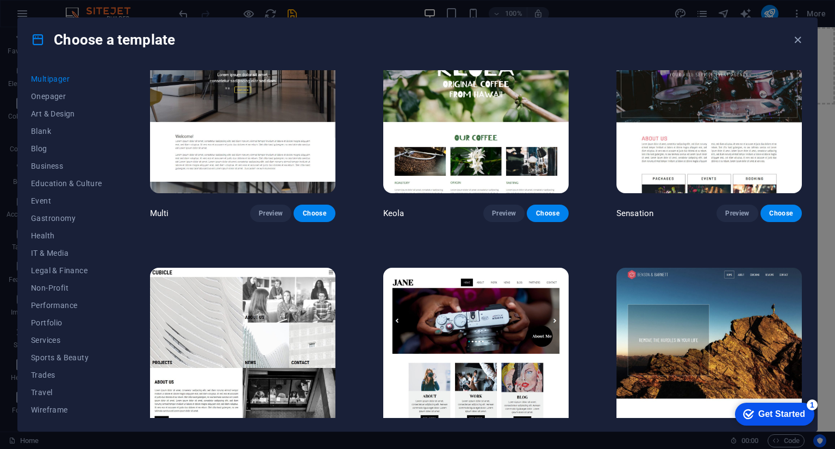
scroll to position [4973, 0]
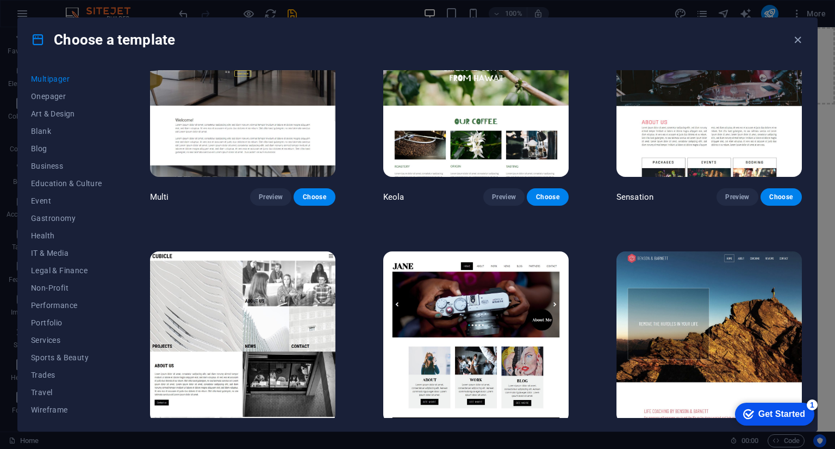
click at [721, 434] on button "Preview" at bounding box center [737, 442] width 41 height 17
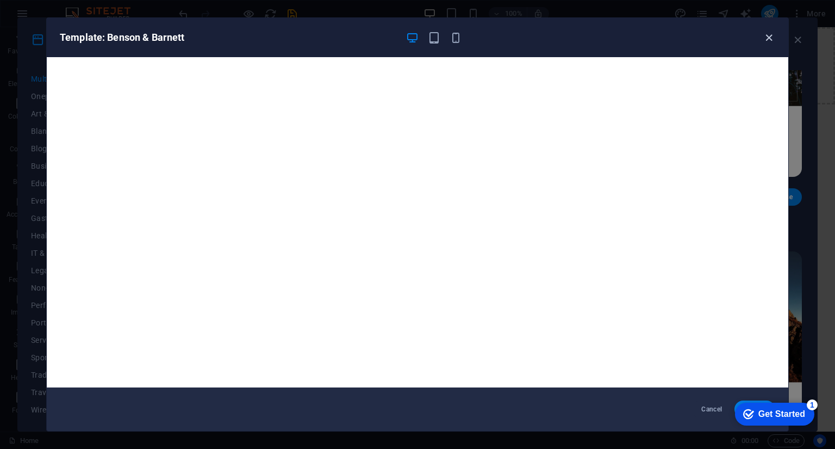
click at [769, 34] on icon "button" at bounding box center [769, 38] width 13 height 13
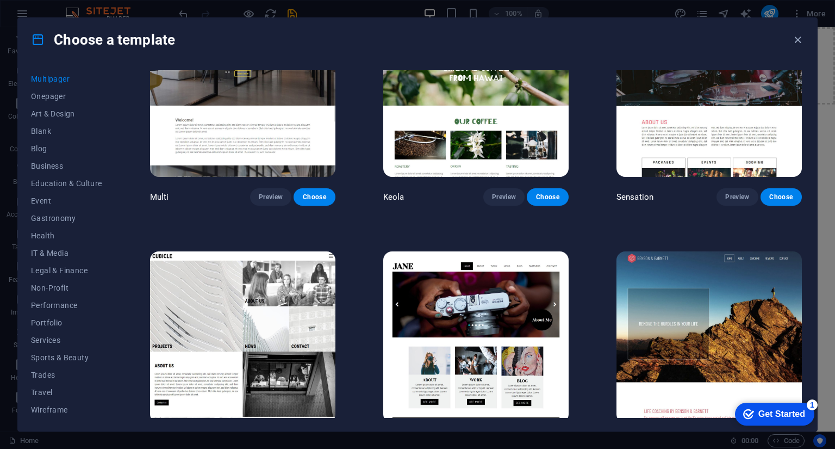
drag, startPoint x: 803, startPoint y: 397, endPoint x: 799, endPoint y: 390, distance: 8.3
click at [799, 397] on html "checkmark Get Started 1 First Steps in the Editor Let's guide you through the t…" at bounding box center [772, 413] width 92 height 33
click at [803, 397] on html "checkmark Get Started 1 First Steps in the Editor Let's guide you through the t…" at bounding box center [772, 413] width 92 height 33
drag, startPoint x: 803, startPoint y: 397, endPoint x: 802, endPoint y: 385, distance: 12.0
click at [802, 397] on html "checkmark Get Started 1 First Steps in the Editor Let's guide you through the t…" at bounding box center [772, 413] width 92 height 33
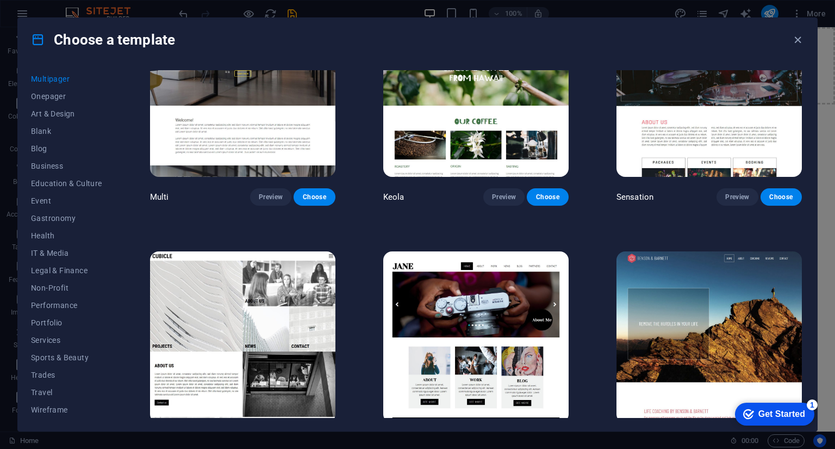
drag, startPoint x: 804, startPoint y: 395, endPoint x: 800, endPoint y: 378, distance: 17.8
click at [800, 378] on div "All Templates My Templates New Trending Landingpage Multipager Onepager Art & D…" at bounding box center [417, 245] width 799 height 369
drag, startPoint x: 804, startPoint y: 398, endPoint x: 1528, endPoint y: 784, distance: 820.1
click at [801, 397] on html "checkmark Get Started 1 First Steps in the Editor Let's guide you through the t…" at bounding box center [772, 413] width 92 height 33
click at [45, 170] on button "Business" at bounding box center [66, 165] width 71 height 17
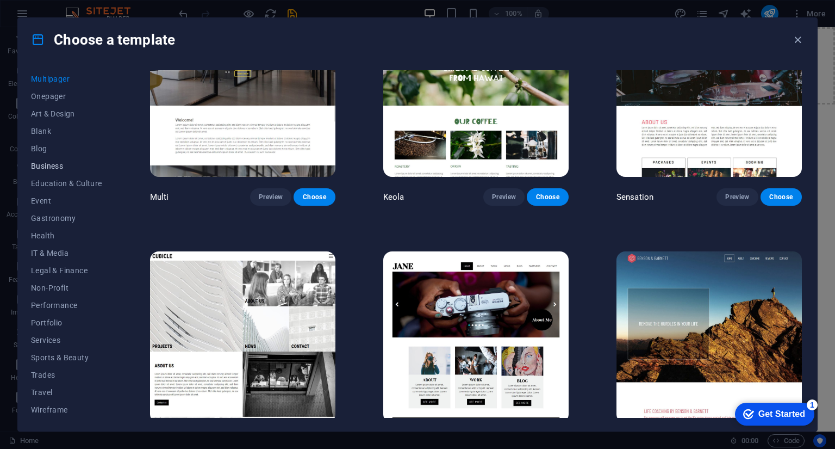
scroll to position [0, 0]
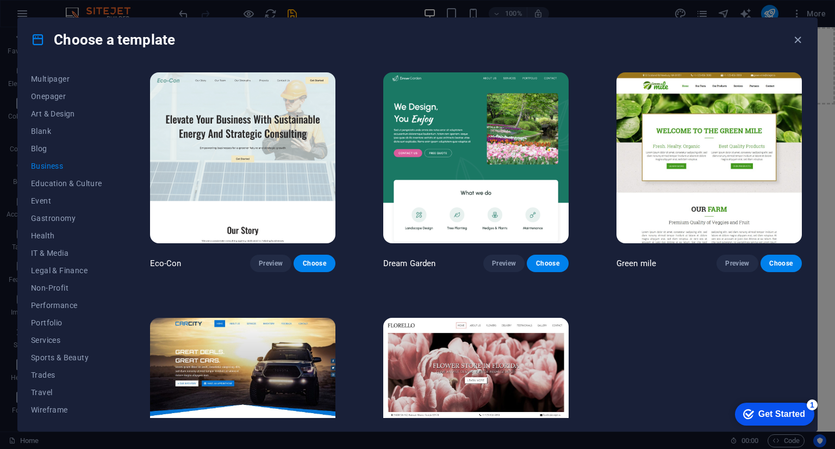
drag, startPoint x: 805, startPoint y: 150, endPoint x: 812, endPoint y: 179, distance: 30.3
click at [812, 179] on div "All Templates My Templates New Trending Landingpage Multipager Onepager Art & D…" at bounding box center [417, 245] width 799 height 369
drag, startPoint x: 801, startPoint y: 169, endPoint x: 808, endPoint y: 192, distance: 23.9
click at [808, 192] on div "All Templates My Templates New Trending Landingpage Multipager Onepager Art & D…" at bounding box center [417, 245] width 799 height 369
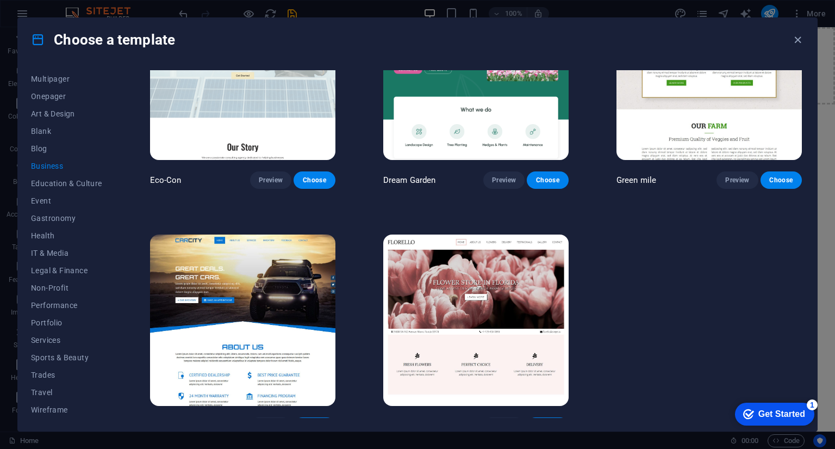
scroll to position [85, 0]
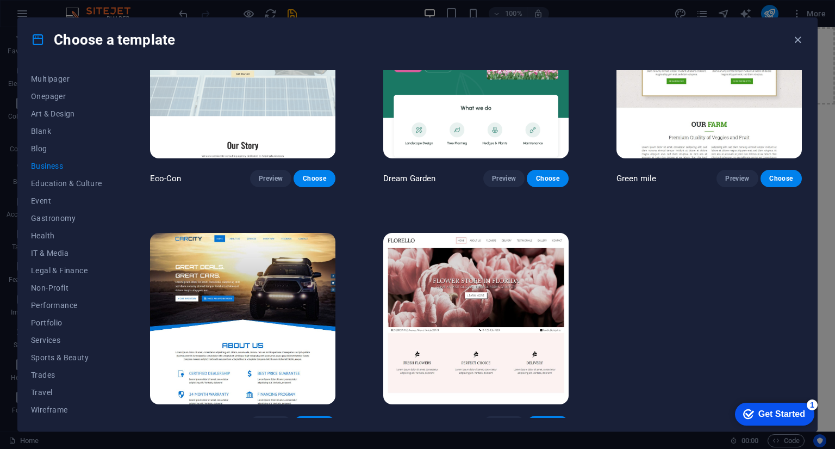
drag, startPoint x: 804, startPoint y: 332, endPoint x: 89, endPoint y: 1, distance: 787.6
click at [40, 202] on span "Event" at bounding box center [66, 200] width 71 height 9
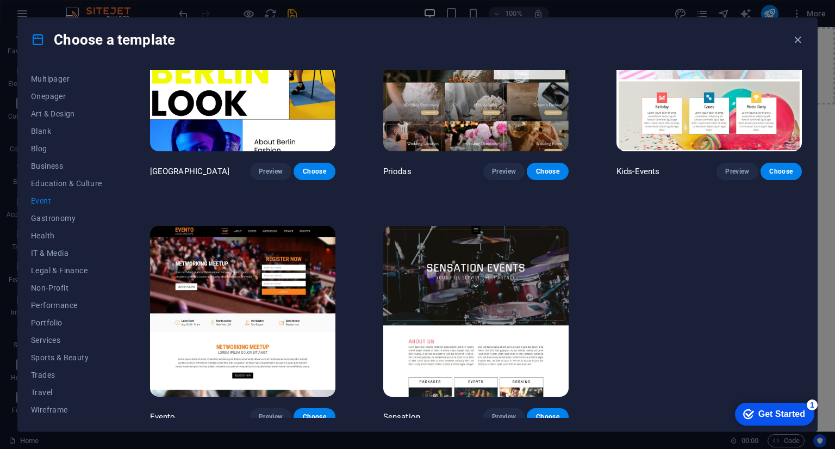
scroll to position [340, 0]
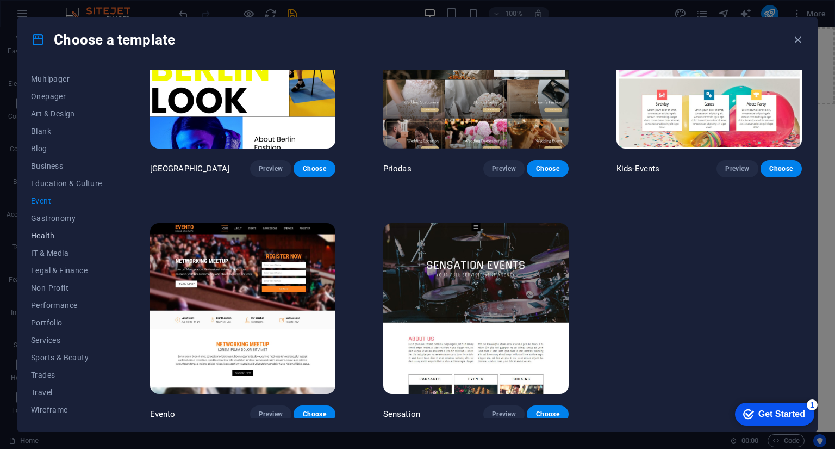
click at [43, 236] on span "Health" at bounding box center [66, 235] width 71 height 9
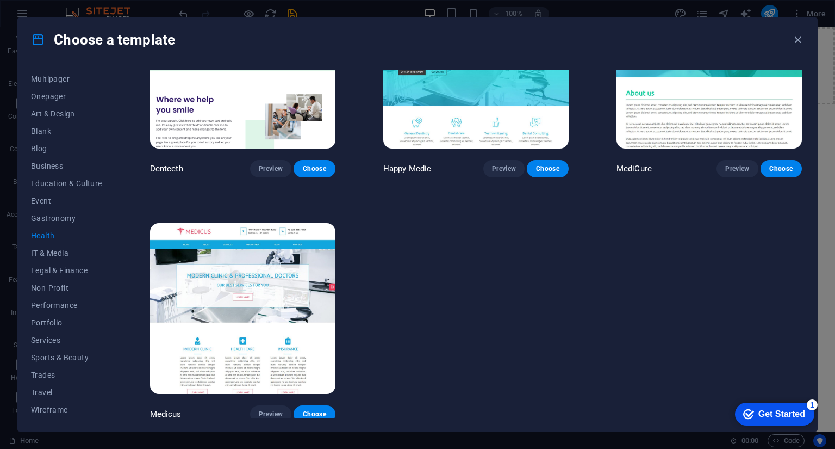
scroll to position [0, 0]
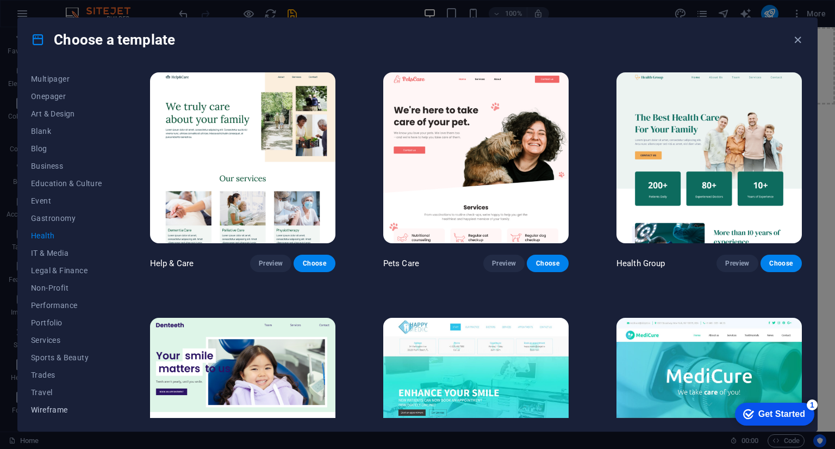
click at [65, 412] on span "Wireframe" at bounding box center [66, 409] width 71 height 9
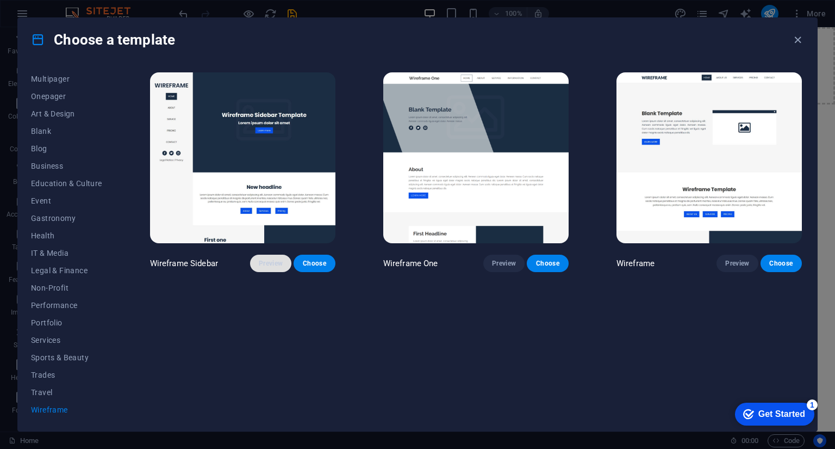
click at [269, 264] on span "Preview" at bounding box center [271, 263] width 24 height 9
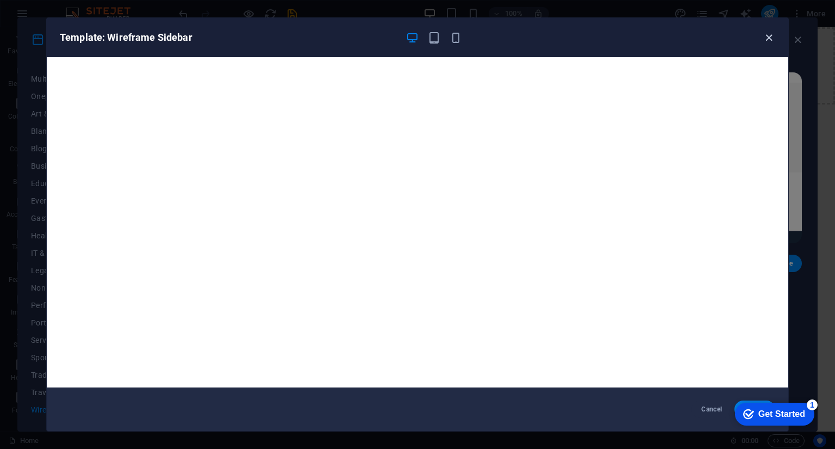
click at [769, 36] on icon "button" at bounding box center [769, 38] width 13 height 13
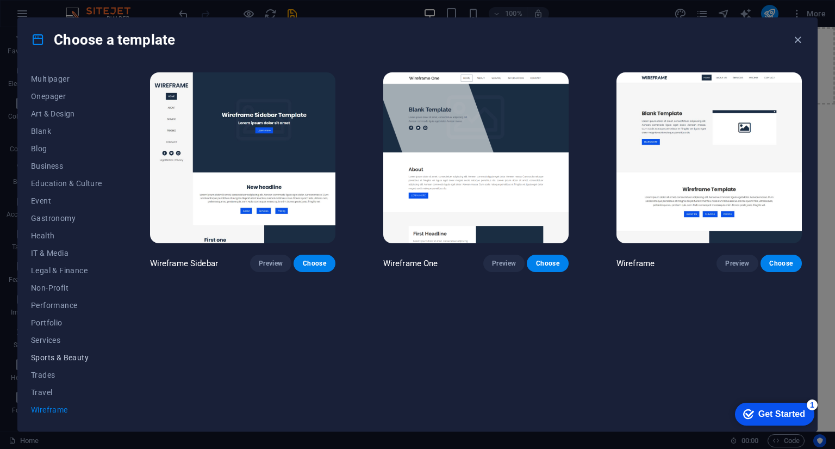
click at [69, 355] on span "Sports & Beauty" at bounding box center [66, 357] width 71 height 9
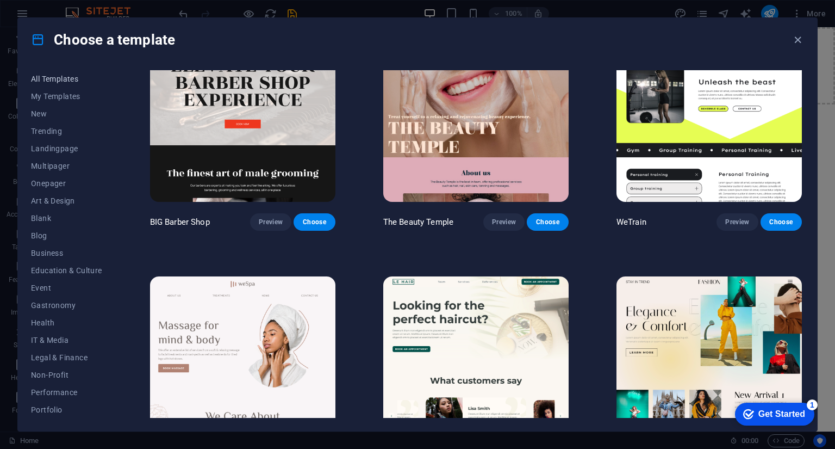
click at [66, 76] on span "All Templates" at bounding box center [66, 78] width 71 height 9
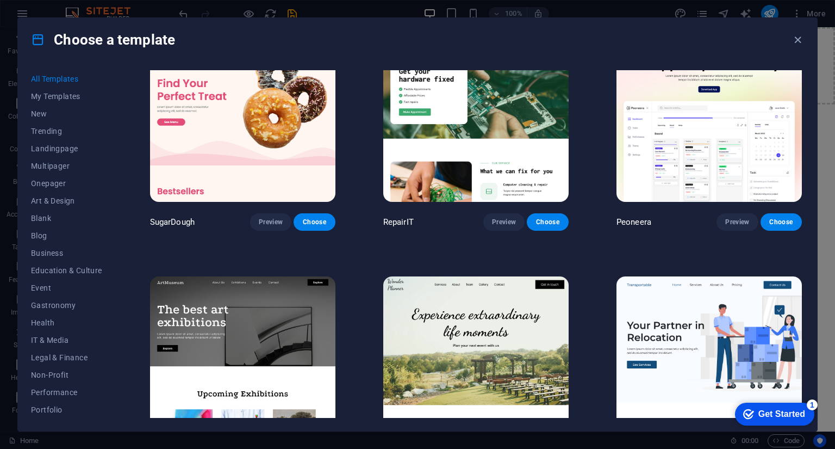
scroll to position [1017, 0]
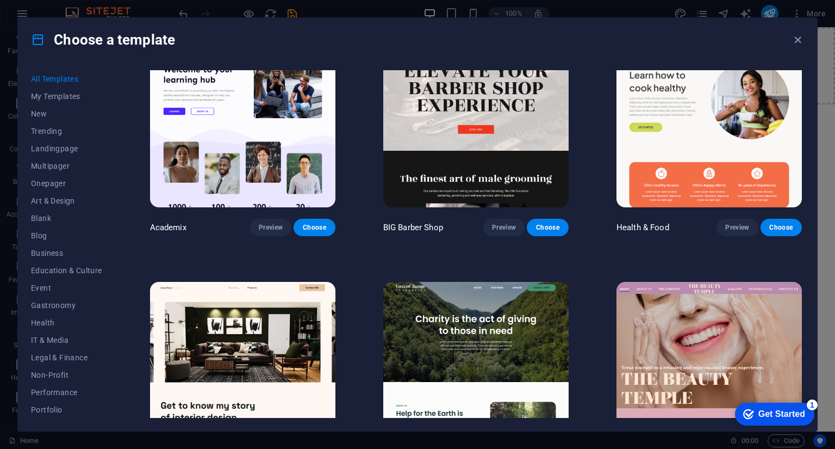
drag, startPoint x: 801, startPoint y: 102, endPoint x: 801, endPoint y: 78, distance: 23.4
click at [801, 78] on div "Health & Food Preview Choose" at bounding box center [709, 135] width 190 height 202
drag, startPoint x: 804, startPoint y: 99, endPoint x: 805, endPoint y: 78, distance: 21.2
click at [805, 78] on div "All Templates My Templates New Trending Landingpage Multipager Onepager Art & D…" at bounding box center [417, 245] width 799 height 369
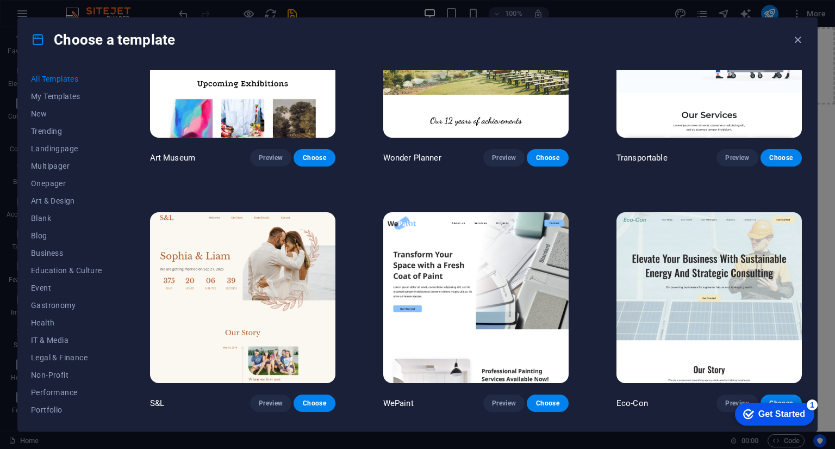
scroll to position [0, 0]
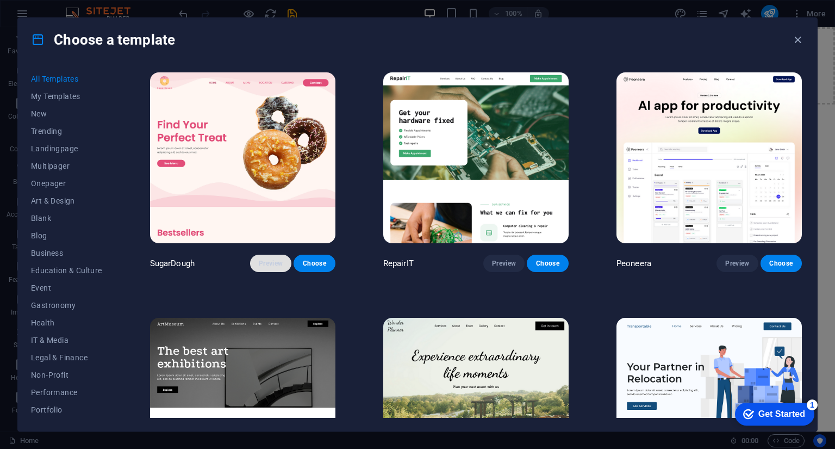
click at [266, 261] on span "Preview" at bounding box center [271, 263] width 24 height 9
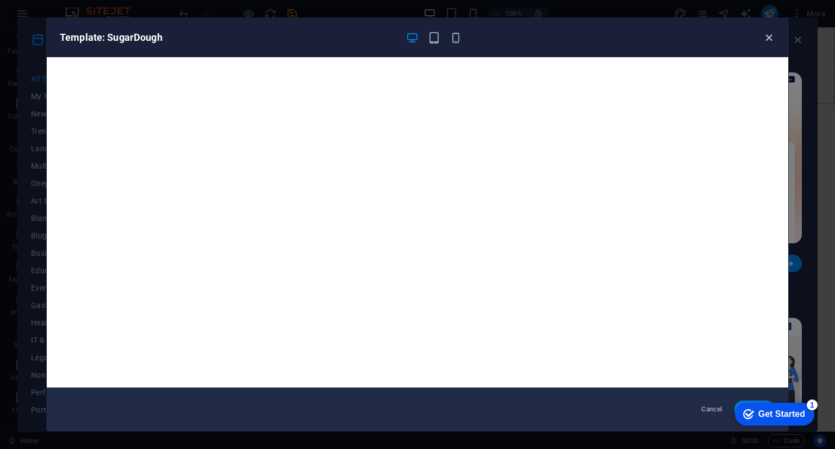
click at [768, 38] on icon "button" at bounding box center [769, 38] width 13 height 13
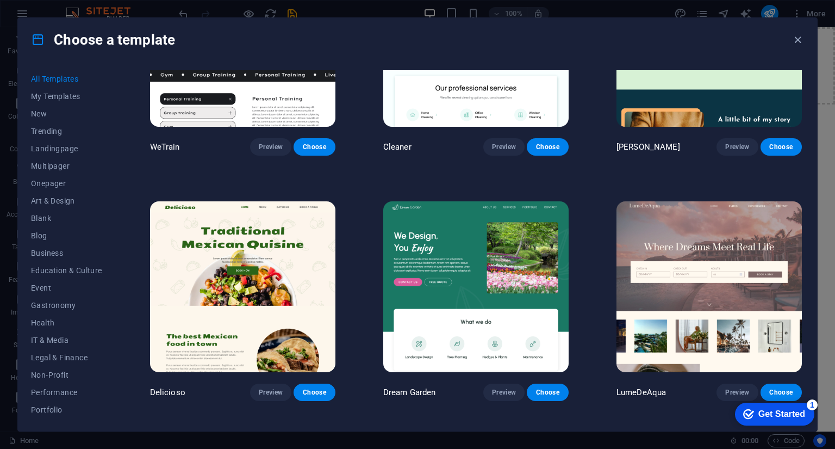
scroll to position [1597, 0]
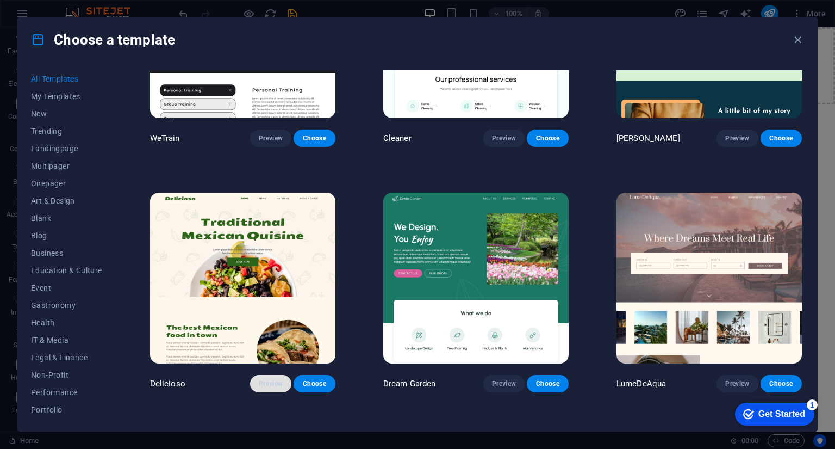
click at [270, 379] on span "Preview" at bounding box center [271, 383] width 24 height 9
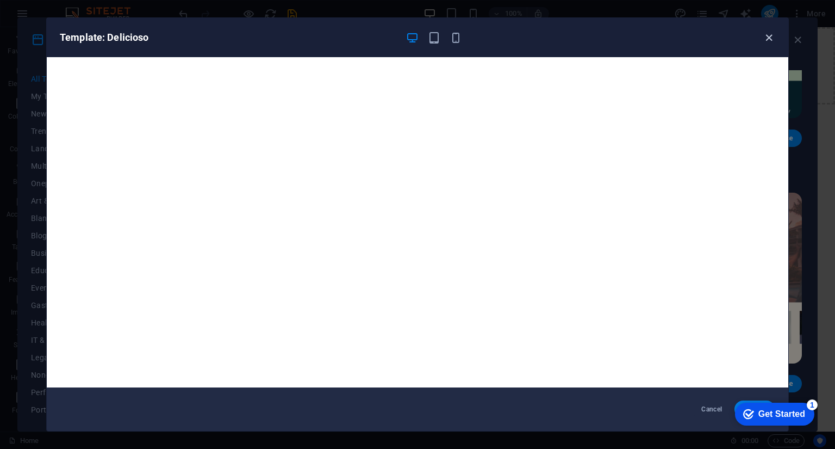
click at [771, 40] on icon "button" at bounding box center [769, 38] width 13 height 13
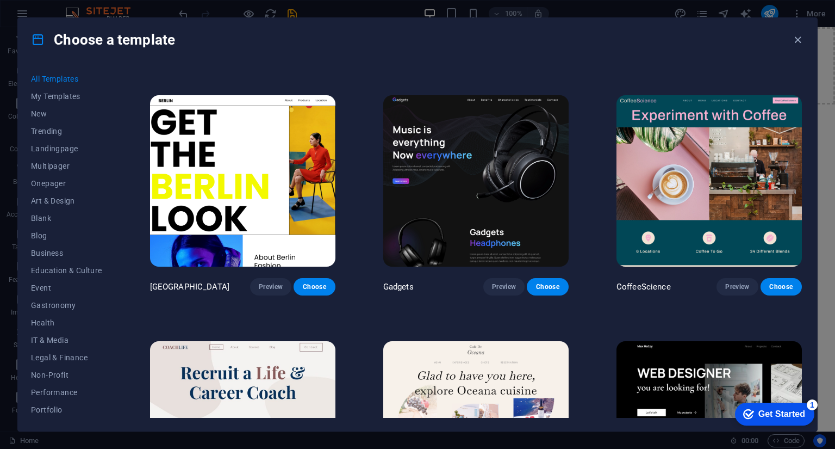
scroll to position [2685, 0]
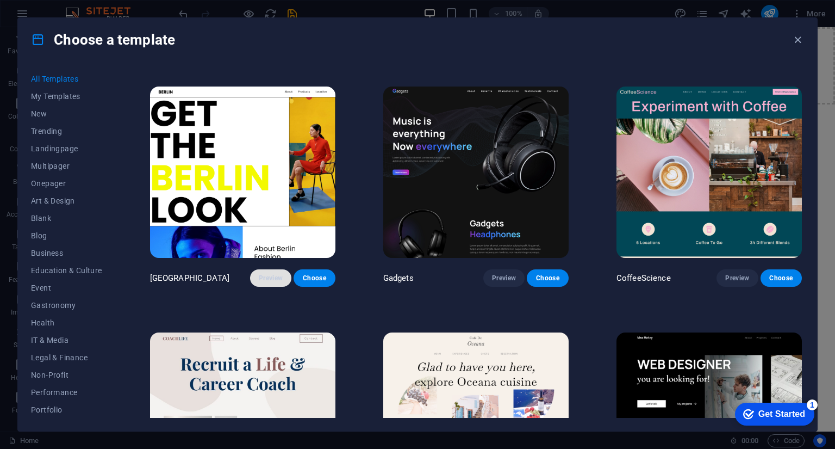
click at [260, 273] on span "Preview" at bounding box center [271, 277] width 24 height 9
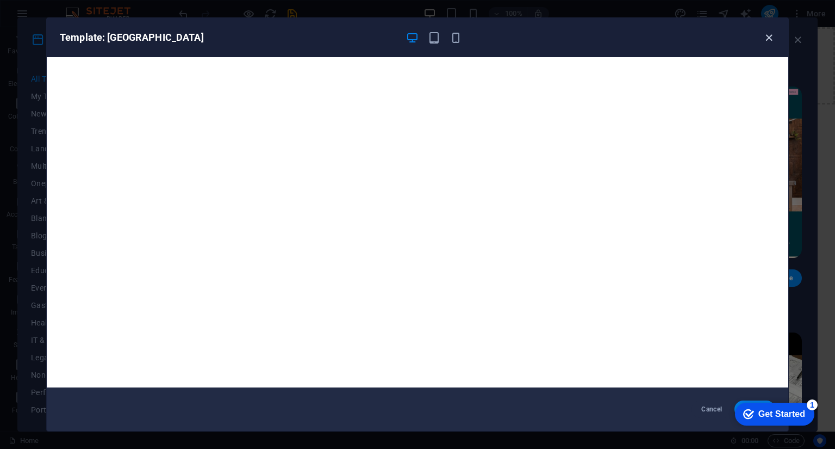
click at [768, 36] on icon "button" at bounding box center [769, 38] width 13 height 13
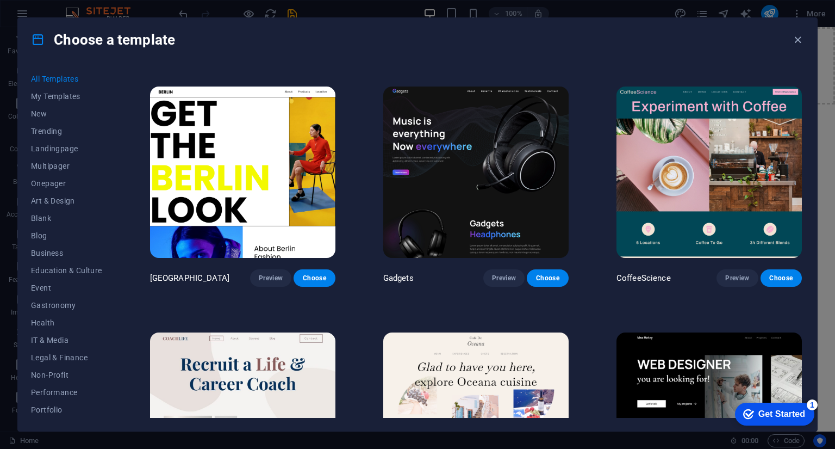
click at [800, 142] on div "CoffeeScience Preview Choose" at bounding box center [709, 185] width 190 height 202
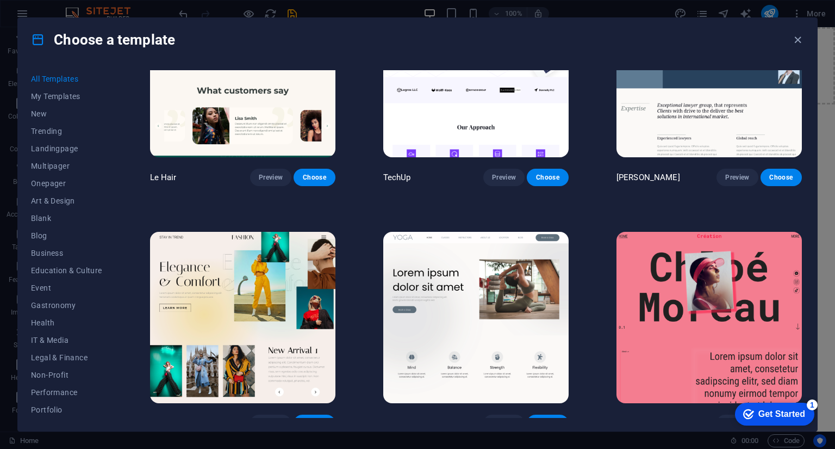
scroll to position [3654, 0]
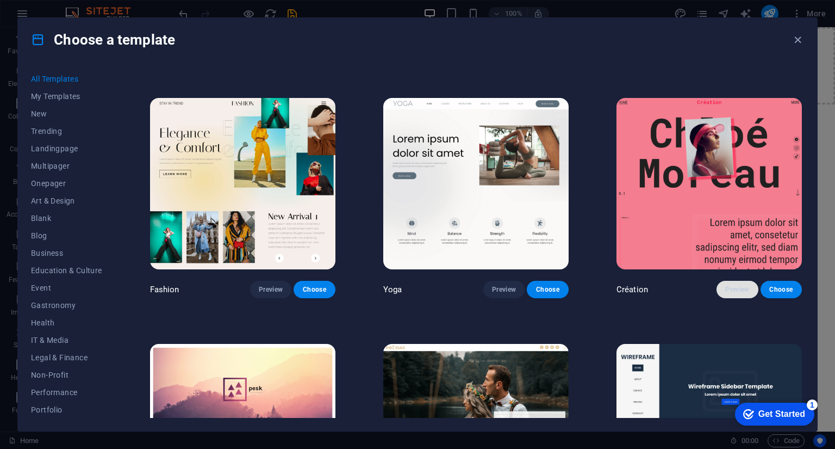
click at [736, 285] on span "Preview" at bounding box center [737, 289] width 24 height 9
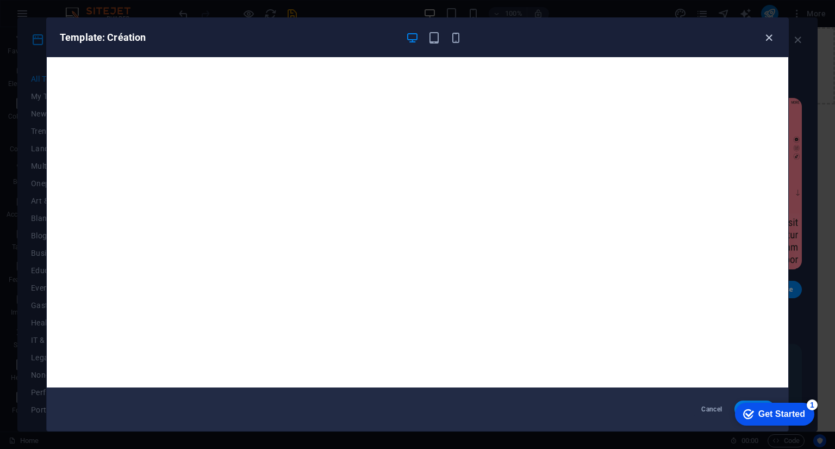
click at [768, 36] on icon "button" at bounding box center [769, 38] width 13 height 13
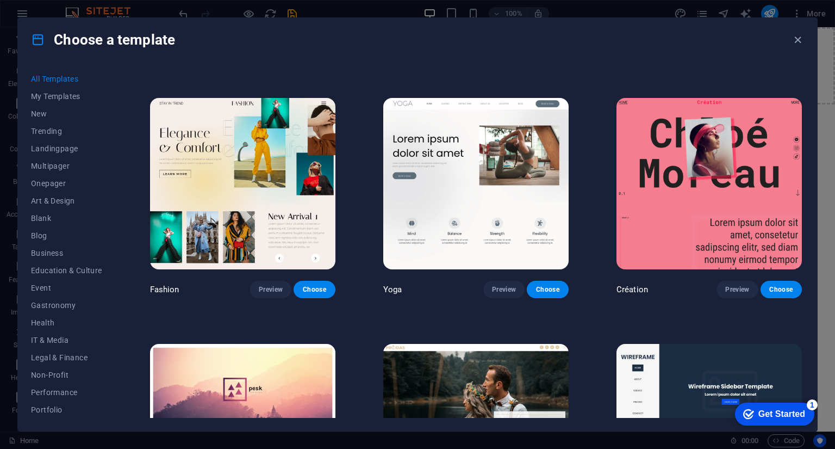
click at [806, 178] on div "All Templates My Templates New Trending Landingpage Multipager Onepager Art & D…" at bounding box center [417, 245] width 799 height 369
click at [804, 174] on div "All Templates My Templates New Trending Landingpage Multipager Onepager Art & D…" at bounding box center [417, 245] width 799 height 369
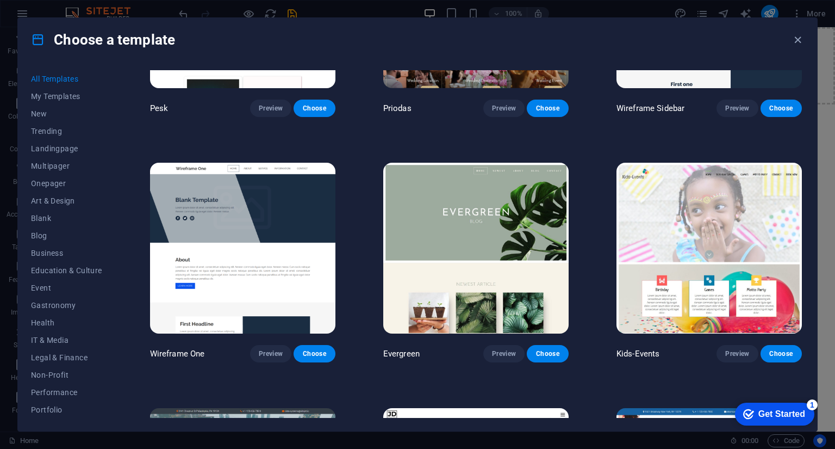
scroll to position [4098, 0]
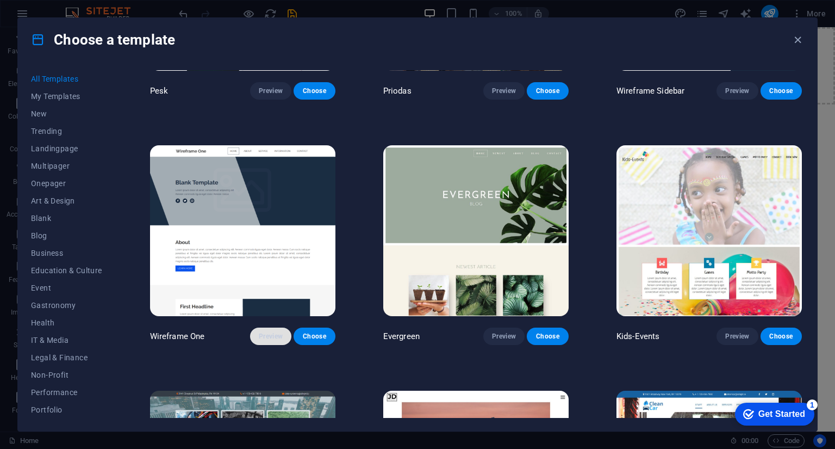
click at [267, 332] on span "Preview" at bounding box center [271, 336] width 24 height 9
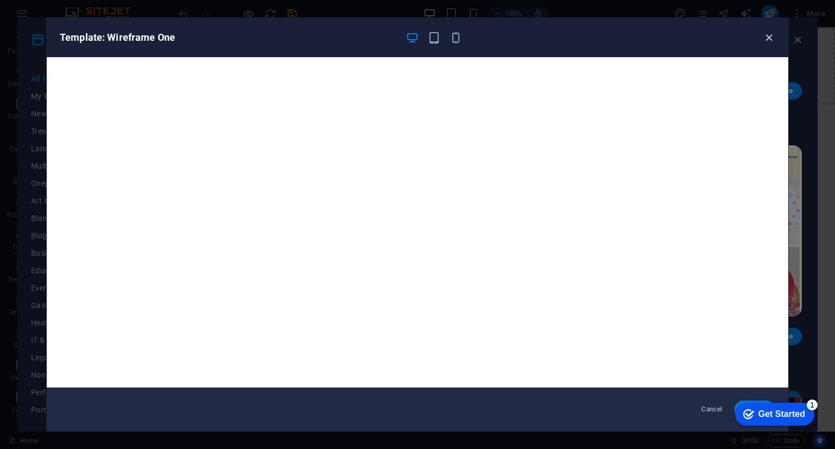
click at [769, 38] on icon "button" at bounding box center [769, 38] width 13 height 13
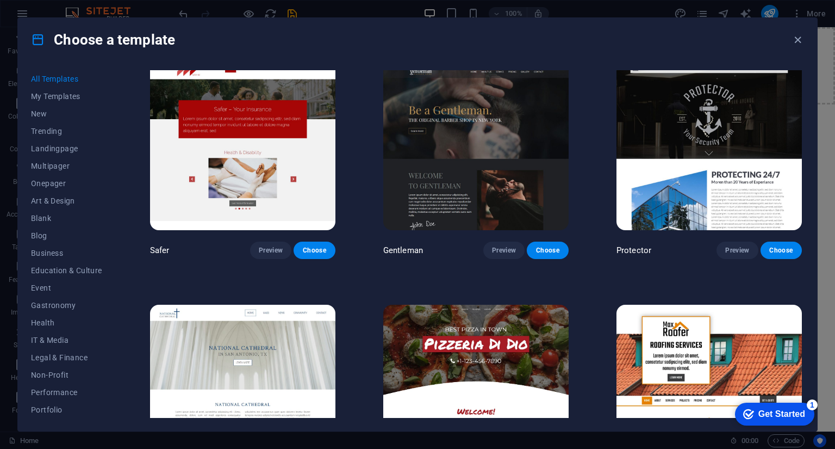
scroll to position [4859, 0]
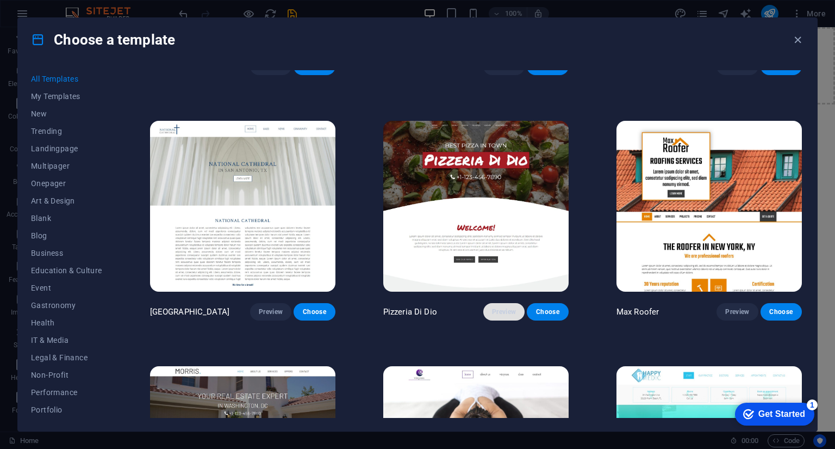
click at [497, 307] on span "Preview" at bounding box center [504, 311] width 24 height 9
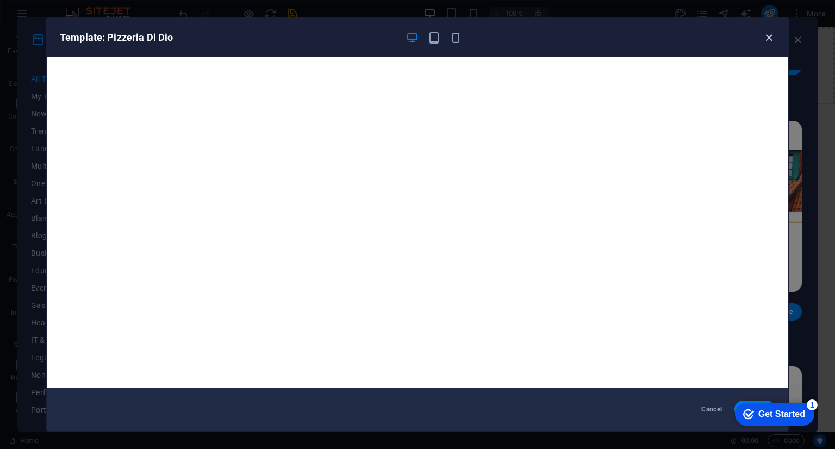
click at [769, 35] on icon "button" at bounding box center [769, 38] width 13 height 13
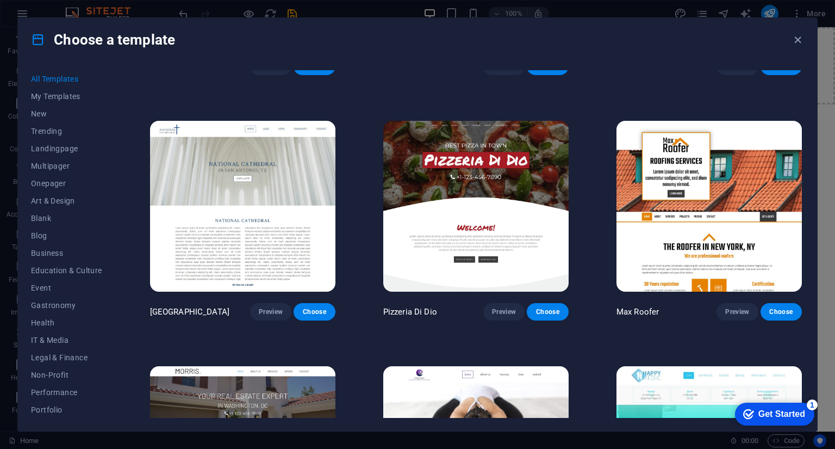
click at [805, 205] on div "All Templates My Templates New Trending Landingpage Multipager Onepager Art & D…" at bounding box center [417, 245] width 799 height 369
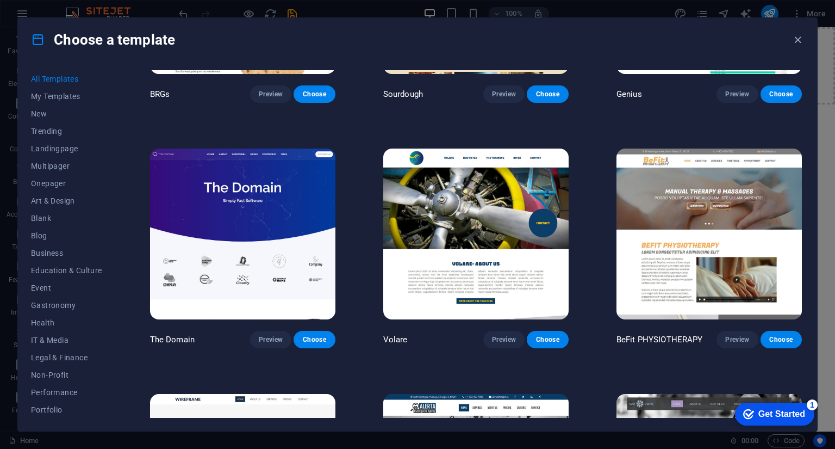
scroll to position [5829, 0]
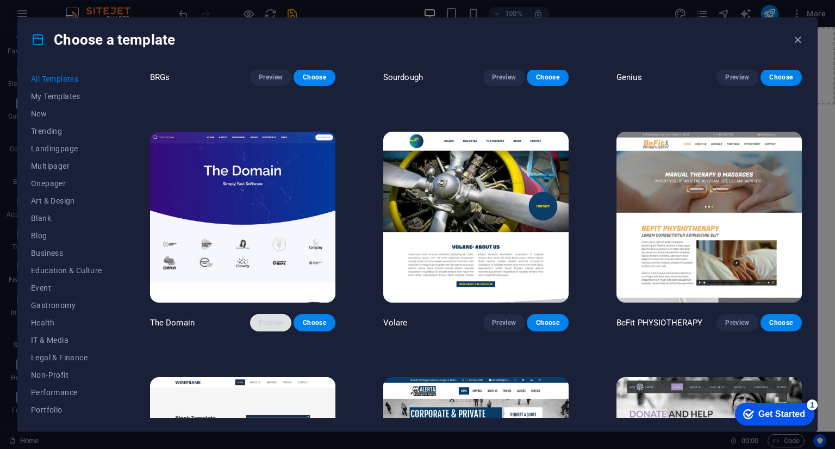
click at [272, 318] on span "Preview" at bounding box center [271, 322] width 24 height 9
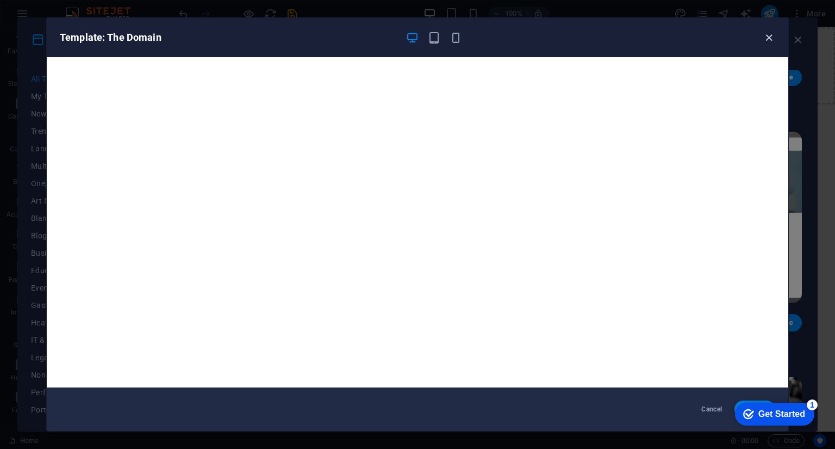
click at [770, 32] on icon "button" at bounding box center [769, 38] width 13 height 13
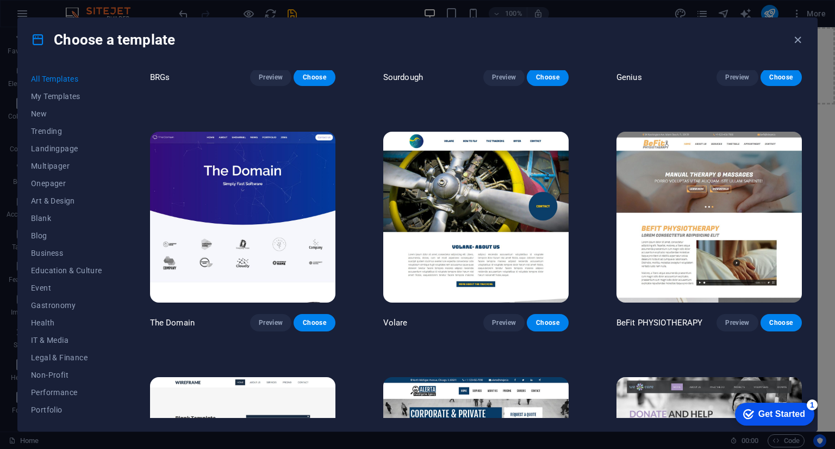
click at [801, 229] on div "BeFit PHYSIOTHERAPY Preview Choose" at bounding box center [709, 230] width 190 height 202
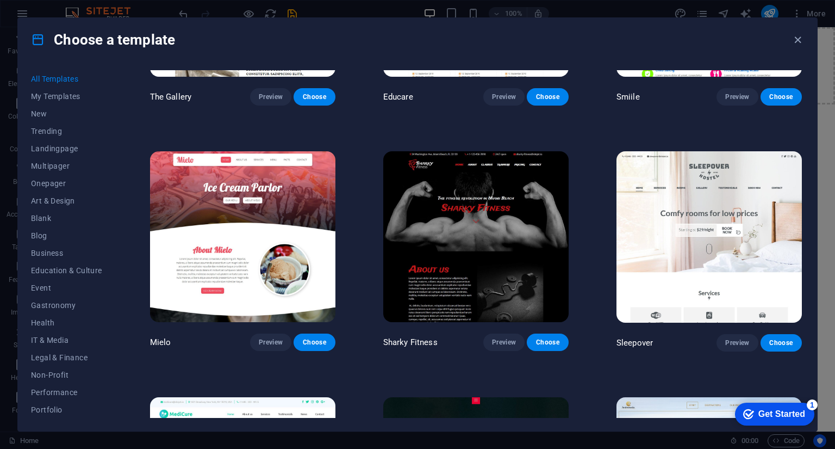
scroll to position [7535, 0]
